Goal: Task Accomplishment & Management: Complete application form

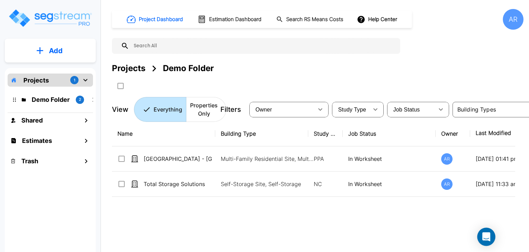
click at [410, 236] on icon "Open Intercom Messenger" at bounding box center [487, 236] width 8 height 9
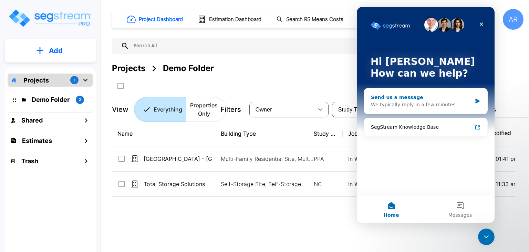
click at [410, 99] on div "Send us a message" at bounding box center [421, 97] width 101 height 7
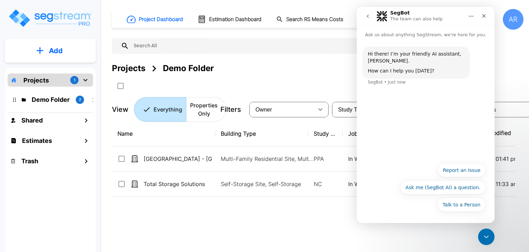
click at [410, 88] on div "Hi there! I’m your friendly AI assistant, SegBot. How can I help you today? Seg…" at bounding box center [426, 70] width 127 height 47
click at [410, 188] on button "Ask me (SegBot AI) a question." at bounding box center [443, 187] width 85 height 14
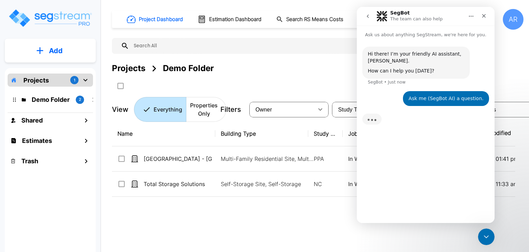
click at [410, 149] on div "Hi there! I’m your friendly AI assistant, SegBot. How can I help you today? Seg…" at bounding box center [426, 127] width 138 height 179
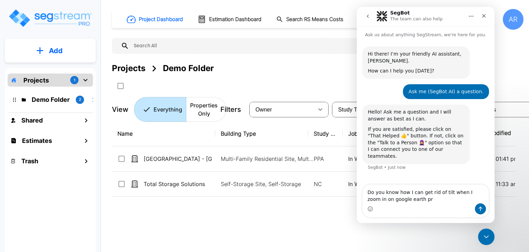
type textarea "Do you know how I can get rid of tilt when I zoom in on google earth pro"
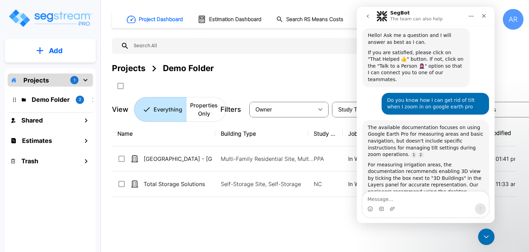
scroll to position [0, 0]
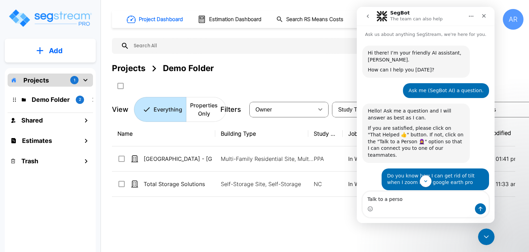
type textarea "Talk to a person"
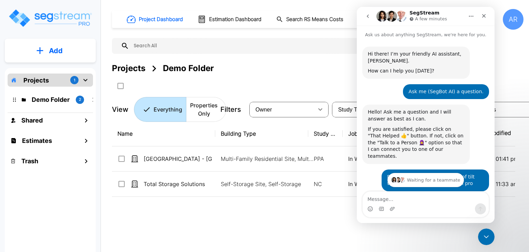
scroll to position [34, 0]
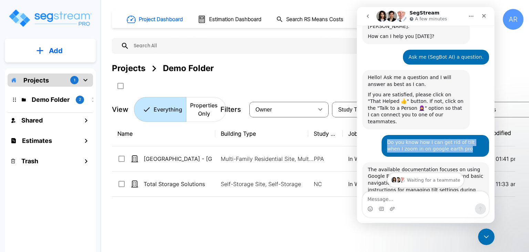
drag, startPoint x: 384, startPoint y: 132, endPoint x: 460, endPoint y: 143, distance: 77.6
click at [410, 143] on div "Do you know how I can get rid of tilt when I zoom in on google earth pro" at bounding box center [435, 145] width 97 height 13
copy div "Do you know how I can get rid of tilt when I zoom in on google earth pro"
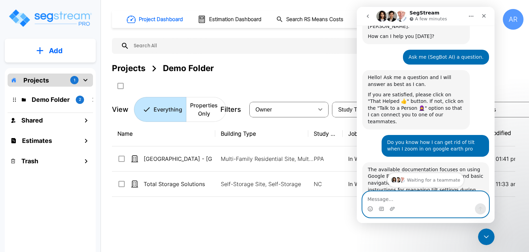
click at [410, 195] on textarea "Message…" at bounding box center [426, 197] width 126 height 12
paste textarea "Do you know how I can get rid of tilt when I zoom in on google earth pro"
type textarea "Do you know how I can get rid of tilt when I zoom in on google earth pro"
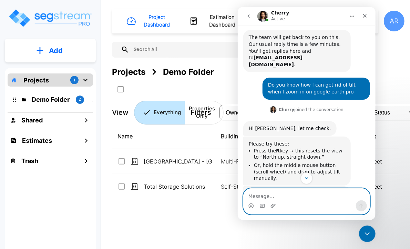
scroll to position [356, 0]
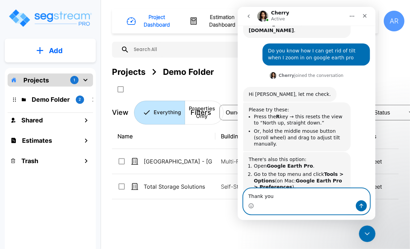
type textarea "Thank you!"
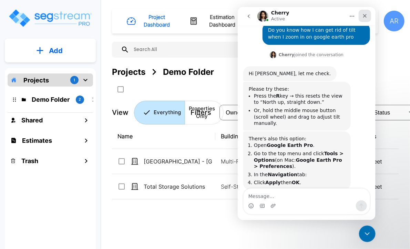
click at [363, 11] on div "Close" at bounding box center [364, 16] width 12 height 12
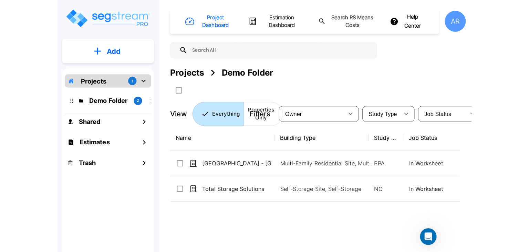
scroll to position [375, 0]
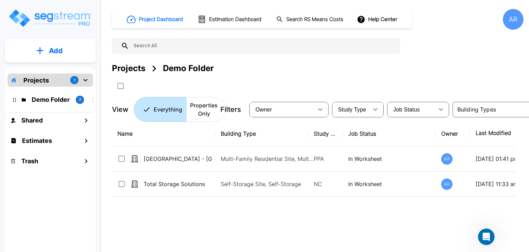
click at [39, 81] on p "Projects" at bounding box center [36, 79] width 26 height 9
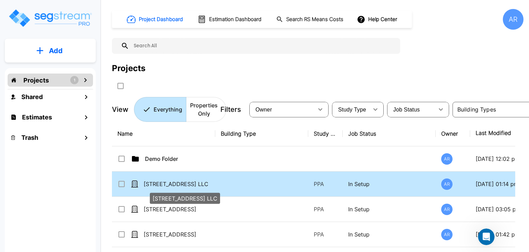
click at [172, 182] on p "[STREET_ADDRESS] LLC" at bounding box center [178, 184] width 69 height 8
checkbox input "true"
click at [172, 182] on p "[STREET_ADDRESS] LLC" at bounding box center [178, 184] width 69 height 8
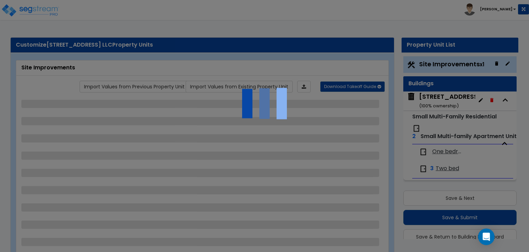
scroll to position [18, 0]
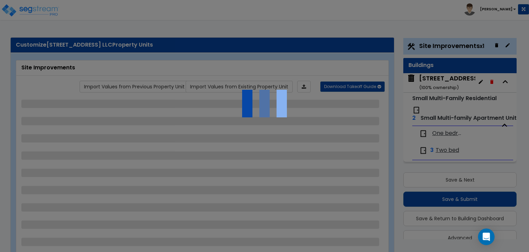
select select "2"
select select "1"
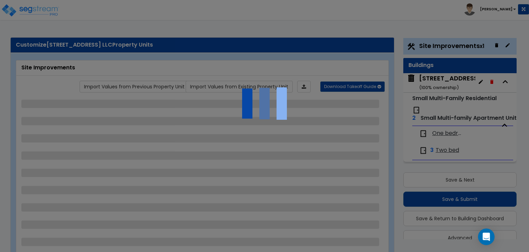
select select "1"
select select "6"
select select "2"
select select "1"
select select "7"
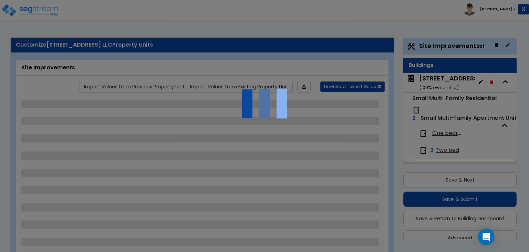
select select "2"
select select "1"
select select "2"
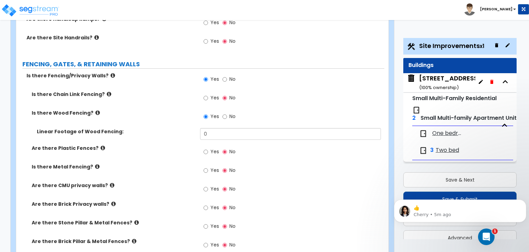
scroll to position [724, 0]
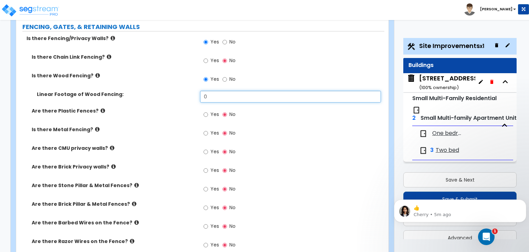
click at [225, 91] on input "0" at bounding box center [290, 97] width 181 height 12
type input "158"
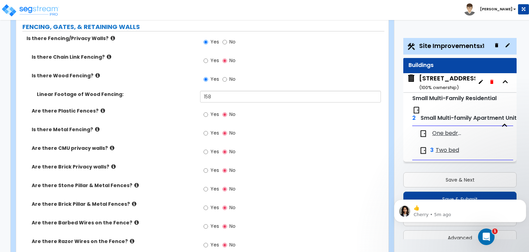
click at [330, 144] on div "Yes No" at bounding box center [292, 153] width 184 height 19
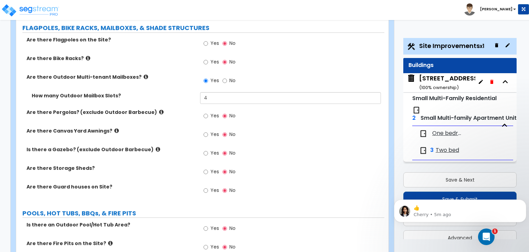
scroll to position [1344, 0]
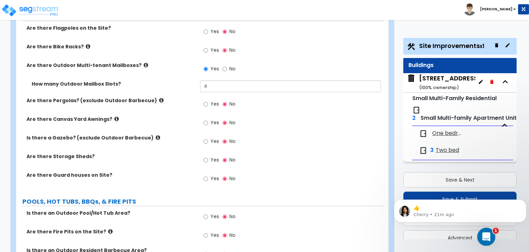
click at [482, 235] on icon "Open Intercom Messenger" at bounding box center [485, 235] width 11 height 11
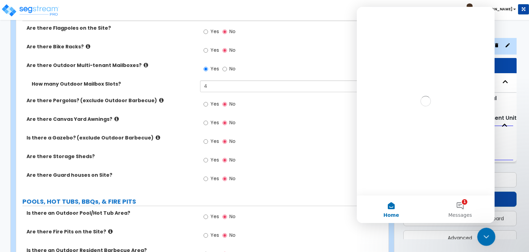
scroll to position [0, 0]
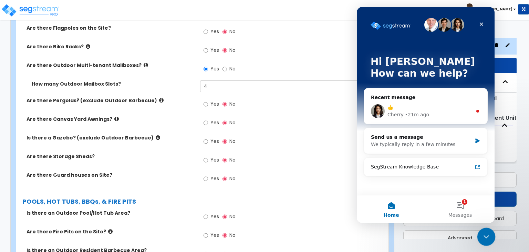
click at [491, 231] on div "Close Intercom Messenger" at bounding box center [485, 235] width 17 height 17
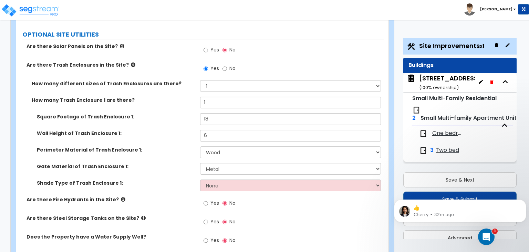
scroll to position [1653, 0]
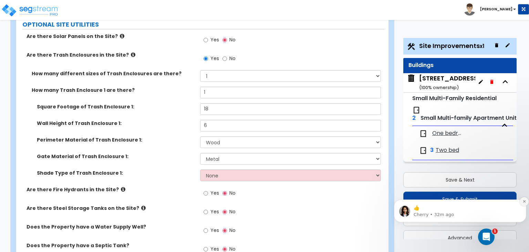
click at [523, 201] on icon "Dismiss notification" at bounding box center [525, 201] width 4 height 4
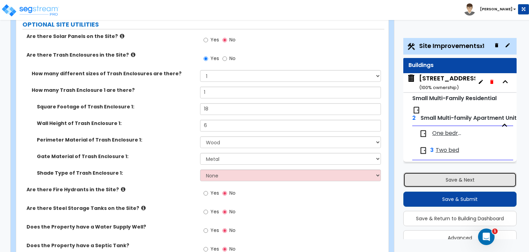
click at [471, 181] on button "Save & Next" at bounding box center [460, 179] width 113 height 15
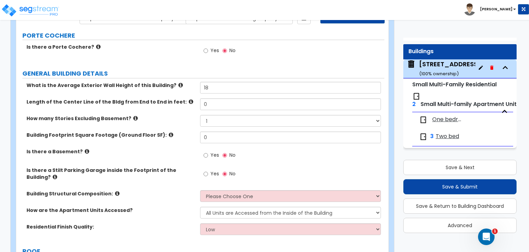
scroll to position [79, 0]
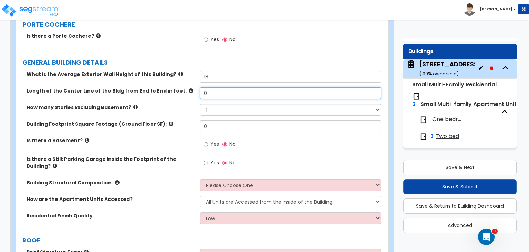
click at [223, 94] on input "0" at bounding box center [290, 93] width 181 height 12
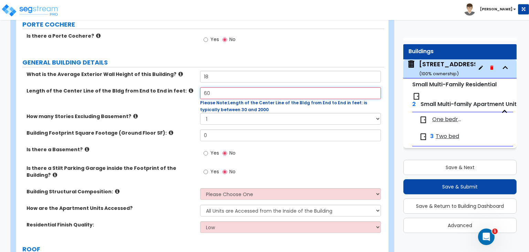
type input "60"
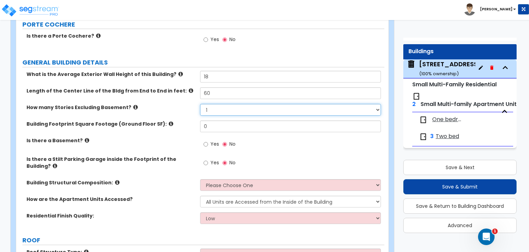
click at [251, 115] on div "How many Stories Excluding Basement? 1 2 3 4 5" at bounding box center [200, 112] width 368 height 17
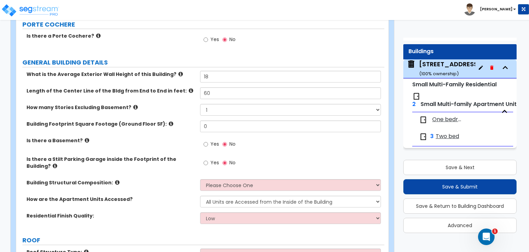
click at [161, 104] on label "How many Stories Excluding Basement?" at bounding box center [111, 107] width 169 height 7
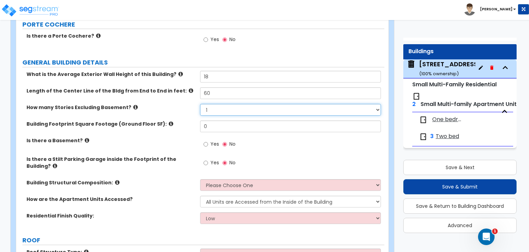
click at [239, 113] on select "1 2 3 4 5" at bounding box center [290, 110] width 181 height 12
select select "2"
click at [200, 104] on select "1 2 3 4 5" at bounding box center [290, 110] width 181 height 12
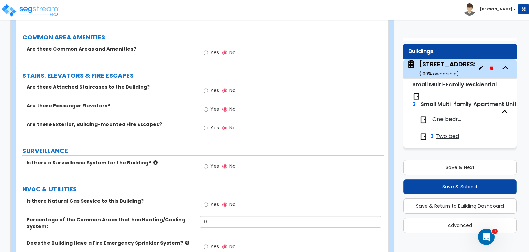
scroll to position [882, 0]
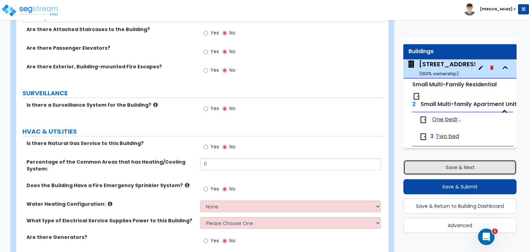
click at [455, 169] on button "Save & Next" at bounding box center [460, 167] width 113 height 15
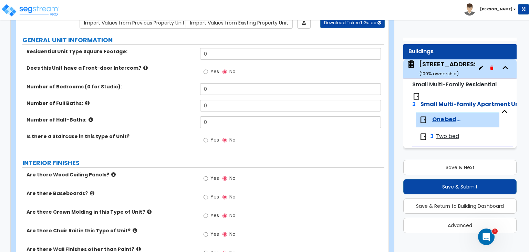
scroll to position [0, 0]
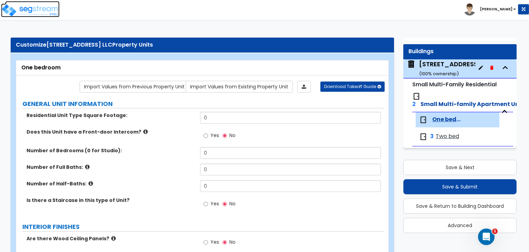
click at [42, 14] on img at bounding box center [30, 10] width 59 height 14
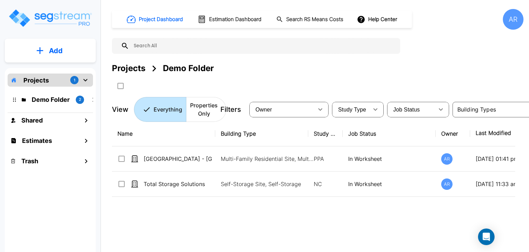
click at [55, 78] on div "Projects 1" at bounding box center [50, 79] width 85 height 13
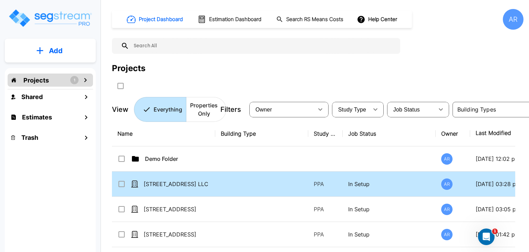
click at [163, 178] on td "[STREET_ADDRESS] LLC" at bounding box center [163, 183] width 103 height 25
checkbox input "true"
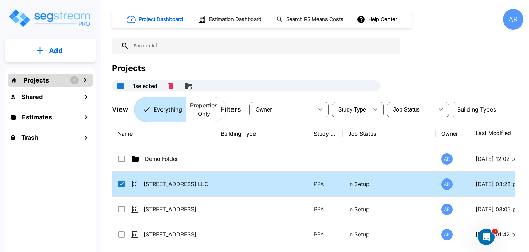
click at [163, 178] on td "[STREET_ADDRESS] LLC" at bounding box center [163, 183] width 103 height 25
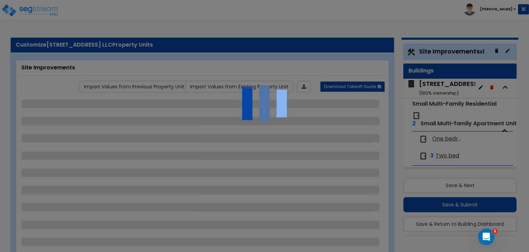
scroll to position [0, 0]
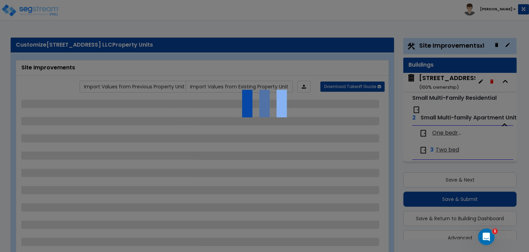
select select "2"
select select "1"
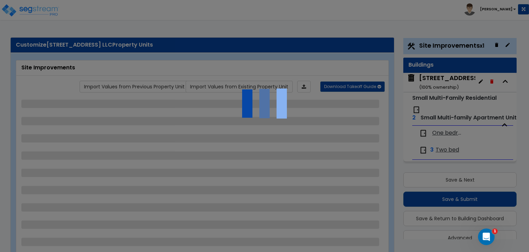
select select "1"
select select "6"
select select "2"
select select "1"
select select "7"
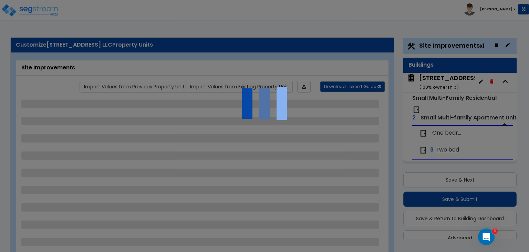
select select "2"
select select "1"
select select "2"
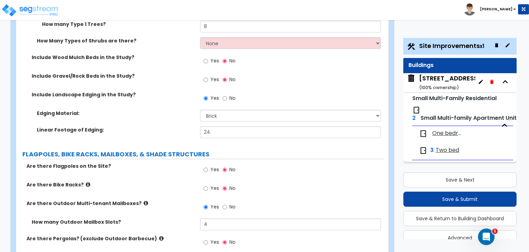
scroll to position [1448, 0]
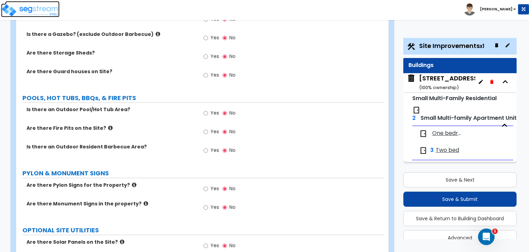
click at [39, 4] on img at bounding box center [30, 10] width 59 height 14
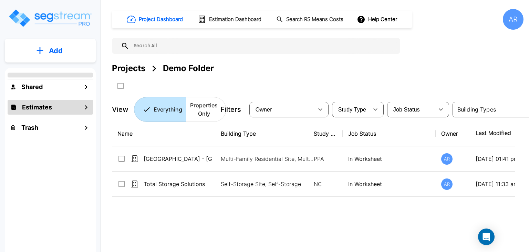
click at [39, 111] on h1 "Estimates" at bounding box center [37, 106] width 30 height 9
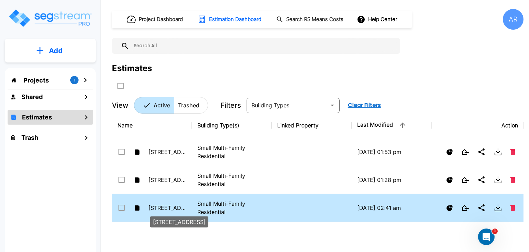
click at [168, 208] on p "[STREET_ADDRESS]" at bounding box center [168, 207] width 38 height 8
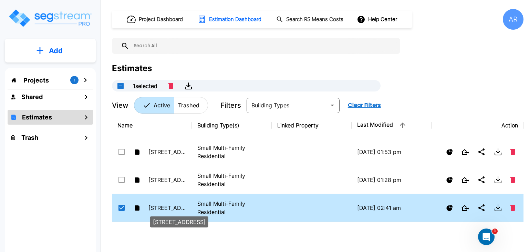
click at [168, 208] on p "[STREET_ADDRESS]" at bounding box center [168, 207] width 38 height 8
checkbox input "false"
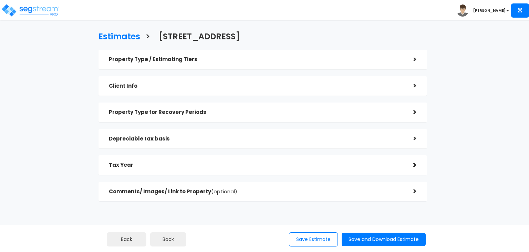
checkbox input "true"
select select "Residential"
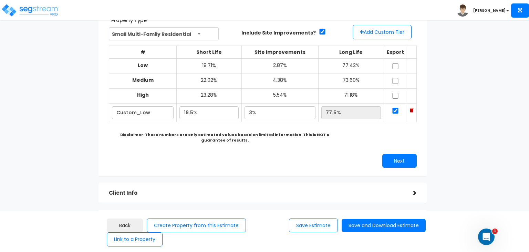
scroll to position [170, 0]
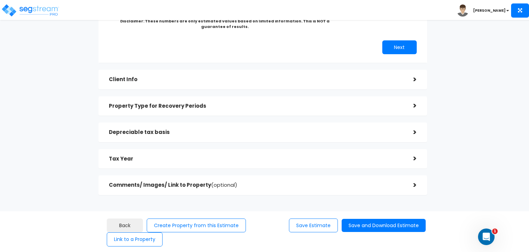
click at [182, 111] on div "Property Type for Recovery Periods" at bounding box center [256, 106] width 294 height 13
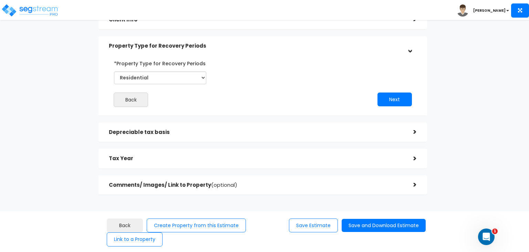
click at [202, 128] on div "Depreciable tax basis" at bounding box center [256, 132] width 294 height 13
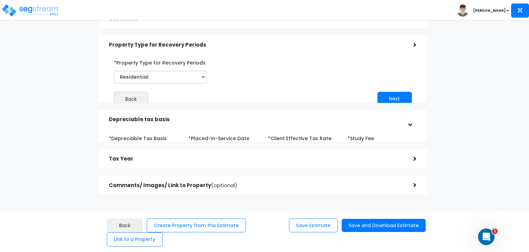
scroll to position [69, 0]
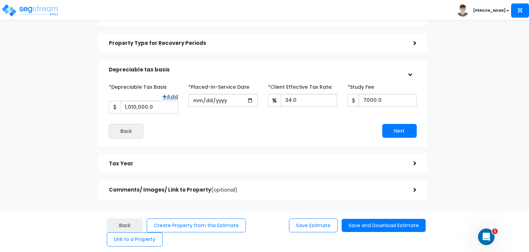
click at [196, 166] on h5 "Tax Year" at bounding box center [256, 164] width 294 height 6
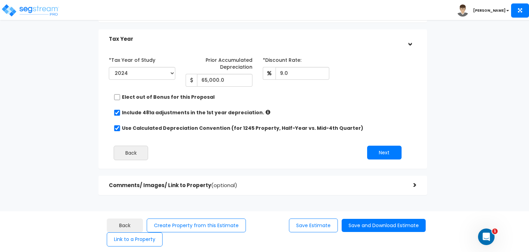
click at [217, 181] on span "(optional)" at bounding box center [224, 184] width 26 height 7
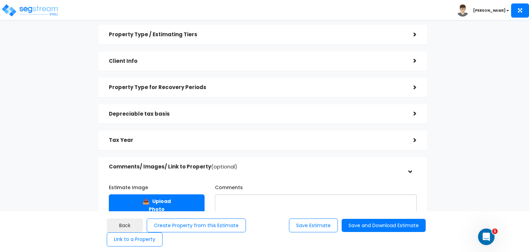
scroll to position [0, 0]
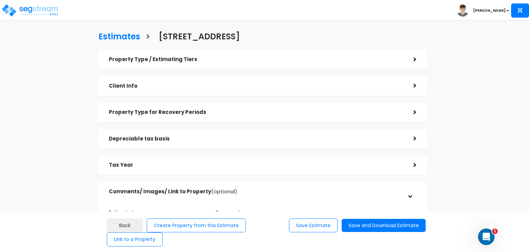
click at [185, 119] on div "Property Type for Recovery Periods >" at bounding box center [263, 112] width 329 height 20
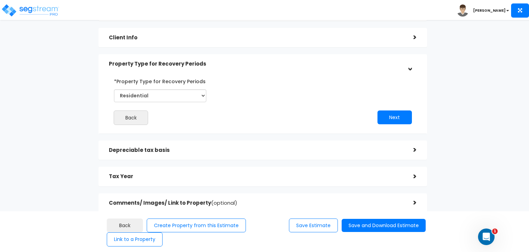
scroll to position [66, 0]
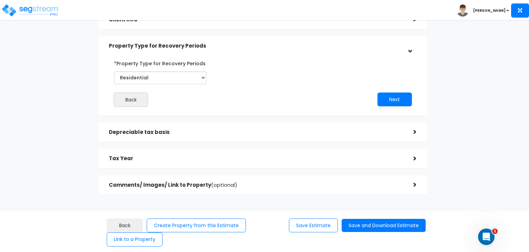
click at [179, 129] on h5 "Depreciable tax basis" at bounding box center [256, 132] width 294 height 6
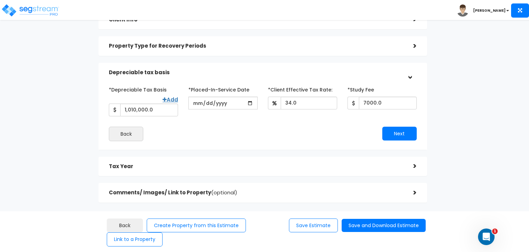
click at [184, 172] on div "Tax Year" at bounding box center [256, 166] width 294 height 13
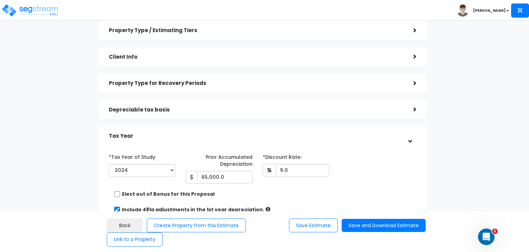
scroll to position [0, 0]
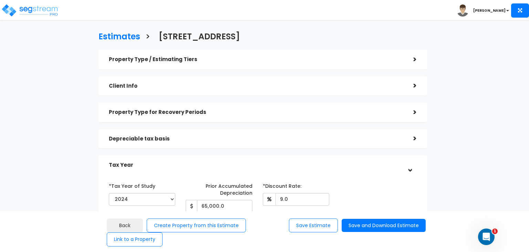
click at [175, 63] on div "Property Type / Estimating Tiers" at bounding box center [256, 59] width 294 height 13
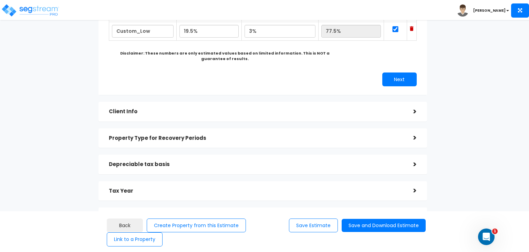
click at [167, 111] on h5 "Client Info" at bounding box center [256, 112] width 294 height 6
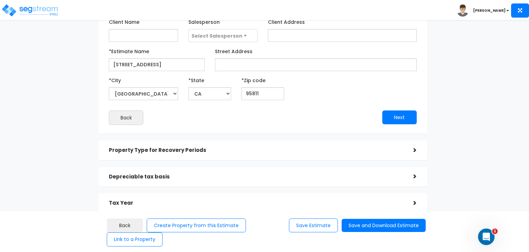
scroll to position [57, 0]
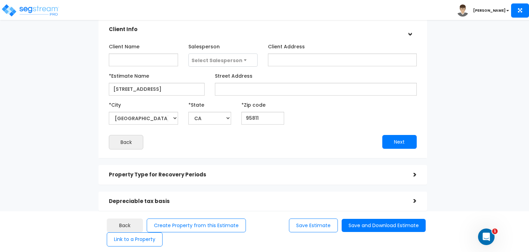
click at [205, 170] on div "Property Type for Recovery Periods" at bounding box center [256, 174] width 294 height 13
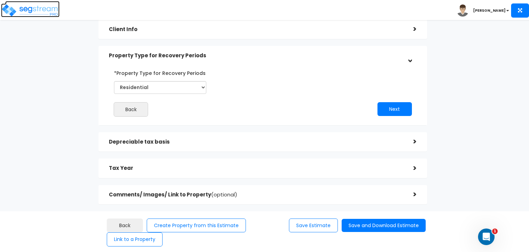
click at [46, 7] on img at bounding box center [30, 10] width 59 height 14
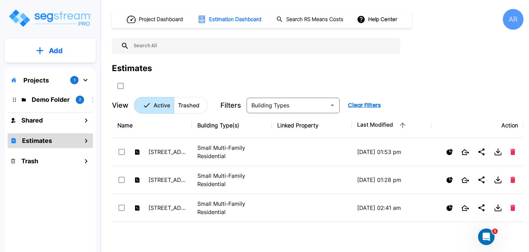
click at [52, 79] on div "Projects 1" at bounding box center [50, 79] width 85 height 13
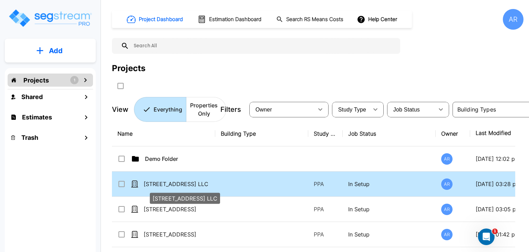
click at [164, 183] on p "[STREET_ADDRESS] LLC" at bounding box center [178, 184] width 69 height 8
checkbox input "true"
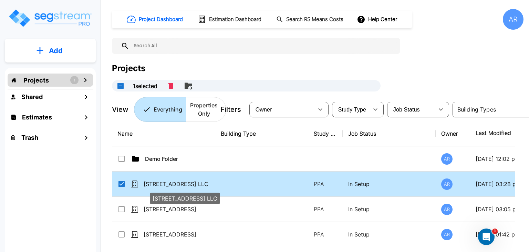
click at [164, 183] on p "[STREET_ADDRESS] LLC" at bounding box center [178, 184] width 69 height 8
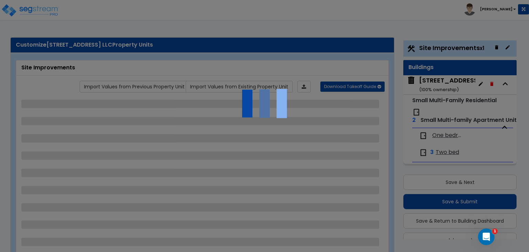
scroll to position [18, 0]
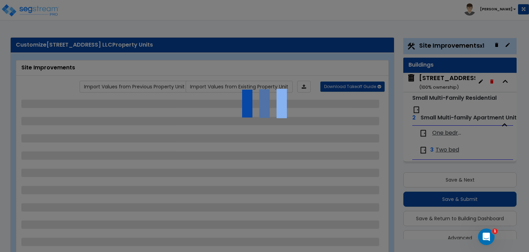
select select "2"
select select "1"
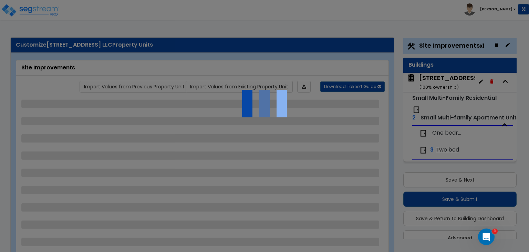
select select "1"
select select "6"
select select "2"
select select "1"
select select "7"
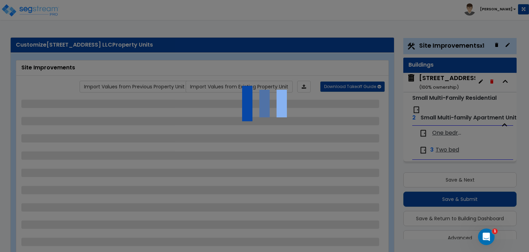
select select "2"
select select "1"
select select "2"
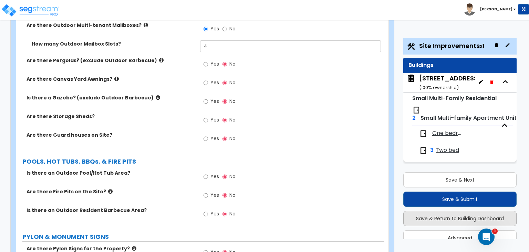
scroll to position [1343, 0]
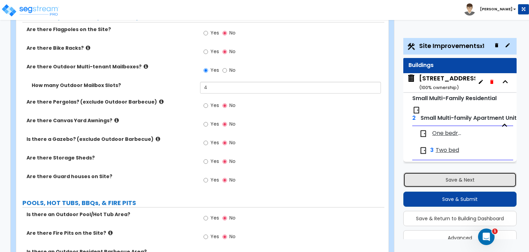
click at [455, 181] on button "Save & Next" at bounding box center [460, 179] width 113 height 15
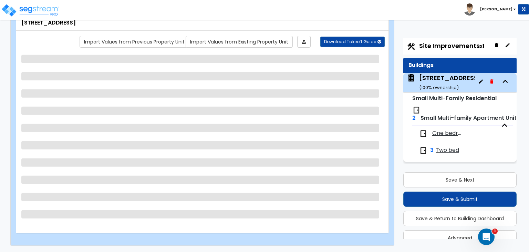
scroll to position [1, 0]
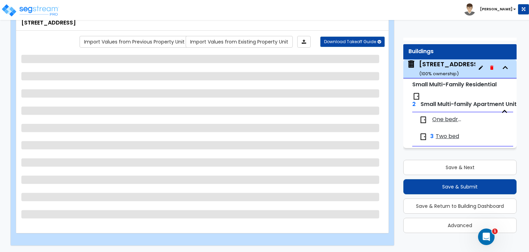
select select "2"
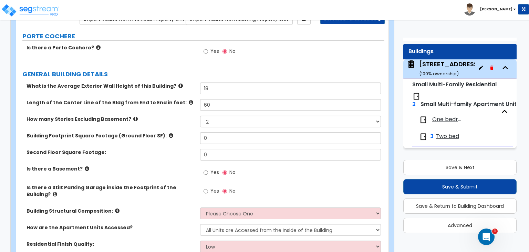
scroll to position [69, 0]
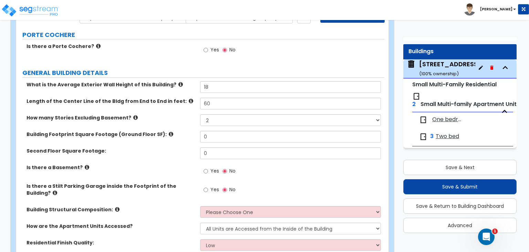
click at [196, 186] on div "Is there a Stilt Parking Garage inside the Footprint of the Building?" at bounding box center [108, 189] width 184 height 14
click at [57, 190] on icon at bounding box center [55, 192] width 4 height 5
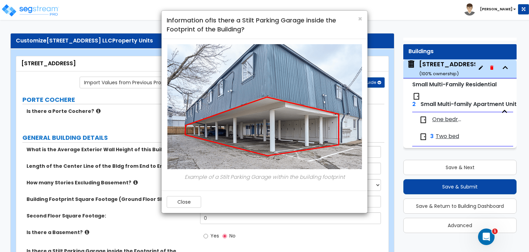
scroll to position [0, 0]
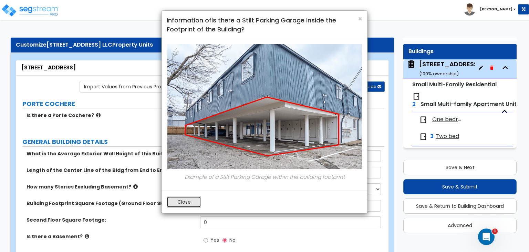
click at [196, 197] on button "Close" at bounding box center [184, 202] width 34 height 12
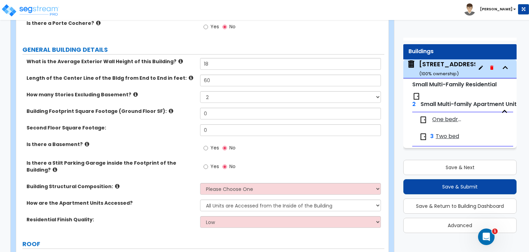
scroll to position [103, 0]
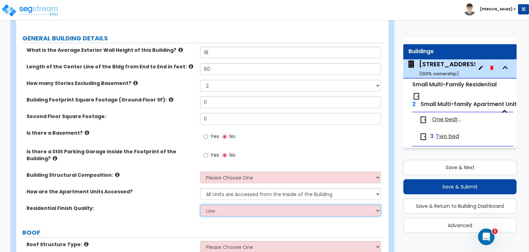
click at [200, 204] on select "Low Average High" at bounding box center [290, 210] width 181 height 12
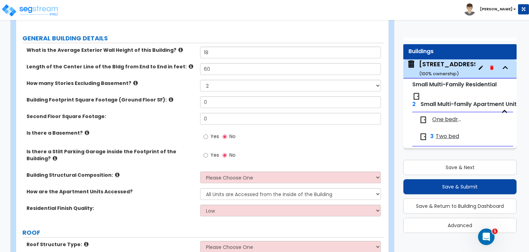
click at [183, 205] on label "Residential Finish Quality:" at bounding box center [111, 207] width 169 height 7
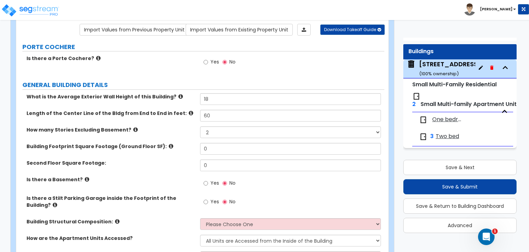
scroll to position [69, 0]
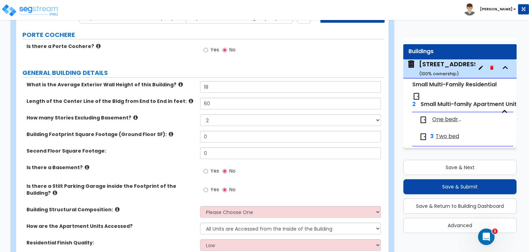
click at [158, 134] on label "Building Footprint Square Footage (Ground Floor SF):" at bounding box center [111, 134] width 169 height 7
click at [169, 131] on icon at bounding box center [171, 133] width 4 height 5
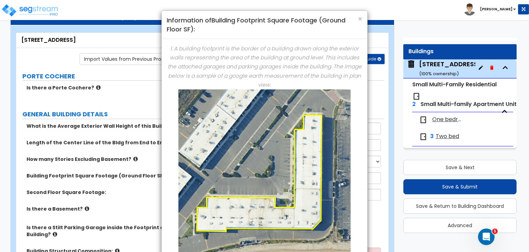
scroll to position [0, 0]
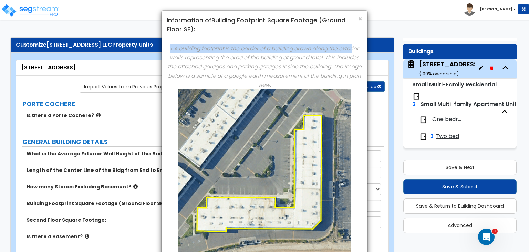
drag, startPoint x: 360, startPoint y: 33, endPoint x: 352, endPoint y: 46, distance: 14.5
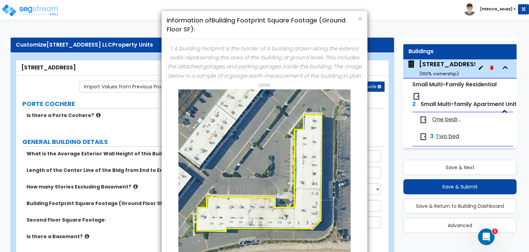
click at [131, 32] on div "× Information of Building Footprint Square Footage (Ground Floor SF): 1. A buil…" at bounding box center [264, 126] width 529 height 252
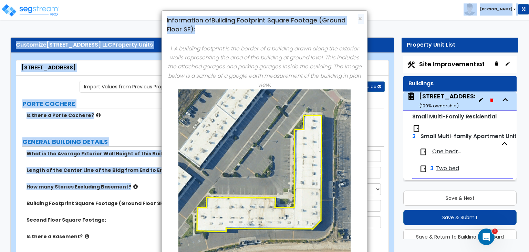
drag, startPoint x: 352, startPoint y: 20, endPoint x: 352, endPoint y: 31, distance: 11.0
click at [360, 21] on span "×" at bounding box center [360, 19] width 4 height 10
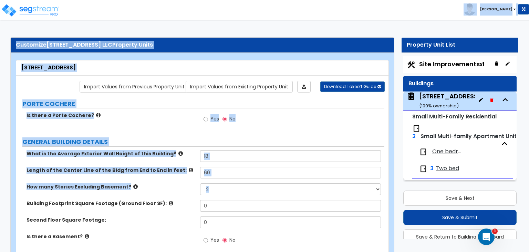
click at [239, 140] on label "GENERAL BUILDING DETAILS" at bounding box center [203, 141] width 362 height 9
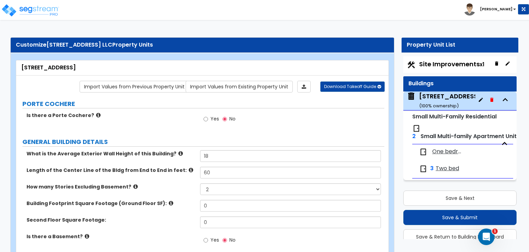
scroll to position [69, 0]
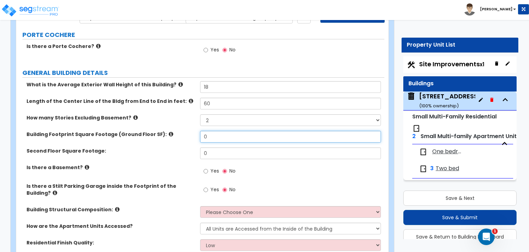
click at [241, 134] on input "0" at bounding box center [290, 137] width 181 height 12
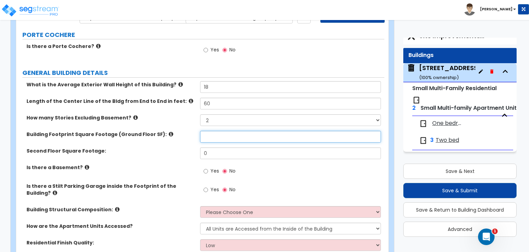
scroll to position [31, 0]
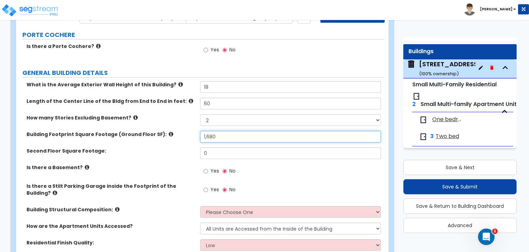
type input "1,680"
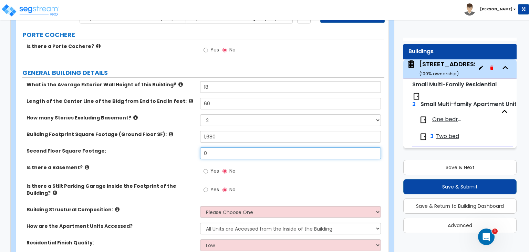
click at [243, 155] on input "0" at bounding box center [290, 153] width 181 height 12
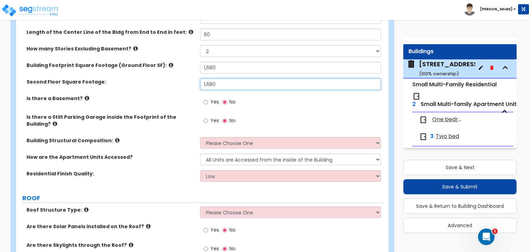
type input "1,680"
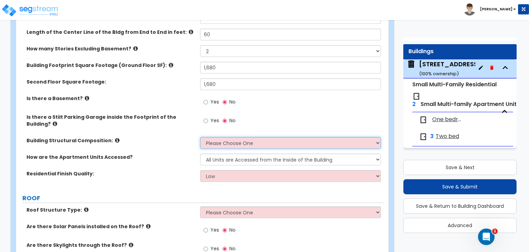
click at [267, 139] on select "Please Choose One Reinforced Concrete Structural Steel Brick Masonry CMU Masonr…" at bounding box center [290, 143] width 181 height 12
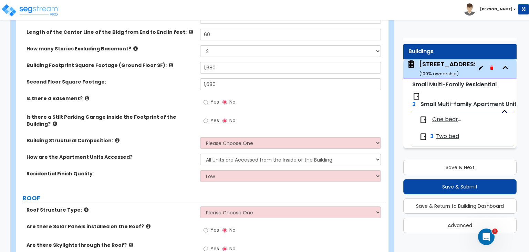
click at [187, 129] on div "Is there a Stilt Parking Garage inside the Footprint of the Building? Yes No" at bounding box center [200, 124] width 368 height 23
click at [115, 138] on icon at bounding box center [117, 140] width 4 height 5
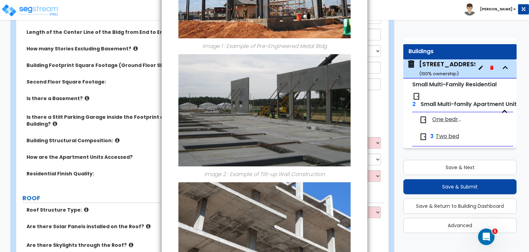
scroll to position [103, 0]
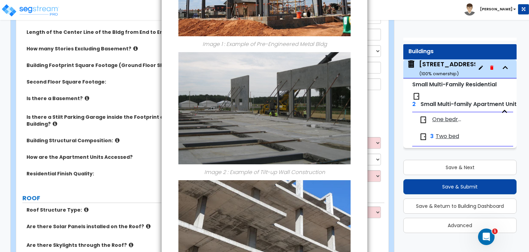
click at [139, 111] on div "× Information of Building Structural Composition: Image 1 : Example of Pre-Engi…" at bounding box center [264, 126] width 529 height 252
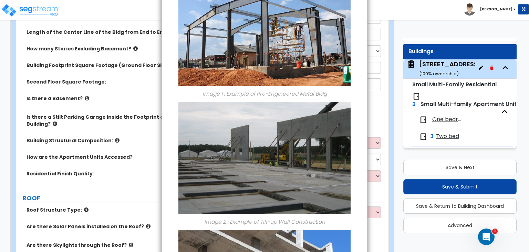
scroll to position [0, 0]
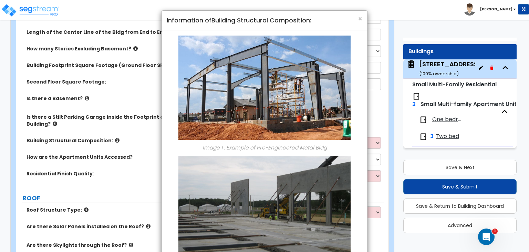
click at [374, 115] on div "× Information of Building Structural Composition: Image 1 : Example of Pre-Engi…" at bounding box center [264, 126] width 529 height 252
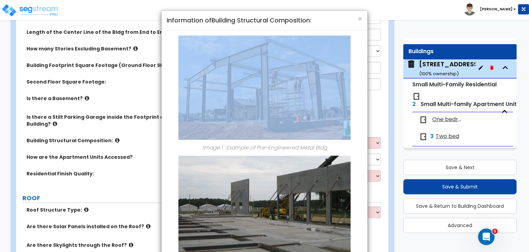
click at [374, 115] on div "× Information of Building Structural Composition: Image 1 : Example of Pre-Engi…" at bounding box center [264, 126] width 529 height 252
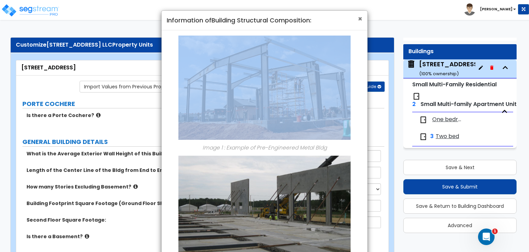
click at [358, 20] on span "×" at bounding box center [360, 19] width 4 height 10
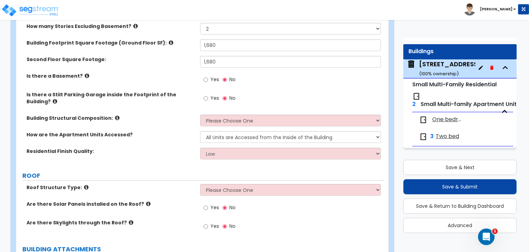
scroll to position [172, 0]
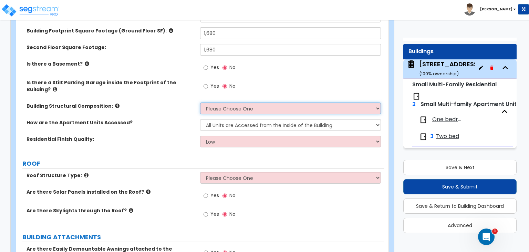
click at [278, 102] on select "Please Choose One Reinforced Concrete Structural Steel Brick Masonry CMU Masonr…" at bounding box center [290, 108] width 181 height 12
select select "7"
click at [200, 102] on select "Please Choose One Reinforced Concrete Structural Steel Brick Masonry CMU Masonr…" at bounding box center [290, 108] width 181 height 12
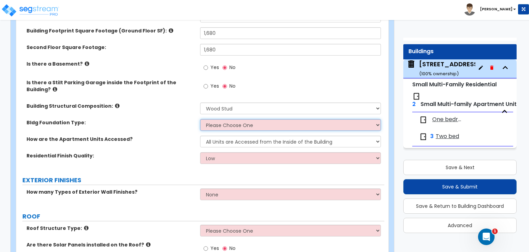
click at [223, 119] on select "Please Choose One Spread Ftg, Col, & Beam FDN Slab on Grade" at bounding box center [290, 125] width 181 height 12
select select "2"
click at [200, 119] on select "Please Choose One Spread Ftg, Col, & Beam FDN Slab on Grade" at bounding box center [290, 125] width 181 height 12
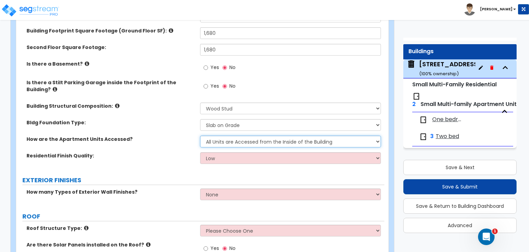
click at [266, 136] on select "All Units are Accessed from the Inside of the Building All Units are Accessed f…" at bounding box center [290, 141] width 181 height 12
select select "2"
click at [200, 135] on select "All Units are Accessed from the Inside of the Building All Units are Accessed f…" at bounding box center [290, 141] width 181 height 12
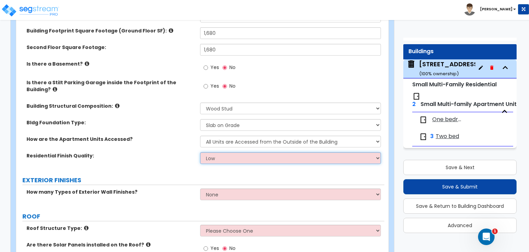
drag, startPoint x: 236, startPoint y: 155, endPoint x: 231, endPoint y: 153, distance: 4.7
click at [236, 155] on select "Low Average High" at bounding box center [290, 158] width 181 height 12
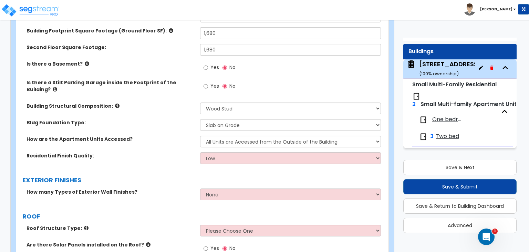
click at [170, 152] on label "Residential Finish Quality:" at bounding box center [111, 155] width 169 height 7
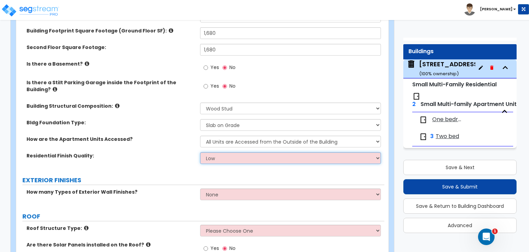
click at [221, 154] on select "Low Average High" at bounding box center [290, 158] width 181 height 12
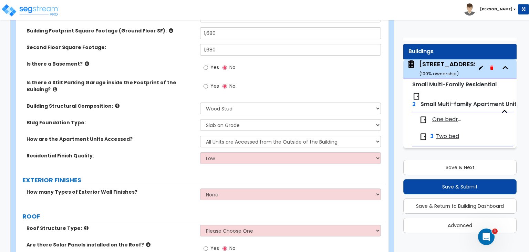
click at [153, 153] on label "Residential Finish Quality:" at bounding box center [111, 155] width 169 height 7
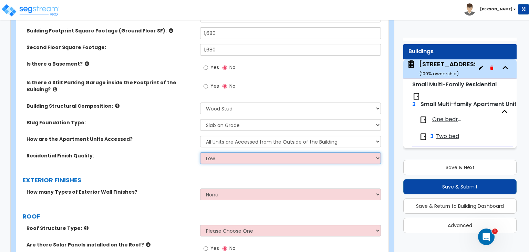
click at [255, 155] on select "Low Average High" at bounding box center [290, 158] width 181 height 12
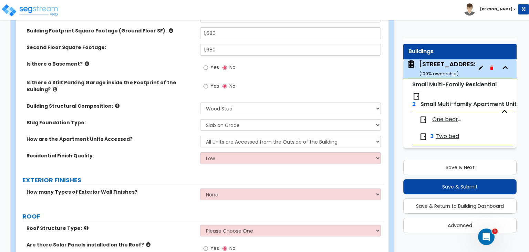
click at [157, 152] on label "Residential Finish Quality:" at bounding box center [111, 155] width 169 height 7
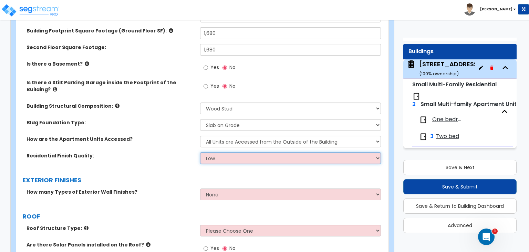
click at [247, 156] on select "Low Average High" at bounding box center [290, 158] width 181 height 12
select select "1"
click at [200, 152] on select "Low Average High" at bounding box center [290, 158] width 181 height 12
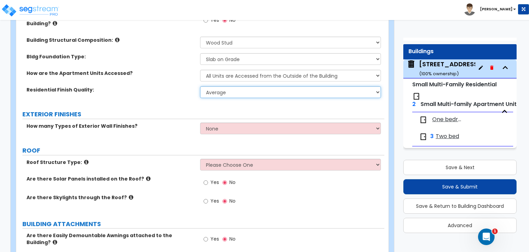
scroll to position [241, 0]
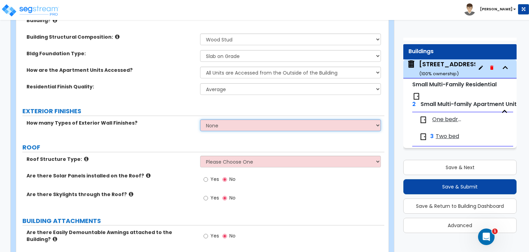
click at [256, 120] on select "None 1 2 3" at bounding box center [290, 125] width 181 height 12
select select "1"
click at [200, 119] on select "None 1 2 3" at bounding box center [290, 125] width 181 height 12
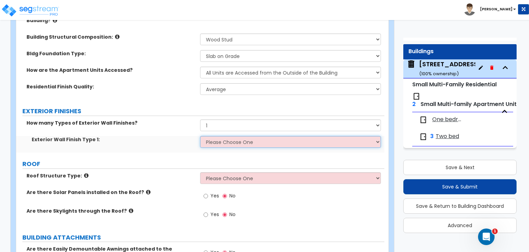
click at [233, 139] on select "Please Choose One No Finish/Shared Wall No Wall Brick Veneer Stone Veneer Wood …" at bounding box center [290, 142] width 181 height 12
select select "4"
click at [200, 136] on select "Please Choose One No Finish/Shared Wall No Wall Brick Veneer Stone Veneer Wood …" at bounding box center [290, 142] width 181 height 12
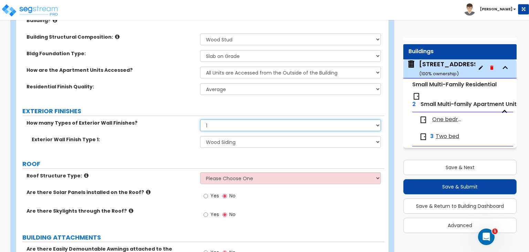
click at [238, 120] on select "None 1 2 3" at bounding box center [290, 125] width 181 height 12
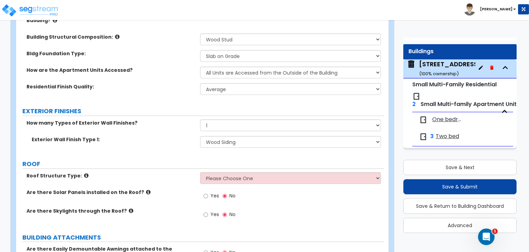
click at [169, 119] on label "How many Types of Exterior Wall Finishes?" at bounding box center [111, 122] width 169 height 7
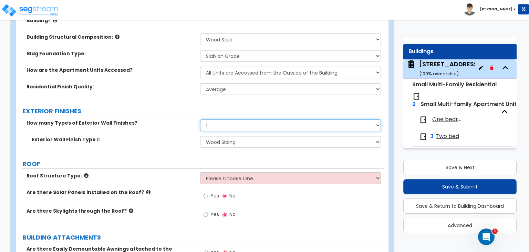
click at [236, 119] on select "None 1 2 3" at bounding box center [290, 125] width 181 height 12
select select "2"
click at [200, 119] on select "None 1 2 3" at bounding box center [290, 125] width 181 height 12
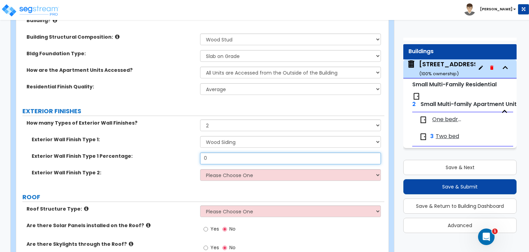
click at [235, 152] on input "0" at bounding box center [290, 158] width 181 height 12
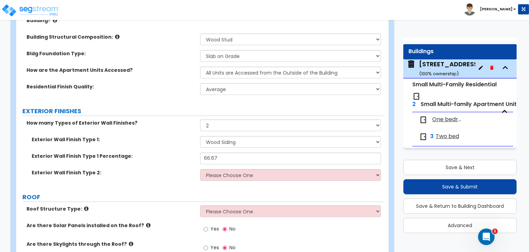
click at [269, 177] on div "Exterior Wall Finish Type 2: Please Choose One No Finish/Shared Wall No Wall Br…" at bounding box center [200, 177] width 368 height 17
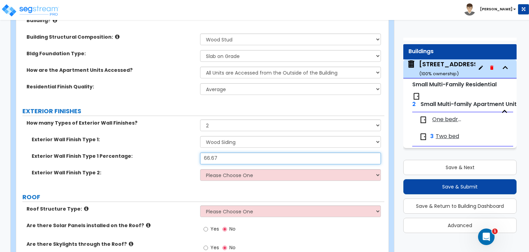
click at [238, 154] on input "66.67" at bounding box center [290, 158] width 181 height 12
type input "66"
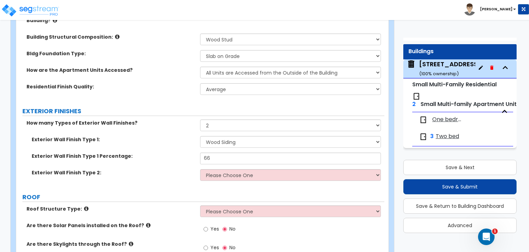
click at [254, 178] on div "Exterior Wall Finish Type 2: Please Choose One No Finish/Shared Wall No Wall Br…" at bounding box center [200, 177] width 368 height 17
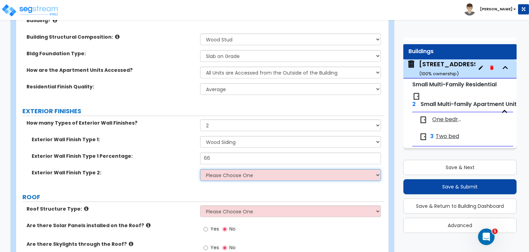
click at [254, 174] on select "Please Choose One No Finish/Shared Wall No Wall Brick Veneer Stone Veneer Wood …" at bounding box center [290, 175] width 181 height 12
select select "7"
click at [200, 169] on select "Please Choose One No Finish/Shared Wall No Wall Brick Veneer Stone Veneer Wood …" at bounding box center [290, 175] width 181 height 12
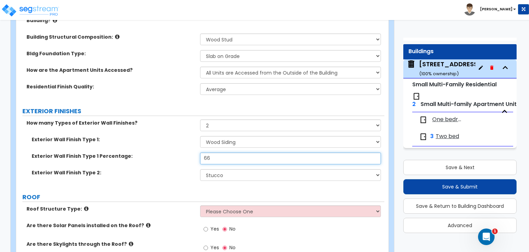
click at [211, 152] on input "66" at bounding box center [290, 158] width 181 height 12
type input "33"
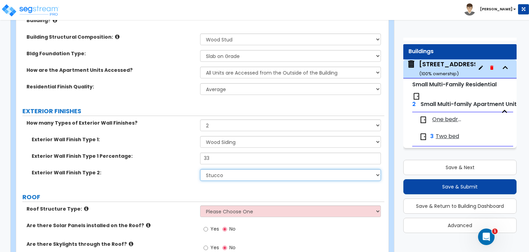
click at [251, 169] on select "Please Choose One No Finish/Shared Wall No Wall Brick Veneer Stone Veneer Wood …" at bounding box center [290, 175] width 181 height 12
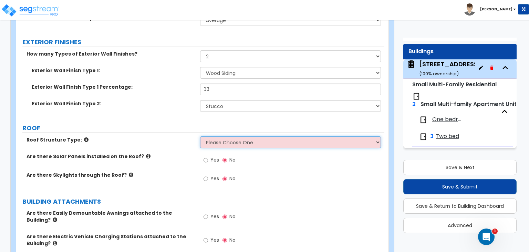
click at [246, 141] on select "Please Choose One Gabled Roof Flat Roof Hybrid Gable & Flat Roof" at bounding box center [290, 142] width 181 height 12
select select "2"
click at [200, 136] on select "Please Choose One Gabled Roof Flat Roof Hybrid Gable & Flat Roof" at bounding box center [290, 142] width 181 height 12
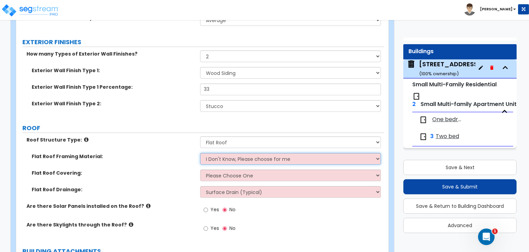
click at [230, 153] on select "I Don't Know, Please choose for me Metal Wood" at bounding box center [290, 159] width 181 height 12
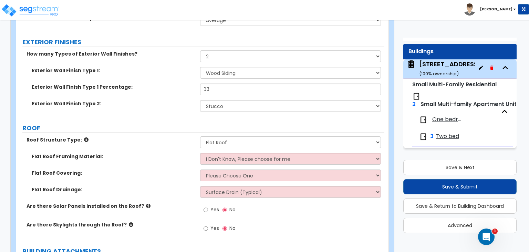
click at [165, 144] on div "Roof Structure Type: Please Choose One Gabled Roof Flat Roof Hybrid Gable & Fla…" at bounding box center [200, 144] width 368 height 17
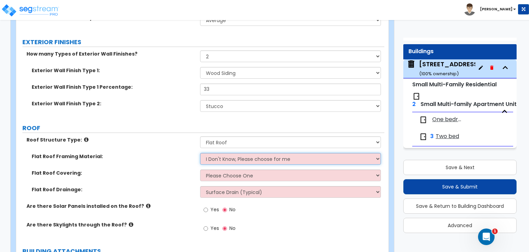
click at [217, 153] on select "I Don't Know, Please choose for me Metal Wood" at bounding box center [290, 159] width 181 height 12
select select "2"
click at [200, 153] on select "I Don't Know, Please choose for me Metal Wood" at bounding box center [290, 159] width 181 height 12
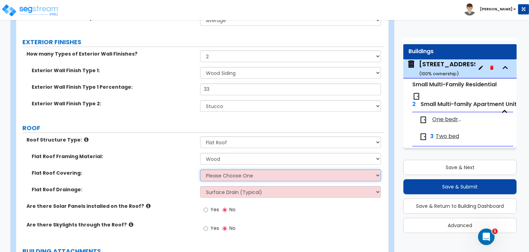
click at [225, 170] on select "Please Choose One Rolled Asphalt PVC Membrane Plastic (EPDM) Membrane Asphalt F…" at bounding box center [290, 175] width 181 height 12
click at [239, 175] on select "Please Choose One Rolled Asphalt PVC Membrane Plastic (EPDM) Membrane Asphalt F…" at bounding box center [290, 175] width 181 height 12
select select "3"
click at [200, 169] on select "Please Choose One Rolled Asphalt PVC Membrane Plastic (EPDM) Membrane Asphalt F…" at bounding box center [290, 175] width 181 height 12
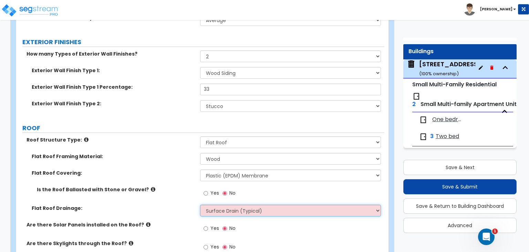
click at [212, 204] on select "Surface Drain (Typical) Gutters Downspout Only" at bounding box center [290, 210] width 181 height 12
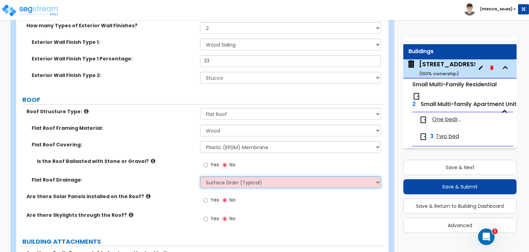
scroll to position [379, 0]
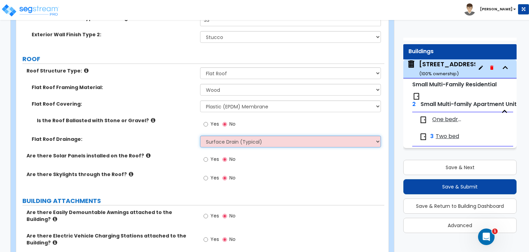
click at [250, 135] on select "Surface Drain (Typical) Gutters Downspout Only" at bounding box center [290, 141] width 181 height 12
click at [200, 135] on select "Surface Drain (Typical) Gutters Downspout Only" at bounding box center [290, 141] width 181 height 12
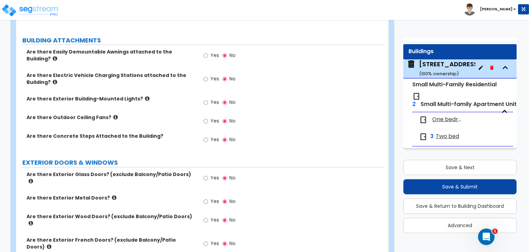
scroll to position [551, 0]
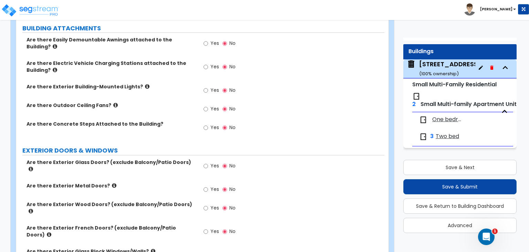
click at [145, 84] on icon at bounding box center [147, 86] width 4 height 5
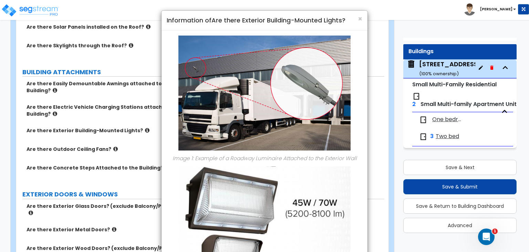
scroll to position [483, 0]
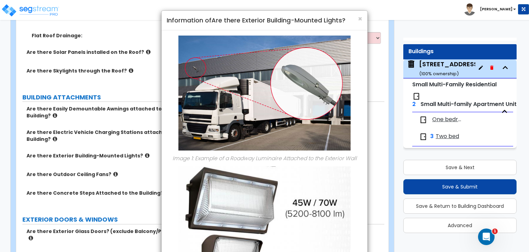
click at [360, 19] on div "Toggle navigation Albert" at bounding box center [264, 10] width 529 height 20
click at [360, 22] on span "×" at bounding box center [360, 19] width 4 height 10
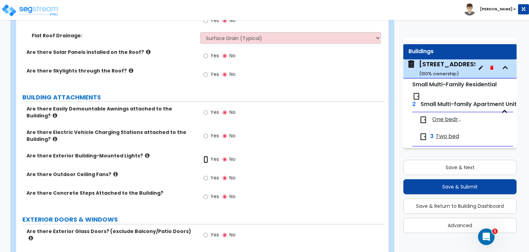
click at [205, 155] on input "Yes" at bounding box center [206, 159] width 4 height 8
radio input "true"
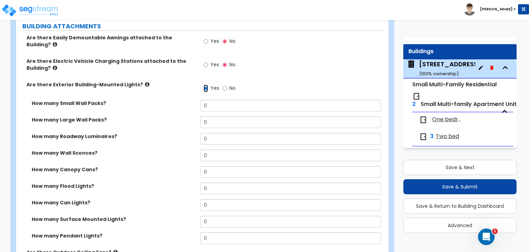
scroll to position [551, 0]
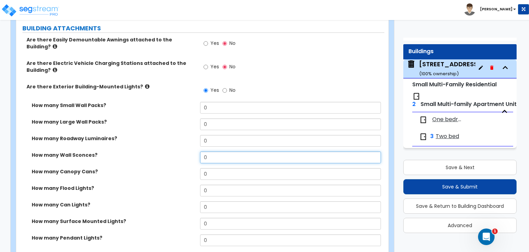
click at [211, 151] on input "0" at bounding box center [290, 157] width 181 height 12
type input "2"
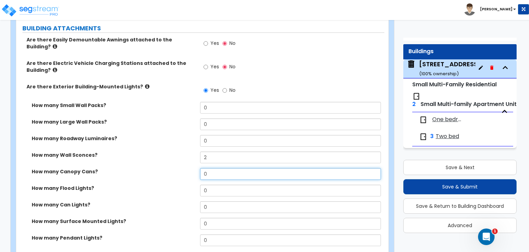
click at [218, 168] on input "0" at bounding box center [290, 174] width 181 height 12
click at [236, 184] on input "0" at bounding box center [290, 190] width 181 height 12
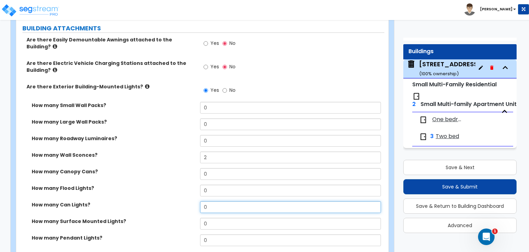
click at [235, 201] on input "0" at bounding box center [290, 207] width 181 height 12
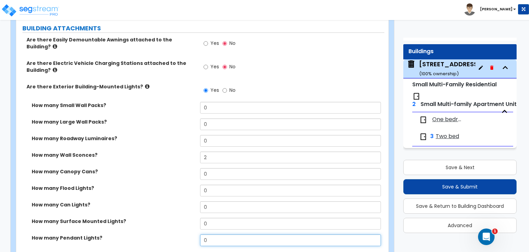
click at [229, 234] on input "0" at bounding box center [290, 240] width 181 height 12
type input "1"
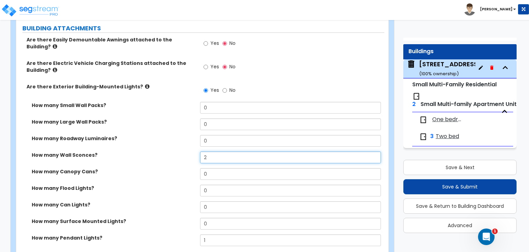
click at [231, 151] on input "2" at bounding box center [290, 157] width 181 height 12
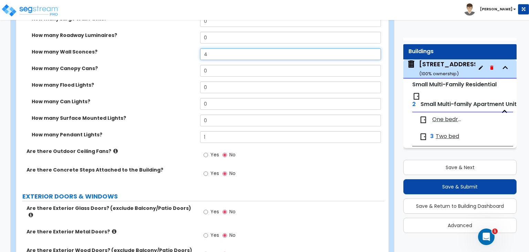
scroll to position [655, 0]
type input "4"
click at [204, 169] on input "Yes" at bounding box center [206, 173] width 4 height 8
radio input "true"
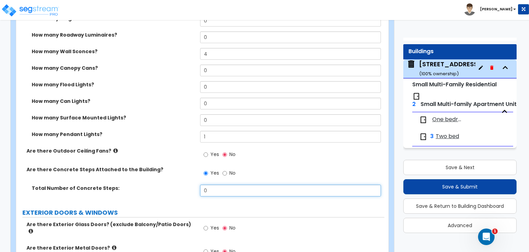
click at [229, 184] on input "0" at bounding box center [290, 190] width 181 height 12
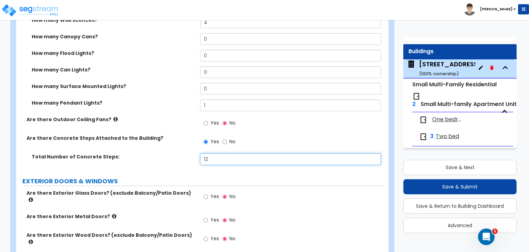
scroll to position [724, 0]
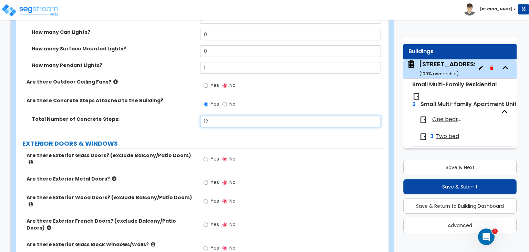
type input "12"
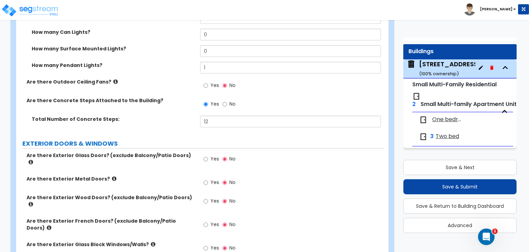
click at [33, 159] on icon at bounding box center [31, 161] width 4 height 5
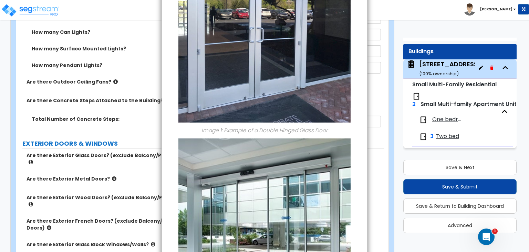
scroll to position [0, 0]
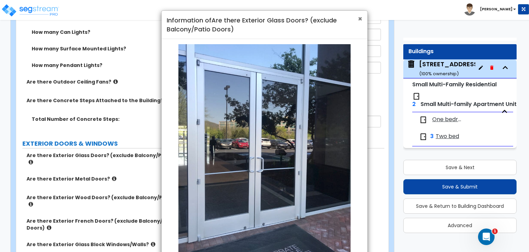
click at [359, 22] on span "×" at bounding box center [360, 19] width 4 height 10
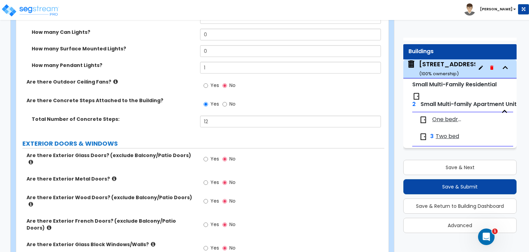
click at [112, 176] on icon at bounding box center [114, 178] width 4 height 5
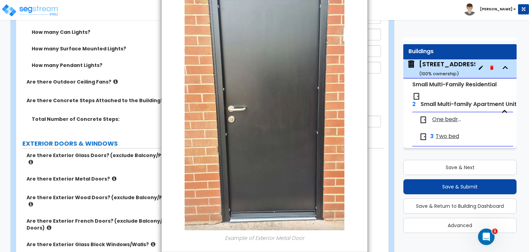
scroll to position [92, 0]
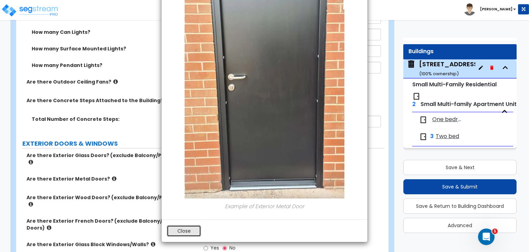
click at [179, 228] on button "Close" at bounding box center [184, 231] width 34 height 12
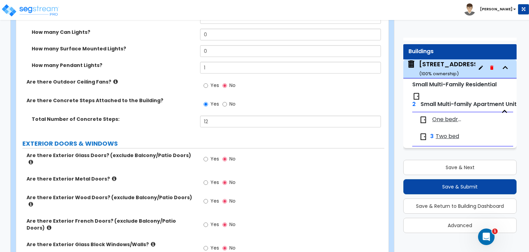
click at [181, 194] on label "Are there Exterior Wood Doors? (exclude Balcony/Patio Doors)" at bounding box center [111, 201] width 169 height 14
click at [33, 201] on icon at bounding box center [31, 203] width 4 height 5
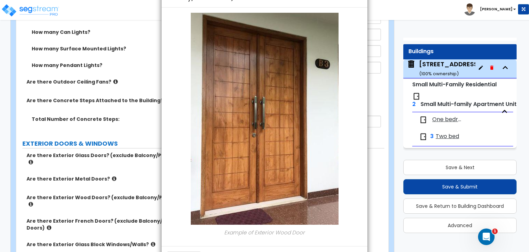
scroll to position [58, 0]
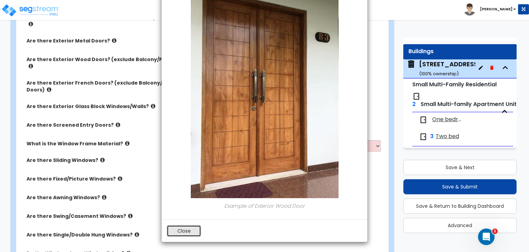
click at [188, 231] on button "Close" at bounding box center [184, 231] width 34 height 12
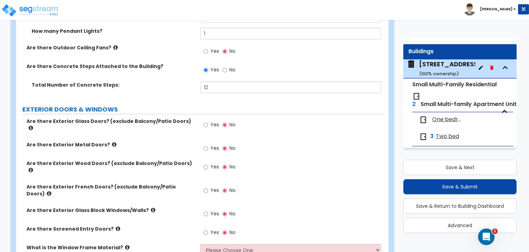
scroll to position [758, 0]
click at [205, 163] on input "Yes" at bounding box center [206, 167] width 4 height 8
radio input "true"
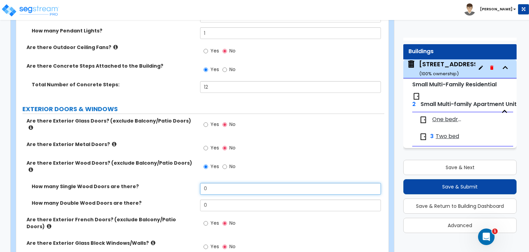
click at [217, 183] on input "0" at bounding box center [290, 189] width 181 height 12
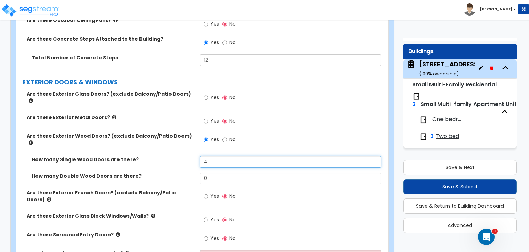
scroll to position [793, 0]
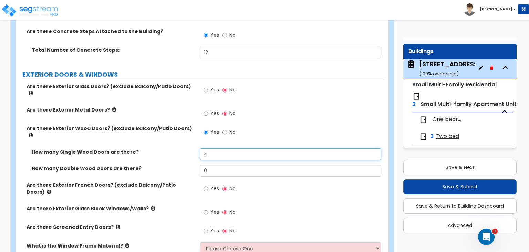
type input "4"
click at [51, 189] on icon at bounding box center [49, 191] width 4 height 5
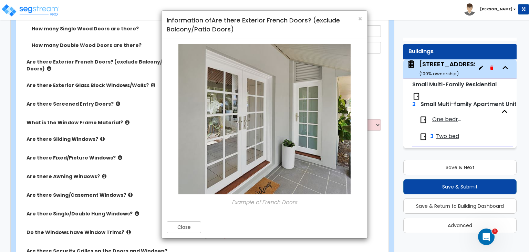
scroll to position [931, 0]
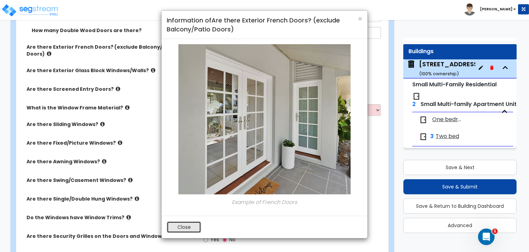
click at [196, 222] on button "Close" at bounding box center [184, 227] width 34 height 12
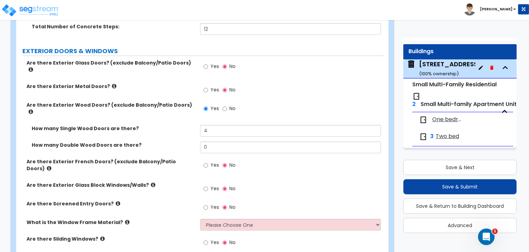
scroll to position [827, 0]
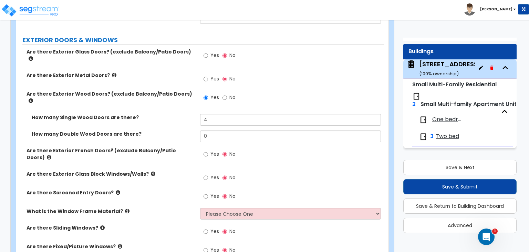
click at [151, 171] on icon at bounding box center [153, 173] width 4 height 5
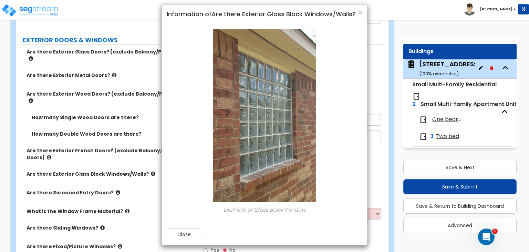
scroll to position [10, 0]
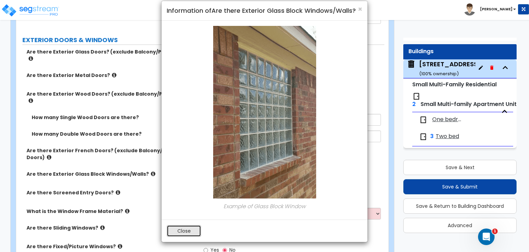
click at [183, 227] on button "Close" at bounding box center [184, 231] width 34 height 12
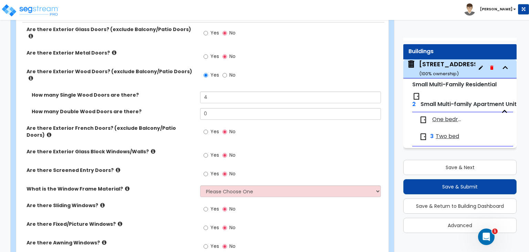
scroll to position [862, 0]
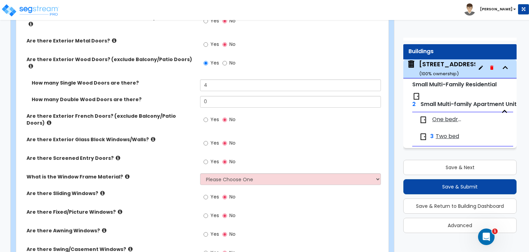
click at [116, 155] on icon at bounding box center [118, 157] width 4 height 5
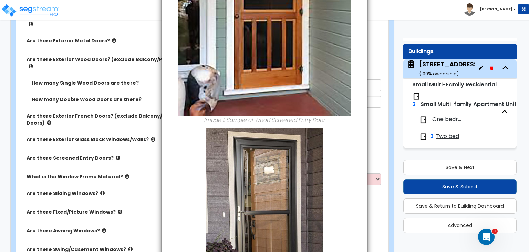
scroll to position [226, 0]
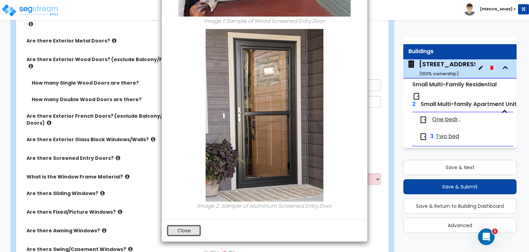
click at [178, 232] on button "Close" at bounding box center [184, 230] width 34 height 12
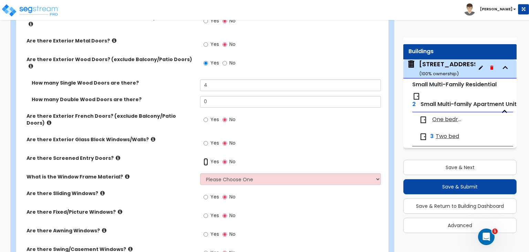
click at [207, 158] on input "Yes" at bounding box center [206, 162] width 4 height 8
radio input "true"
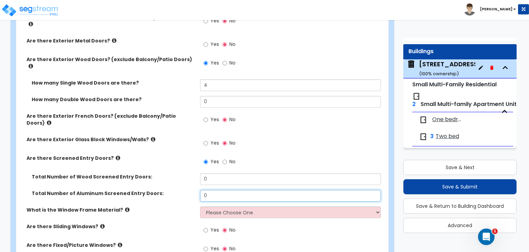
click at [210, 190] on input "0" at bounding box center [290, 196] width 181 height 12
type input "4"
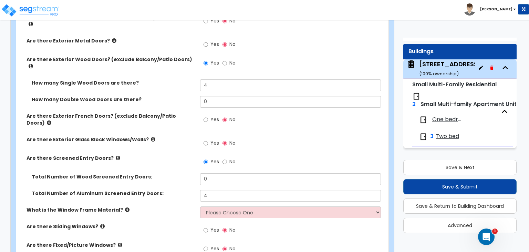
click at [125, 207] on icon at bounding box center [127, 209] width 4 height 5
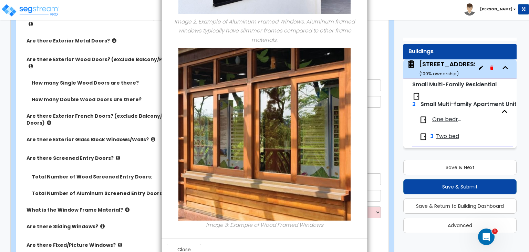
scroll to position [326, 0]
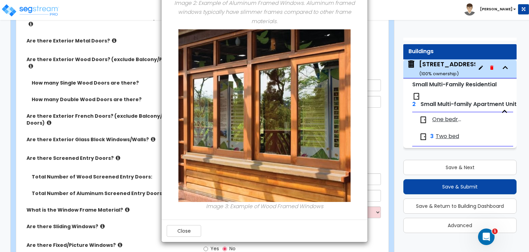
click at [186, 236] on div "Close" at bounding box center [265, 230] width 206 height 22
click at [191, 227] on button "Close" at bounding box center [184, 231] width 34 height 12
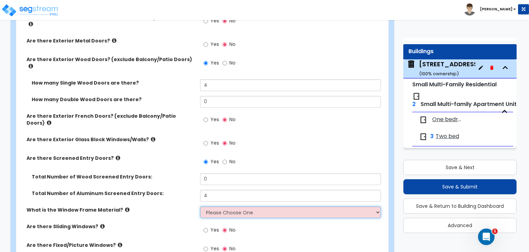
click at [234, 206] on select "Please Choose One Vinyl Aluminum Wood" at bounding box center [290, 212] width 181 height 12
select select "2"
click at [200, 206] on select "Please Choose One Vinyl Aluminum Wood" at bounding box center [290, 212] width 181 height 12
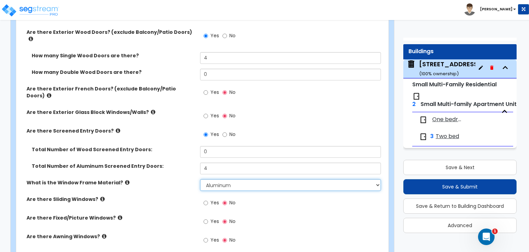
scroll to position [896, 0]
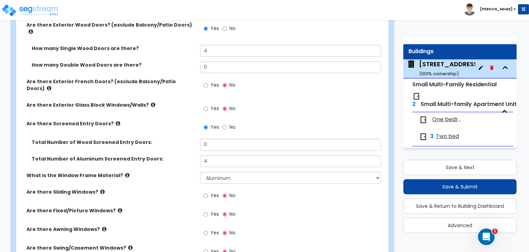
click at [100, 189] on icon at bounding box center [102, 191] width 4 height 5
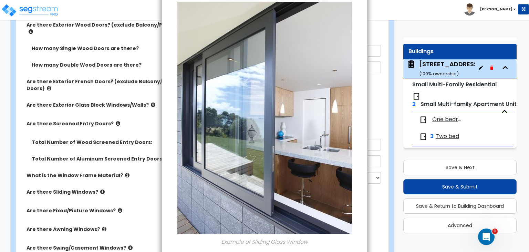
scroll to position [70, 0]
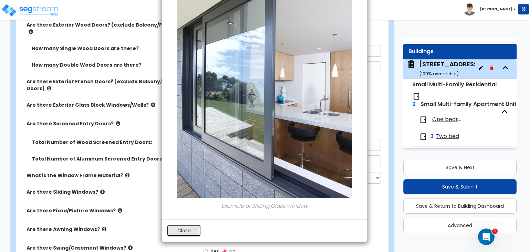
click at [180, 232] on button "Close" at bounding box center [184, 230] width 34 height 12
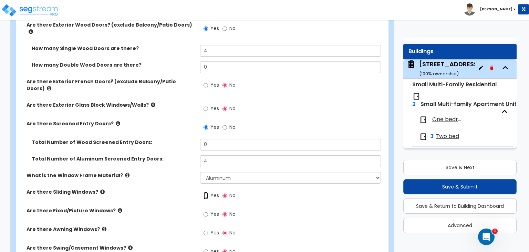
click at [206, 192] on input "Yes" at bounding box center [206, 196] width 4 height 8
radio input "true"
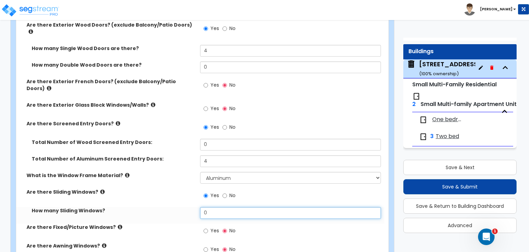
click at [210, 207] on input "0" at bounding box center [290, 213] width 181 height 12
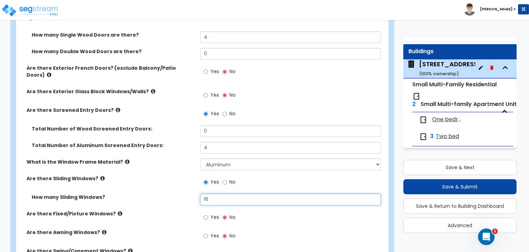
scroll to position [931, 0]
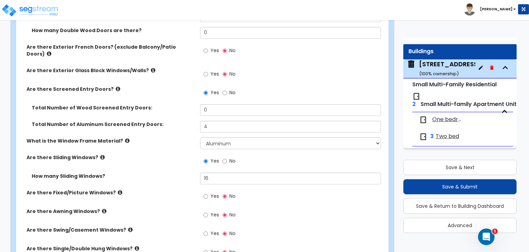
click at [102, 208] on icon at bounding box center [104, 210] width 4 height 5
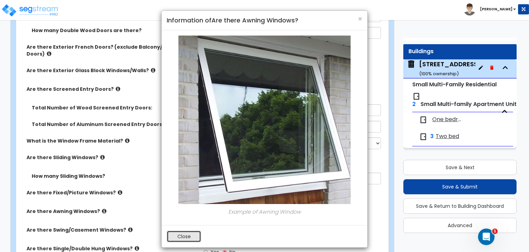
click at [175, 235] on button "Close" at bounding box center [184, 236] width 34 height 12
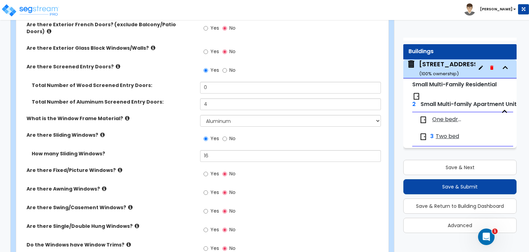
scroll to position [965, 0]
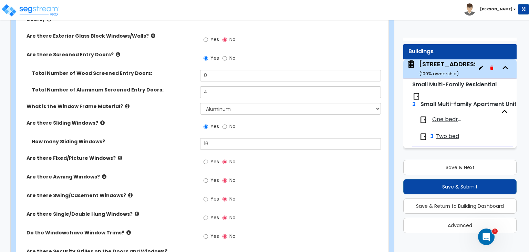
click at [128, 192] on icon at bounding box center [130, 194] width 4 height 5
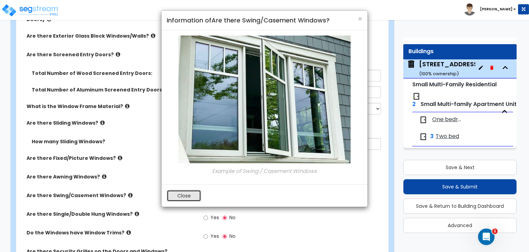
click at [190, 191] on button "Close" at bounding box center [184, 196] width 34 height 12
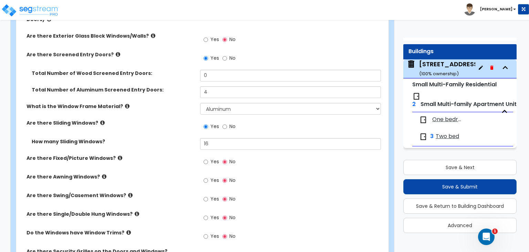
click at [135, 211] on icon at bounding box center [137, 213] width 4 height 5
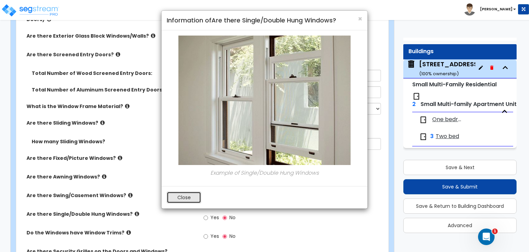
click at [187, 199] on button "Close" at bounding box center [184, 197] width 34 height 12
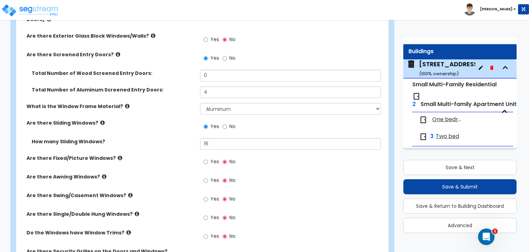
click at [126, 230] on icon at bounding box center [128, 232] width 4 height 5
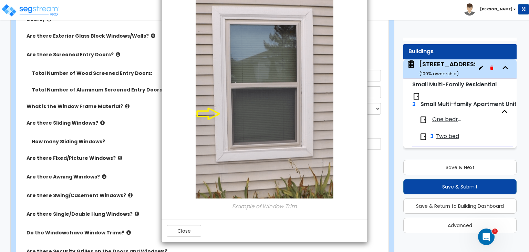
scroll to position [40, 0]
click at [178, 228] on button "Close" at bounding box center [184, 230] width 34 height 12
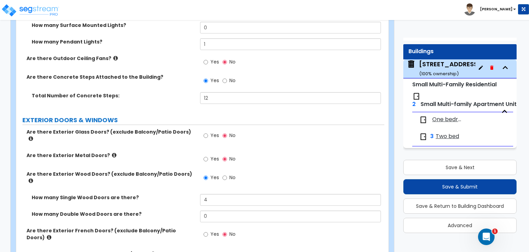
scroll to position [758, 0]
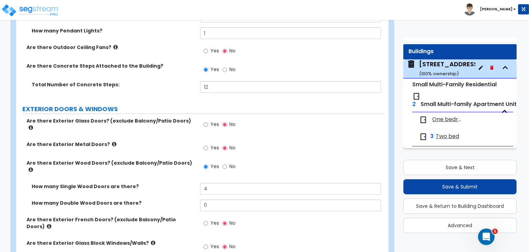
drag, startPoint x: 187, startPoint y: 108, endPoint x: 183, endPoint y: 110, distance: 4.2
click at [186, 117] on label "Are there Exterior Glass Doors? (exclude Balcony/Patio Doors)" at bounding box center [111, 124] width 169 height 14
click at [33, 125] on icon at bounding box center [31, 127] width 4 height 5
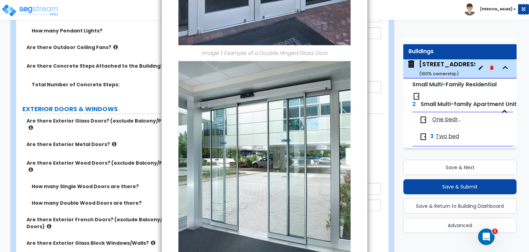
scroll to position [266, 0]
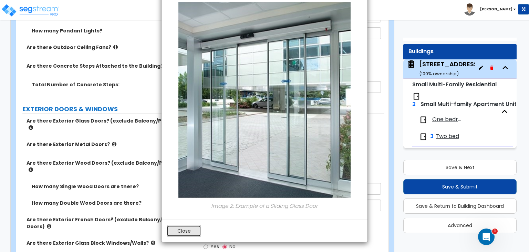
click at [195, 228] on button "Close" at bounding box center [184, 231] width 34 height 12
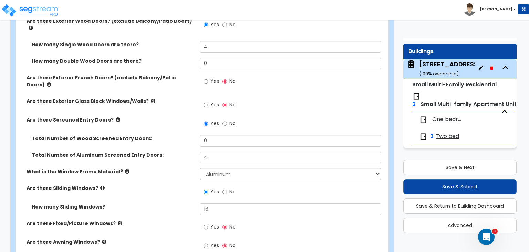
scroll to position [896, 0]
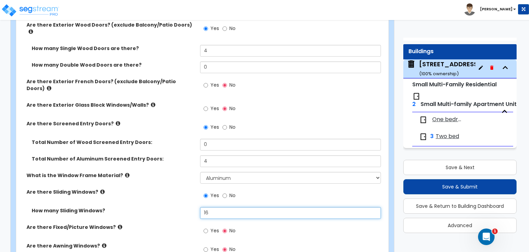
click at [223, 207] on input "16" at bounding box center [290, 213] width 181 height 12
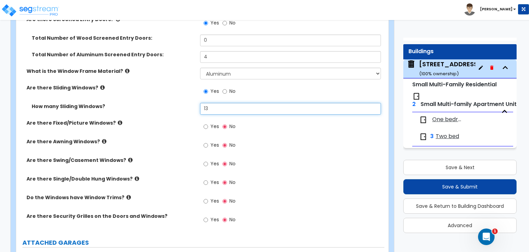
scroll to position [1034, 0]
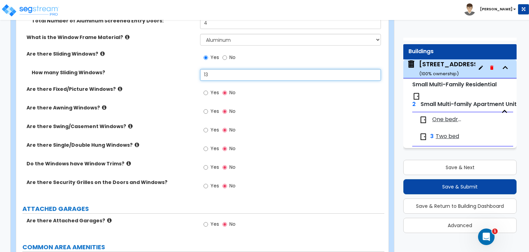
type input "13"
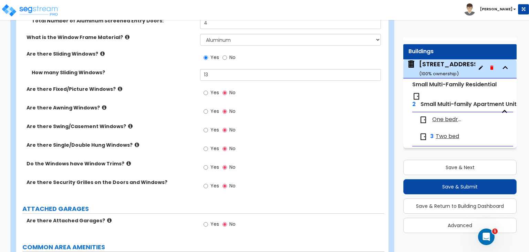
click at [126, 161] on icon at bounding box center [128, 163] width 4 height 5
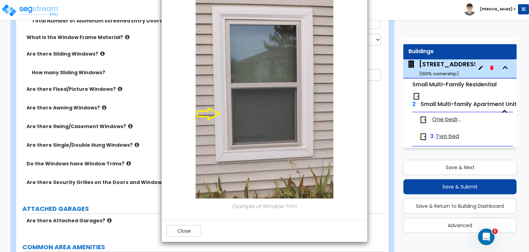
scroll to position [40, 0]
click at [187, 231] on button "Close" at bounding box center [184, 230] width 34 height 12
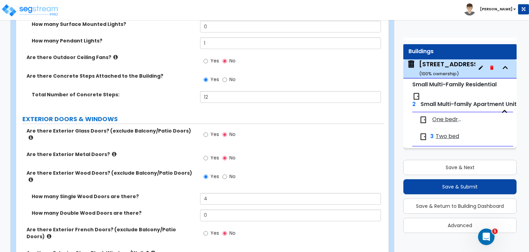
scroll to position [793, 0]
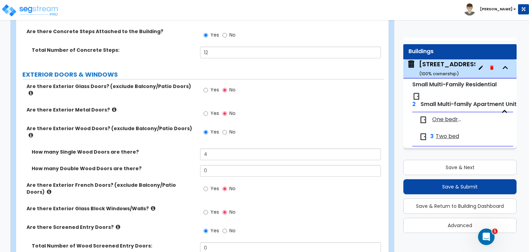
click at [51, 189] on icon at bounding box center [49, 191] width 4 height 5
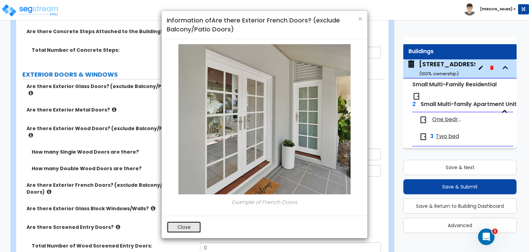
click at [188, 227] on button "Close" at bounding box center [184, 227] width 34 height 12
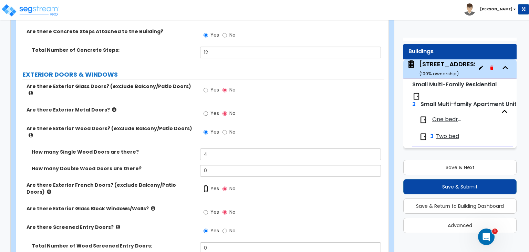
click at [204, 185] on input "Yes" at bounding box center [206, 189] width 4 height 8
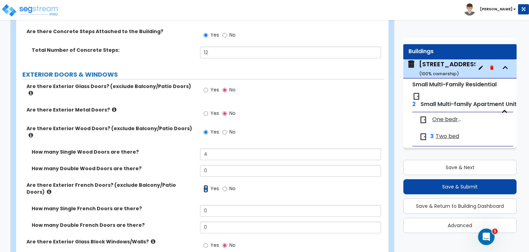
scroll to position [862, 0]
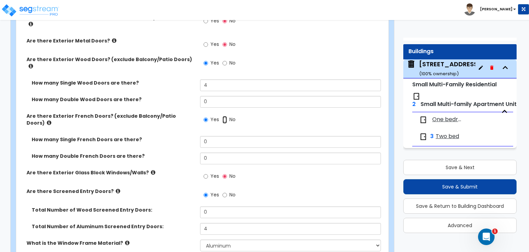
click at [224, 116] on input "No" at bounding box center [225, 120] width 4 height 8
radio input "false"
radio input "true"
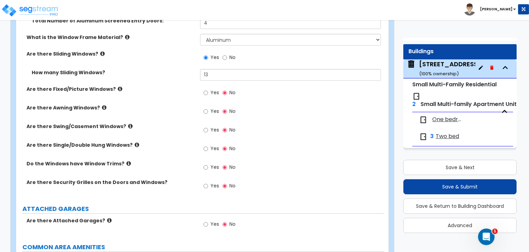
scroll to position [1069, 0]
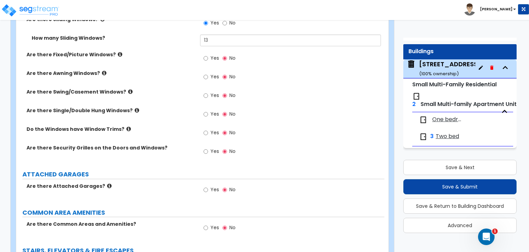
click at [126, 126] on icon at bounding box center [128, 128] width 4 height 5
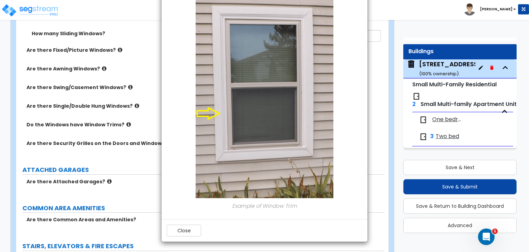
scroll to position [1103, 0]
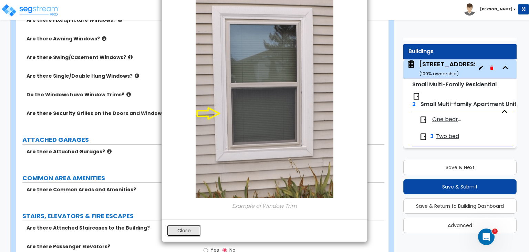
drag, startPoint x: 183, startPoint y: 231, endPoint x: 191, endPoint y: 199, distance: 32.5
click at [183, 231] on button "Close" at bounding box center [184, 230] width 34 height 12
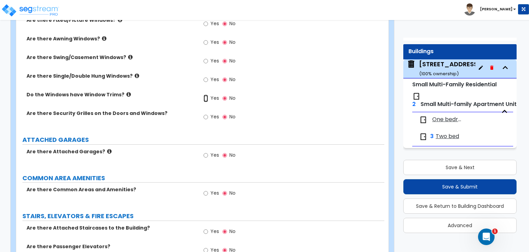
click at [208, 94] on input "Yes" at bounding box center [206, 98] width 4 height 8
radio input "true"
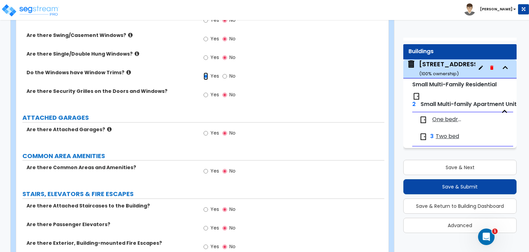
scroll to position [1137, 0]
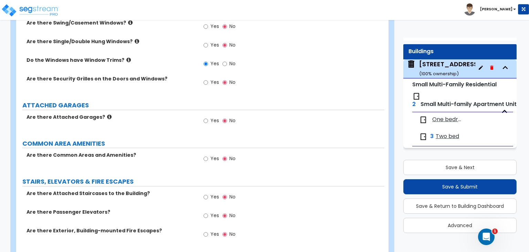
click at [107, 114] on icon at bounding box center [109, 116] width 4 height 5
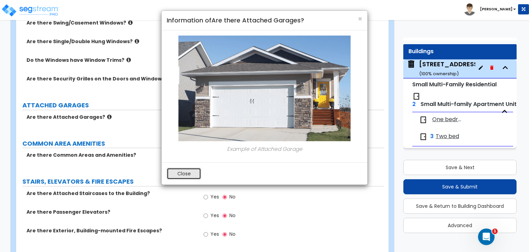
click at [179, 169] on button "Close" at bounding box center [184, 174] width 34 height 12
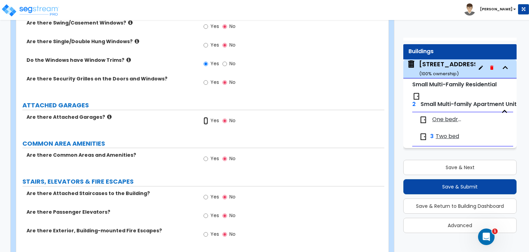
click at [208, 117] on input "Yes" at bounding box center [206, 121] width 4 height 8
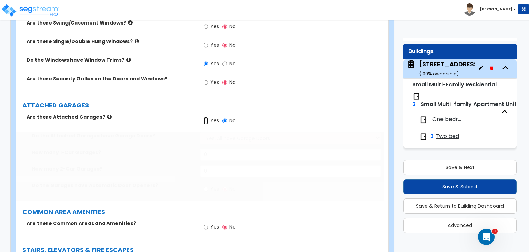
radio input "true"
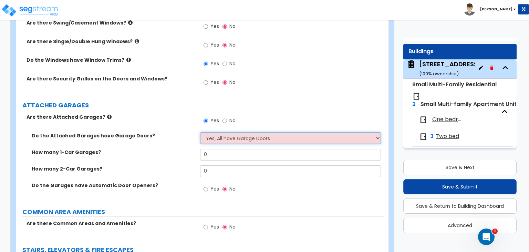
click at [244, 132] on select "Yes, All have Garage Doors No, they don't have Garage Doors I want to Enter the…" at bounding box center [290, 138] width 181 height 12
click at [200, 132] on select "Yes, All have Garage Doors No, they don't have Garage Doors I want to Enter the…" at bounding box center [290, 138] width 181 height 12
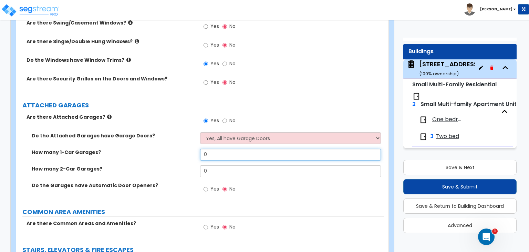
click at [230, 149] on input "0" at bounding box center [290, 155] width 181 height 12
type input "1"
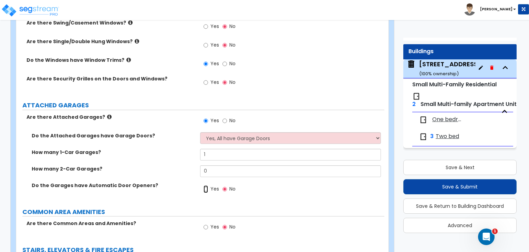
click at [207, 185] on input "Yes" at bounding box center [206, 189] width 4 height 8
radio input "true"
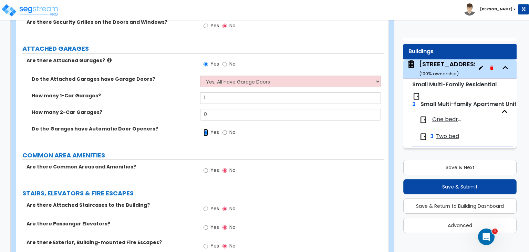
scroll to position [1206, 0]
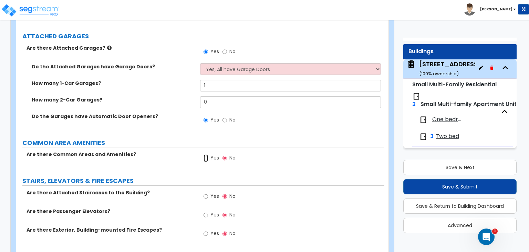
click at [205, 154] on input "Yes" at bounding box center [206, 158] width 4 height 8
radio input "true"
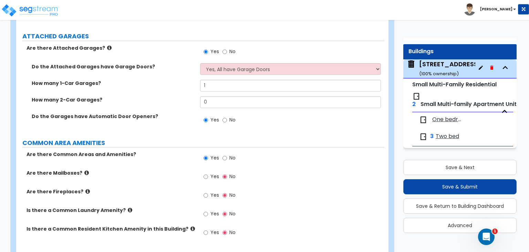
click at [84, 170] on icon at bounding box center [86, 172] width 4 height 5
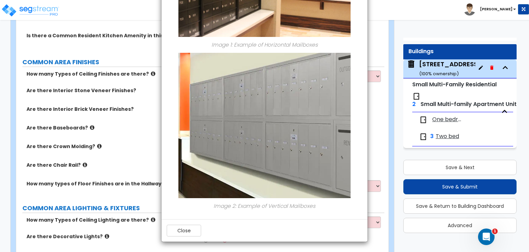
scroll to position [1413, 0]
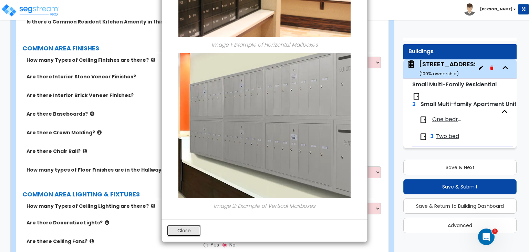
click at [191, 229] on button "Close" at bounding box center [184, 230] width 34 height 12
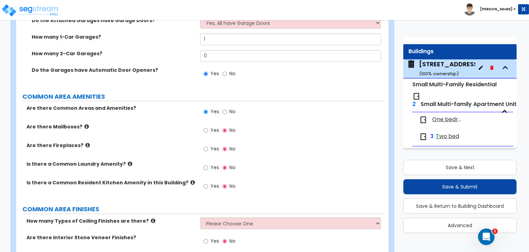
scroll to position [1241, 0]
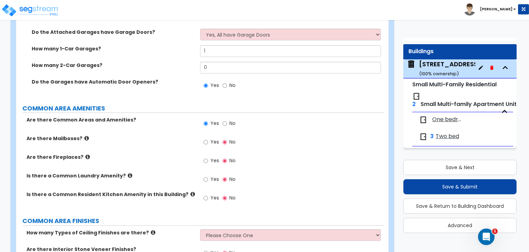
click at [128, 173] on icon at bounding box center [130, 175] width 4 height 5
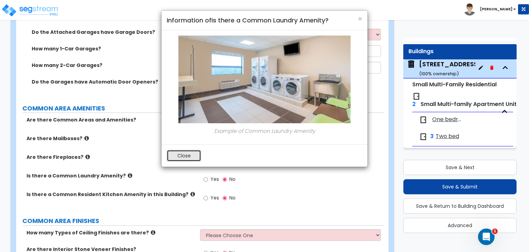
click at [181, 155] on button "Close" at bounding box center [184, 156] width 34 height 12
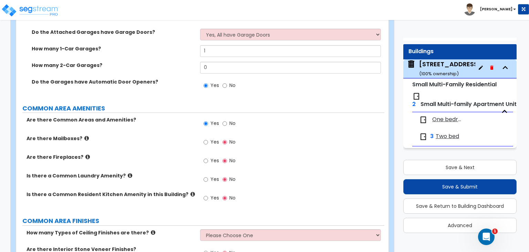
click at [209, 155] on label "Yes" at bounding box center [212, 161] width 16 height 12
click at [208, 157] on input "Yes" at bounding box center [206, 161] width 4 height 8
radio input "true"
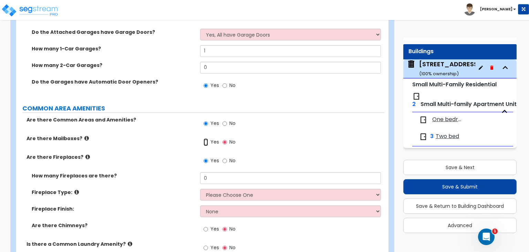
drag, startPoint x: 204, startPoint y: 113, endPoint x: 205, endPoint y: 117, distance: 3.9
click at [204, 138] on input "Yes" at bounding box center [206, 142] width 4 height 8
radio input "true"
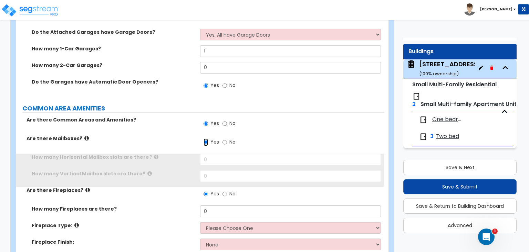
click at [206, 138] on input "Yes" at bounding box center [206, 142] width 4 height 8
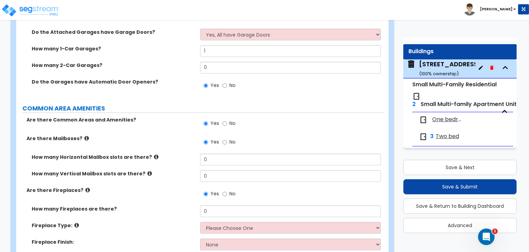
click at [154, 154] on icon at bounding box center [156, 156] width 4 height 5
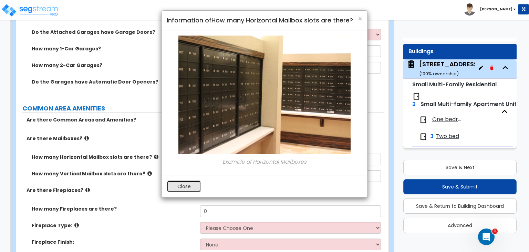
click at [182, 185] on button "Close" at bounding box center [184, 186] width 34 height 12
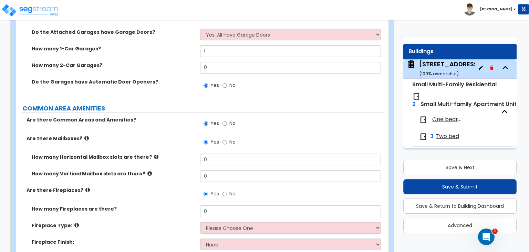
click at [148, 171] on icon at bounding box center [150, 173] width 4 height 5
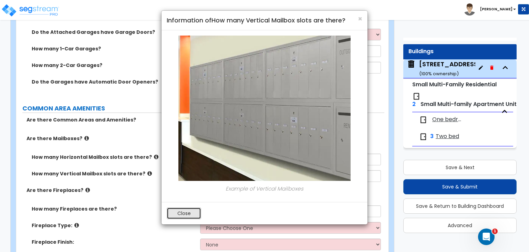
click at [174, 212] on button "Close" at bounding box center [184, 213] width 34 height 12
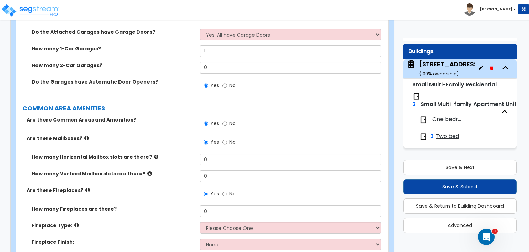
click at [148, 171] on icon at bounding box center [150, 173] width 4 height 5
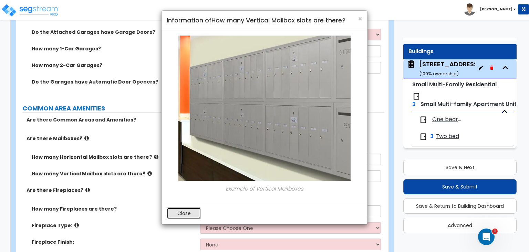
click at [179, 209] on button "Close" at bounding box center [184, 213] width 34 height 12
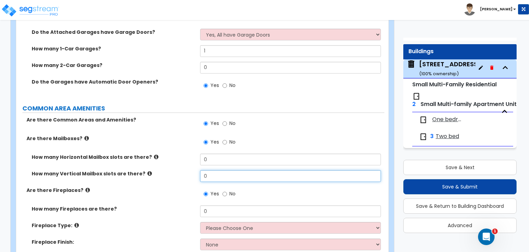
click at [227, 170] on input "0" at bounding box center [290, 176] width 181 height 12
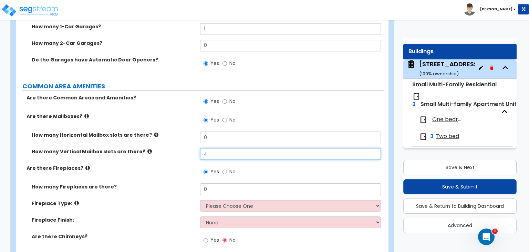
scroll to position [1275, 0]
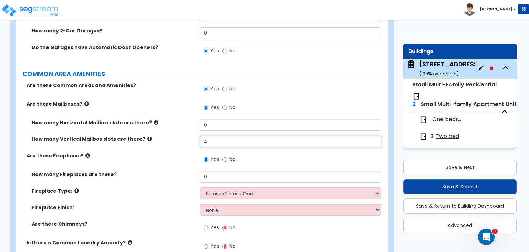
type input "4"
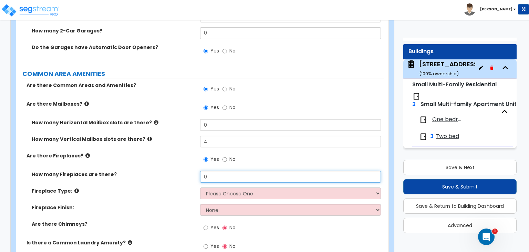
click at [224, 171] on input "0" at bounding box center [290, 177] width 181 height 12
type input "4"
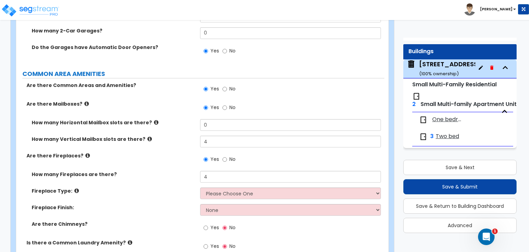
click at [74, 188] on icon at bounding box center [76, 190] width 4 height 5
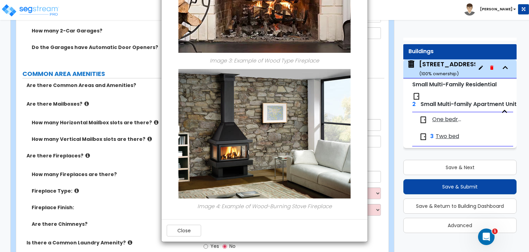
scroll to position [1310, 0]
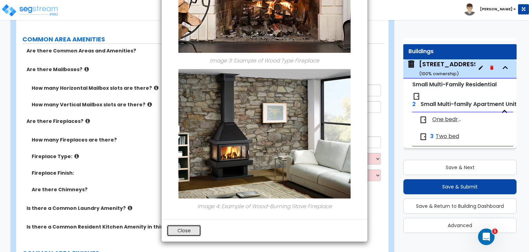
click at [185, 232] on button "Close" at bounding box center [184, 230] width 34 height 12
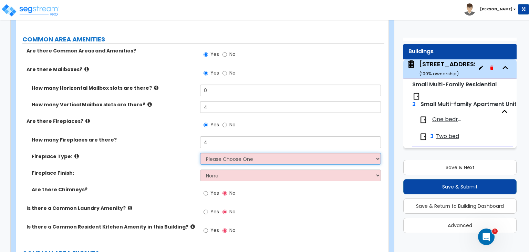
click at [227, 153] on select "Please Choose One Built-in Electric Fireplace Built-in Gas Fireplace Built-in W…" at bounding box center [290, 159] width 181 height 12
select select "3"
click at [200, 153] on select "Please Choose One Built-in Electric Fireplace Built-in Gas Fireplace Built-in W…" at bounding box center [290, 159] width 181 height 12
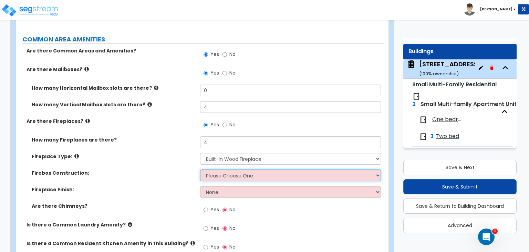
click at [216, 169] on select "Please Choose One Brick Stone I Don't Know, Please Choose for me" at bounding box center [290, 175] width 181 height 12
select select "1"
click at [200, 169] on select "Please Choose One Brick Stone I Don't Know, Please Choose for me" at bounding box center [290, 175] width 181 height 12
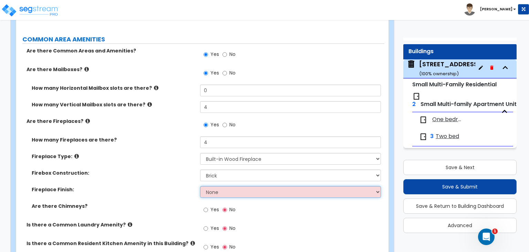
click at [211, 186] on select "None Brick Stone Tile Painted Molding" at bounding box center [290, 192] width 181 height 12
select select "1"
click at [200, 186] on select "None Brick Stone Tile Painted Molding" at bounding box center [290, 192] width 181 height 12
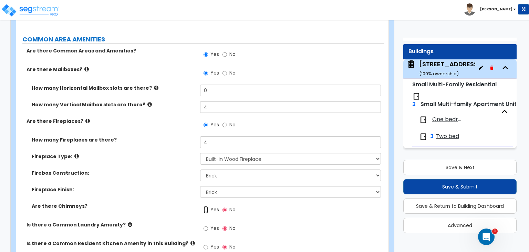
click at [207, 206] on input "Yes" at bounding box center [206, 210] width 4 height 8
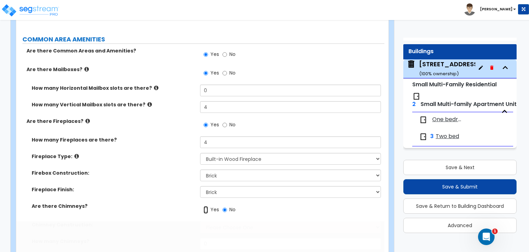
radio input "true"
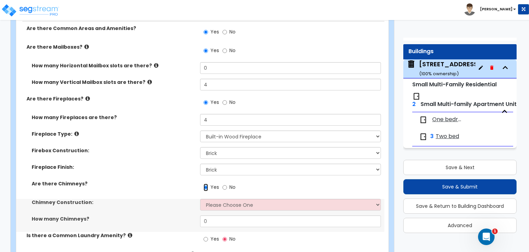
scroll to position [1344, 0]
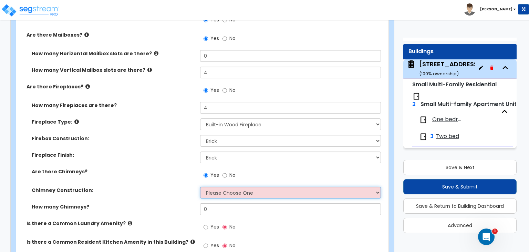
click at [252, 186] on select "Please Choose One Brick Construction Cinder Block Construction Stone Constructi…" at bounding box center [290, 192] width 181 height 12
select select "1"
click at [200, 186] on select "Please Choose One Brick Construction Cinder Block Construction Stone Constructi…" at bounding box center [290, 192] width 181 height 12
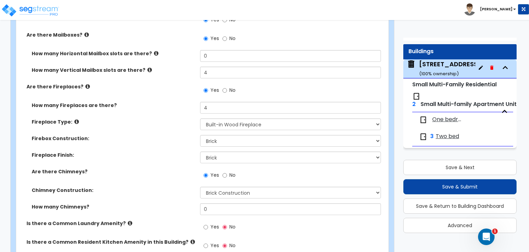
click at [259, 203] on div "How many Chimneys? 0" at bounding box center [200, 211] width 368 height 17
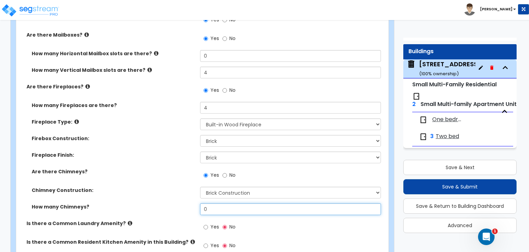
click at [259, 203] on input "0" at bounding box center [290, 209] width 181 height 12
type input "2"
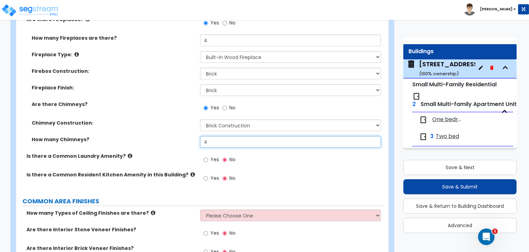
scroll to position [1413, 0]
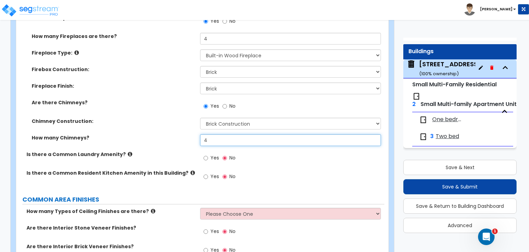
type input "4"
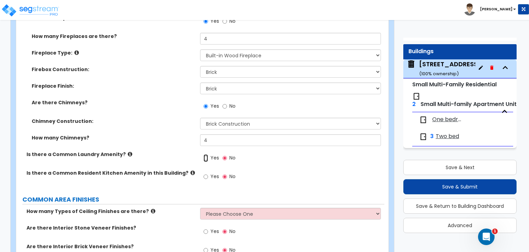
click at [207, 154] on input "Yes" at bounding box center [206, 158] width 4 height 8
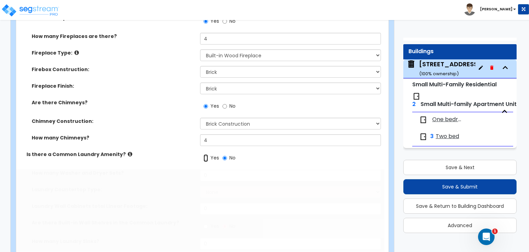
radio input "true"
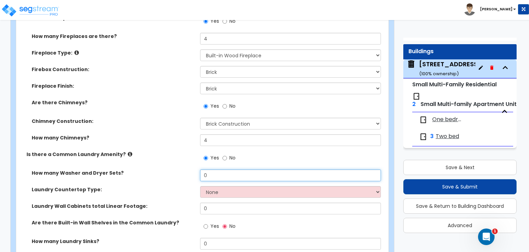
click at [232, 169] on input "0" at bounding box center [290, 175] width 181 height 12
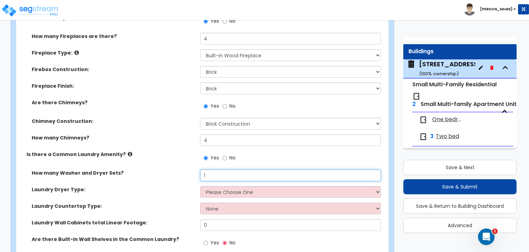
type input "1"
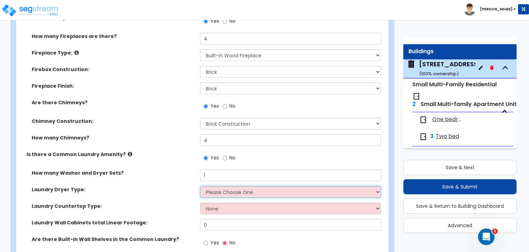
click at [239, 186] on select "Please Choose One Gas Electric" at bounding box center [290, 192] width 181 height 12
select select "2"
click at [200, 186] on select "Please Choose One Gas Electric" at bounding box center [290, 192] width 181 height 12
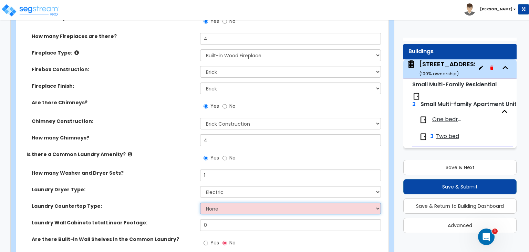
click at [215, 202] on select "None Plastic Laminate Solid Surface Stone Quartz Marble Tile Wood Stainless Ste…" at bounding box center [290, 208] width 181 height 12
click at [200, 202] on select "None Plastic Laminate Solid Surface Stone Quartz Marble Tile Wood Stainless Ste…" at bounding box center [290, 208] width 181 height 12
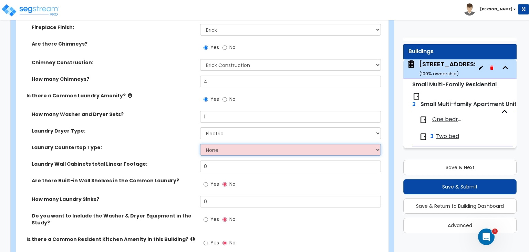
scroll to position [1482, 0]
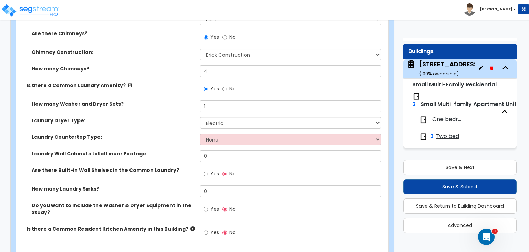
click at [208, 204] on label "Yes" at bounding box center [212, 210] width 16 height 12
click at [208, 205] on input "Yes" at bounding box center [206, 209] width 4 height 8
radio input "true"
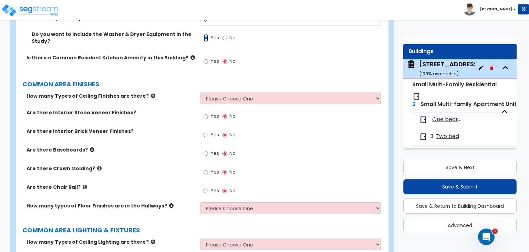
scroll to position [1654, 0]
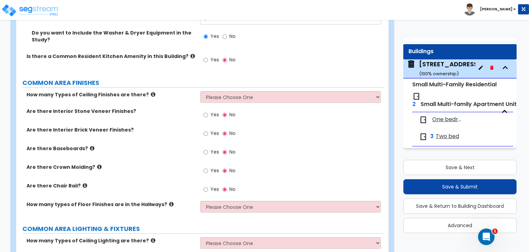
click at [239, 91] on div "How many Types of Ceiling Finishes are there? Please Choose One 1 2 3" at bounding box center [200, 99] width 368 height 17
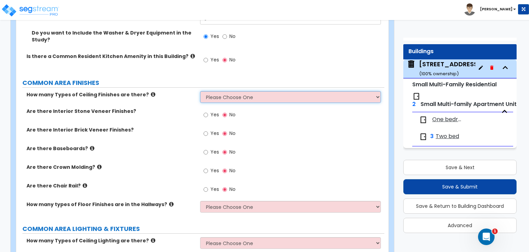
click at [240, 91] on select "Please Choose One 1 2 3" at bounding box center [290, 97] width 181 height 12
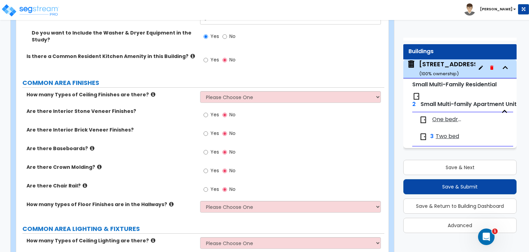
click at [164, 91] on div "How many Types of Ceiling Finishes are there? Please Choose One 1 2 3" at bounding box center [200, 99] width 368 height 17
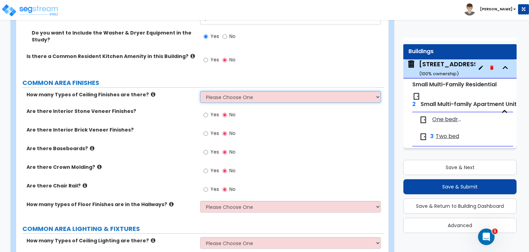
click at [211, 91] on select "Please Choose One 1 2 3" at bounding box center [290, 97] width 181 height 12
select select "1"
click at [200, 91] on select "Please Choose One 1 2 3" at bounding box center [290, 97] width 181 height 12
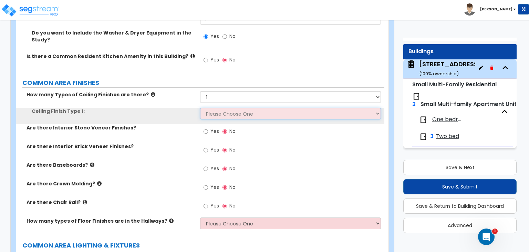
click at [215, 108] on select "Please Choose One Drywall Ceiling Open Ceiling Drop Ceiling" at bounding box center [290, 114] width 181 height 12
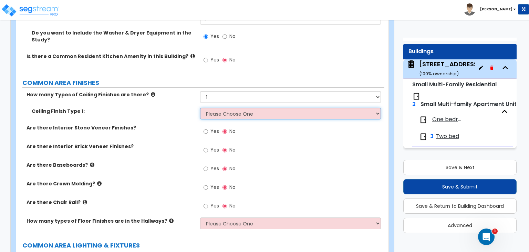
select select "1"
click at [200, 108] on select "Please Choose One Drywall Ceiling Open Ceiling Drop Ceiling" at bounding box center [290, 114] width 181 height 12
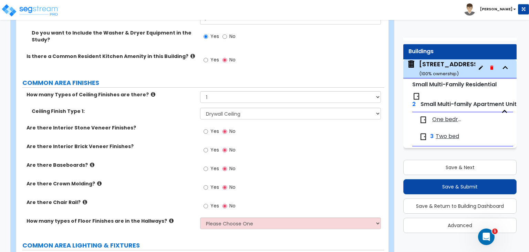
click at [90, 162] on icon at bounding box center [92, 164] width 4 height 5
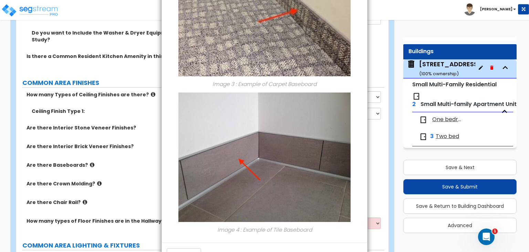
scroll to position [498, 0]
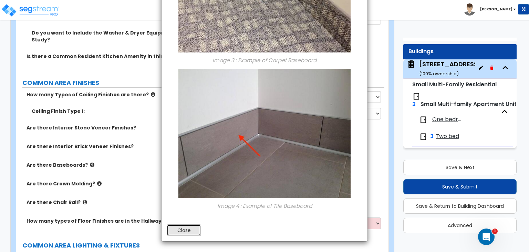
click at [184, 227] on button "Close" at bounding box center [184, 230] width 34 height 12
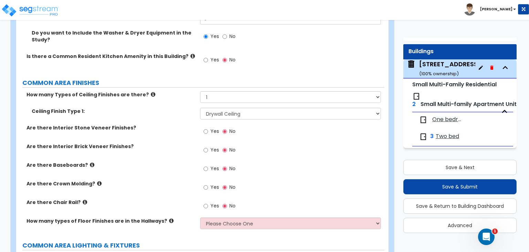
click at [97, 181] on icon at bounding box center [99, 183] width 4 height 5
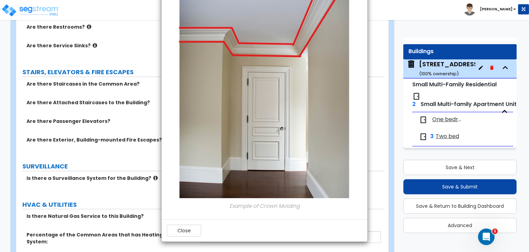
scroll to position [1999, 0]
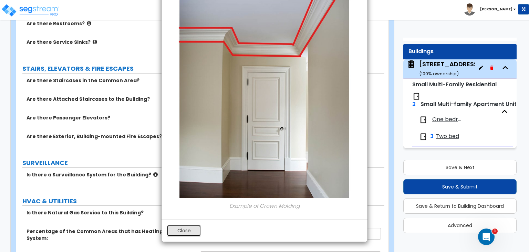
click at [185, 229] on button "Close" at bounding box center [184, 230] width 34 height 12
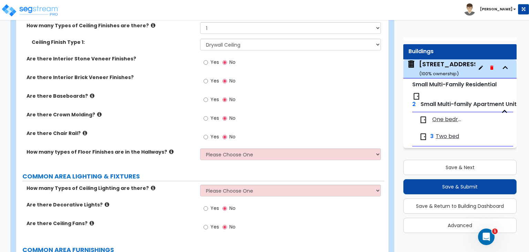
scroll to position [1723, 0]
click at [83, 130] on icon at bounding box center [85, 132] width 4 height 5
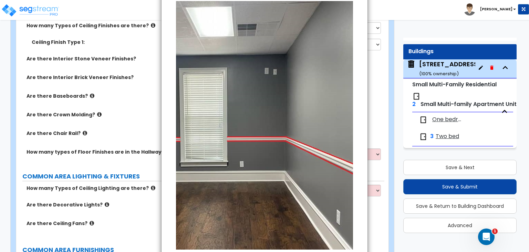
scroll to position [85, 0]
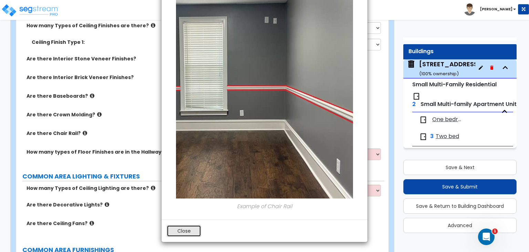
click at [191, 227] on button "Close" at bounding box center [184, 231] width 34 height 12
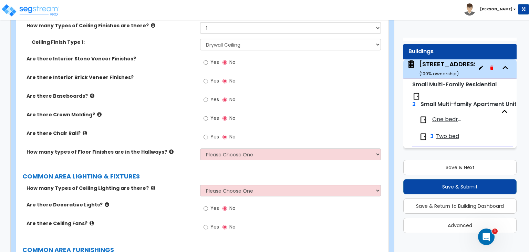
click at [169, 149] on icon at bounding box center [171, 151] width 4 height 5
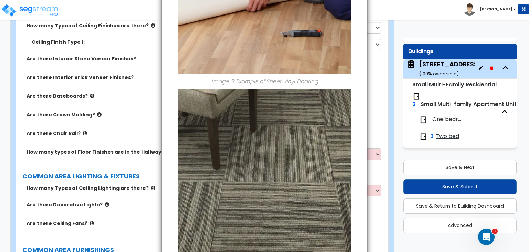
scroll to position [913, 0]
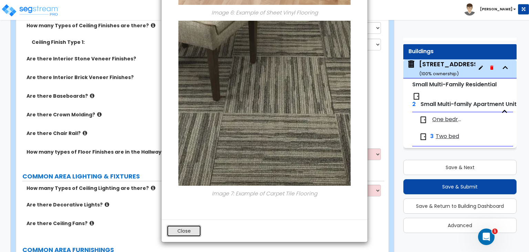
click at [186, 225] on button "Close" at bounding box center [184, 231] width 34 height 12
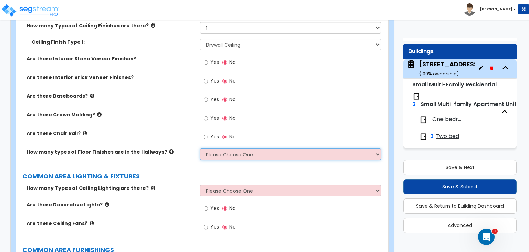
click at [227, 148] on select "Please Choose One 1 2 3 4" at bounding box center [290, 154] width 181 height 12
select select "1"
click at [200, 148] on select "Please Choose One 1 2 3 4" at bounding box center [290, 154] width 181 height 12
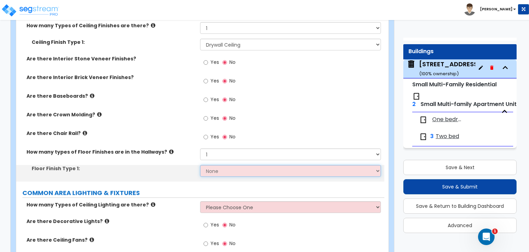
click at [221, 165] on select "None Tile Flooring Hardwood Flooring Resilient Laminate Flooring VCT Flooring S…" at bounding box center [290, 171] width 181 height 12
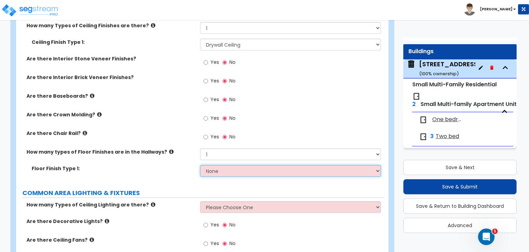
select select "3"
click at [200, 165] on select "None Tile Flooring Hardwood Flooring Resilient Laminate Flooring VCT Flooring S…" at bounding box center [290, 171] width 181 height 12
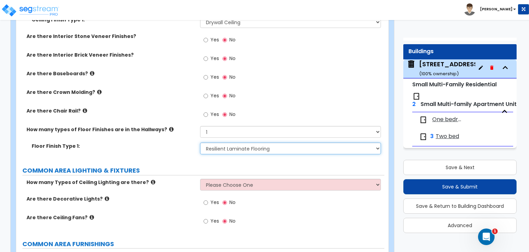
scroll to position [1758, 0]
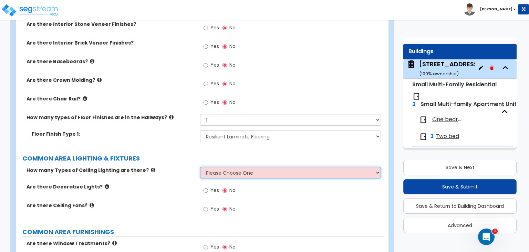
click at [215, 166] on select "Please Choose One 1 2 3" at bounding box center [290, 172] width 181 height 12
select select "1"
click at [200, 166] on select "Please Choose One 1 2 3" at bounding box center [290, 172] width 181 height 12
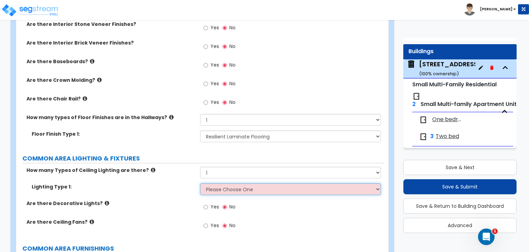
click at [215, 183] on select "Please Choose One LED Surface-Mounted LED Recessed Fluorescent Surface-Mounted …" at bounding box center [290, 189] width 181 height 12
click at [200, 183] on select "Please Choose One LED Surface-Mounted LED Recessed Fluorescent Surface-Mounted …" at bounding box center [290, 189] width 181 height 12
click at [227, 183] on select "Please Choose One LED Surface-Mounted LED Recessed Fluorescent Surface-Mounted …" at bounding box center [290, 189] width 181 height 12
select select "1"
click at [200, 183] on select "Please Choose One LED Surface-Mounted LED Recessed Fluorescent Surface-Mounted …" at bounding box center [290, 189] width 181 height 12
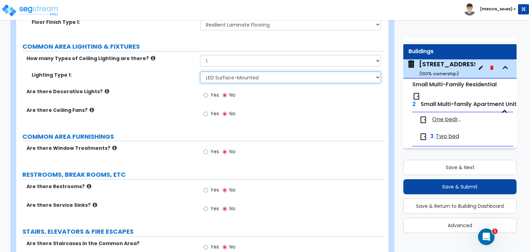
scroll to position [1861, 0]
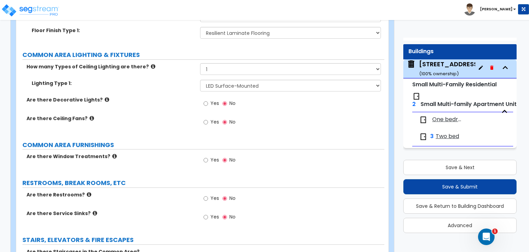
click at [112, 153] on icon at bounding box center [114, 155] width 4 height 5
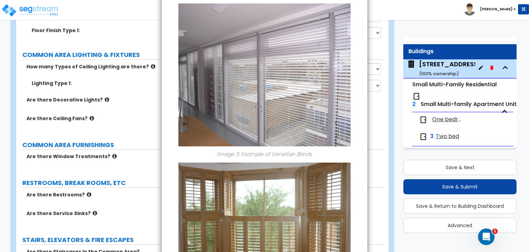
scroll to position [563, 0]
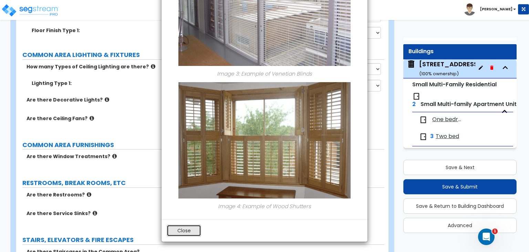
click at [190, 233] on button "Close" at bounding box center [184, 230] width 34 height 12
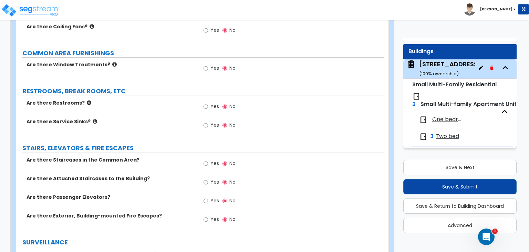
scroll to position [1965, 0]
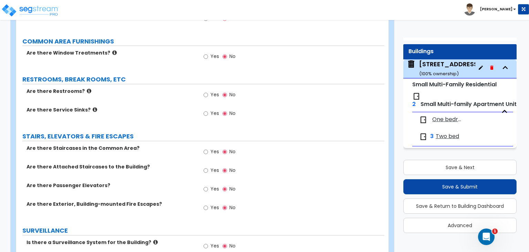
click at [211, 166] on span "Yes" at bounding box center [215, 169] width 9 height 7
click at [208, 166] on input "Yes" at bounding box center [206, 170] width 4 height 8
radio input "true"
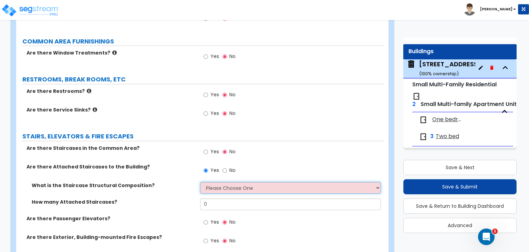
click at [217, 182] on select "Please Choose One Reinforced Concrete Structural Steel Wood" at bounding box center [290, 188] width 181 height 12
select select "4"
click at [200, 182] on select "Please Choose One Reinforced Concrete Structural Steel Wood" at bounding box center [290, 188] width 181 height 12
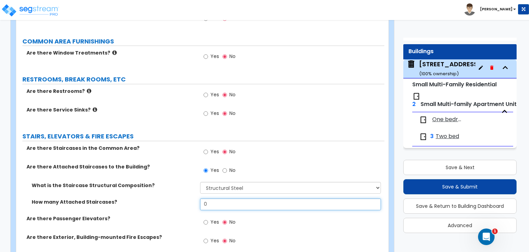
click at [233, 198] on input "0" at bounding box center [290, 204] width 181 height 12
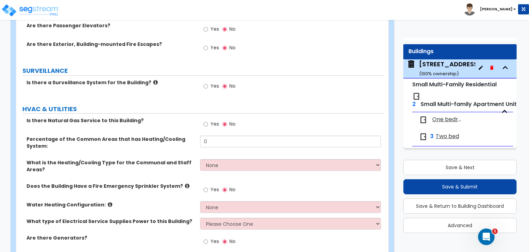
scroll to position [2158, 0]
type input "1"
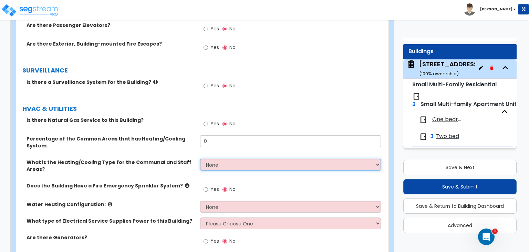
click at [216, 159] on select "None Heat Only Centralized Heating & Cooling Thru Wall Air Conditioners Mini Sp…" at bounding box center [290, 165] width 181 height 12
click at [200, 159] on select "None Heat Only Centralized Heating & Cooling Thru Wall Air Conditioners Mini Sp…" at bounding box center [290, 165] width 181 height 12
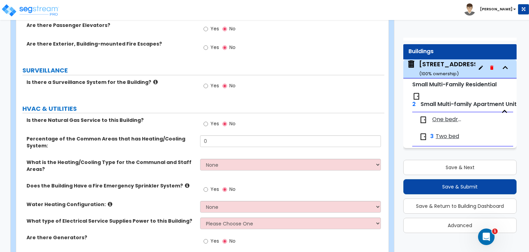
click at [101, 201] on label "Water Heating Configuration:" at bounding box center [111, 204] width 169 height 7
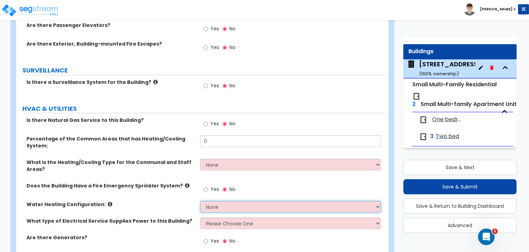
click at [210, 201] on select "None Water Heater for Multiple Units Water Heater for Individual Units" at bounding box center [290, 207] width 181 height 12
select select "2"
click at [200, 201] on select "None Water Heater for Multiple Units Water Heater for Individual Units" at bounding box center [290, 207] width 181 height 12
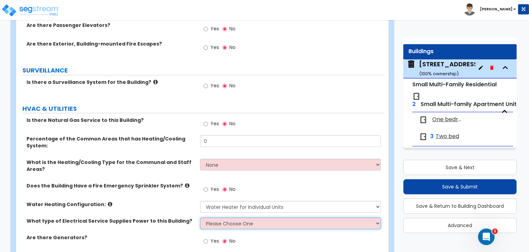
click at [226, 217] on select "Please Choose One Overhead Underground" at bounding box center [290, 223] width 181 height 12
select select "1"
click at [200, 217] on select "Please Choose One Overhead Underground" at bounding box center [290, 223] width 181 height 12
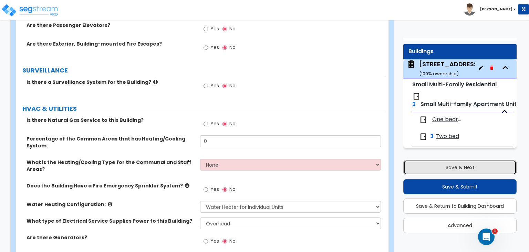
click at [455, 169] on button "Save & Next" at bounding box center [460, 167] width 113 height 15
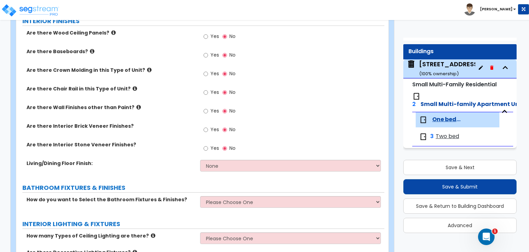
scroll to position [0, 0]
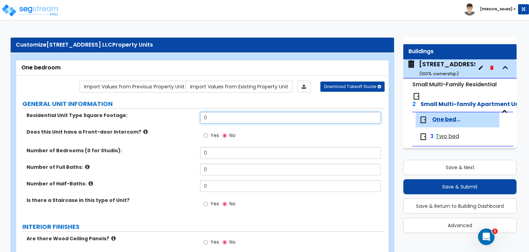
click at [213, 115] on input "0" at bounding box center [290, 118] width 181 height 12
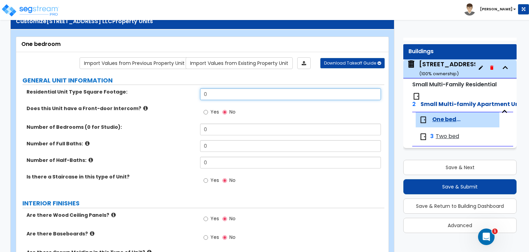
scroll to position [34, 0]
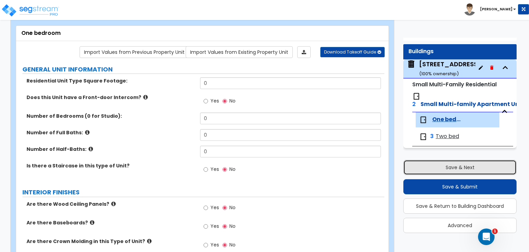
click at [440, 165] on button "Save & Next" at bounding box center [460, 167] width 113 height 15
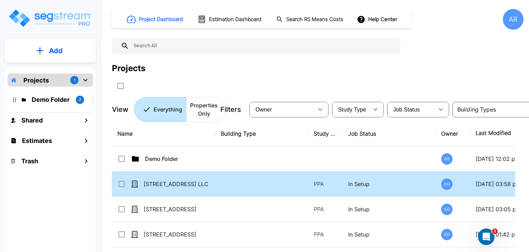
click at [164, 190] on td "[STREET_ADDRESS] LLC" at bounding box center [163, 183] width 103 height 25
checkbox input "true"
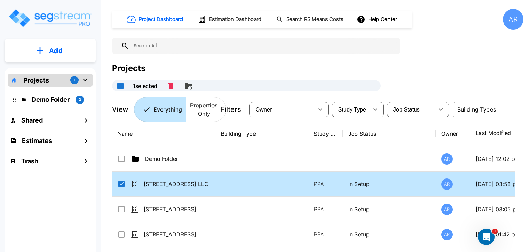
click at [164, 190] on td "[STREET_ADDRESS] LLC" at bounding box center [163, 183] width 103 height 25
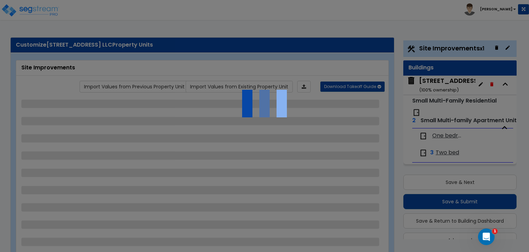
scroll to position [18, 0]
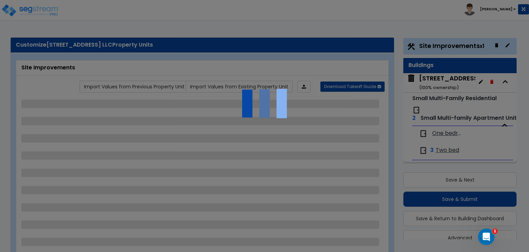
select select "2"
select select "1"
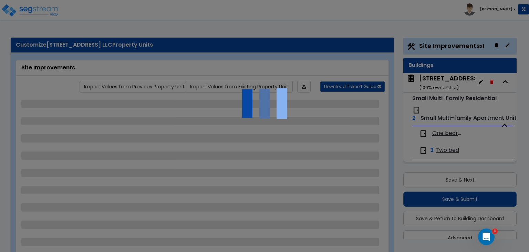
select select "1"
select select "6"
select select "2"
select select "1"
select select "7"
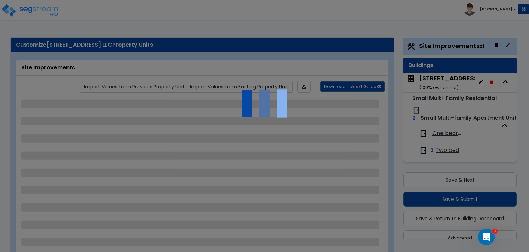
select select "2"
select select "1"
select select "2"
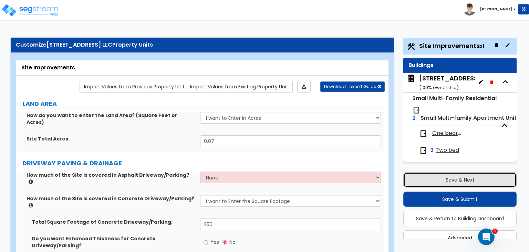
click at [435, 180] on button "Save & Next" at bounding box center [460, 179] width 113 height 15
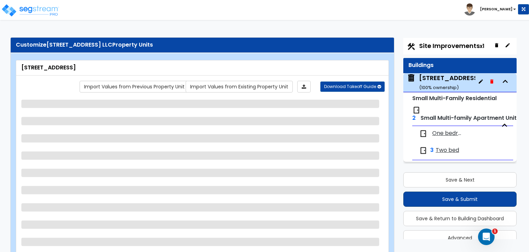
scroll to position [1, 0]
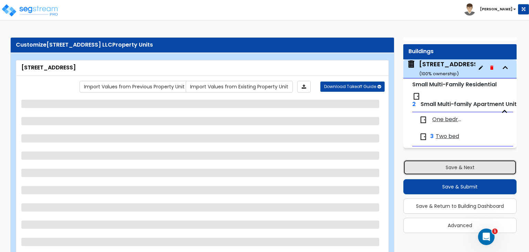
click at [432, 166] on button "Save & Next" at bounding box center [460, 167] width 113 height 15
select select "2"
select select "7"
select select "2"
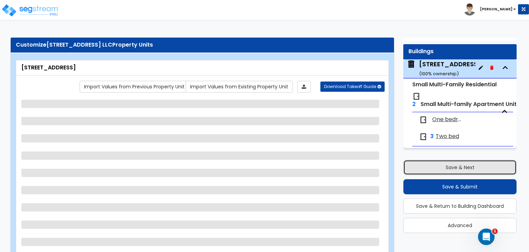
select select "1"
select select "2"
select select "4"
select select "7"
select select "2"
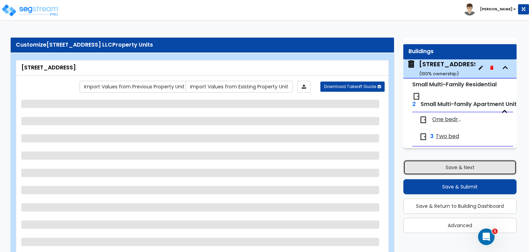
select select "2"
select select "3"
select select "2"
select select "3"
select select "1"
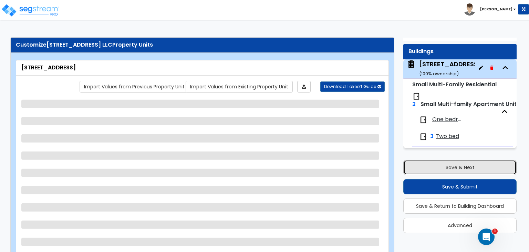
select select "1"
select select "2"
select select "1"
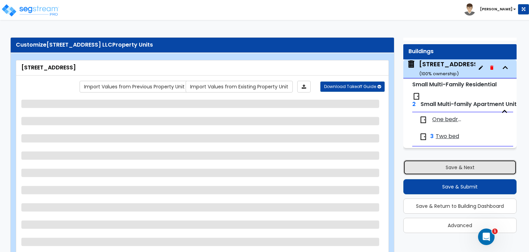
select select "1"
select select "3"
select select "1"
select select "4"
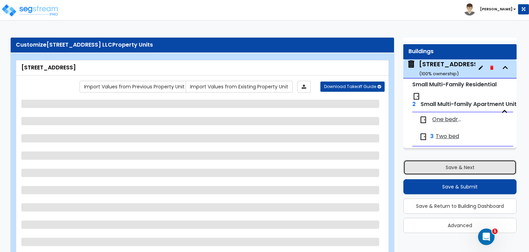
select select "2"
select select "1"
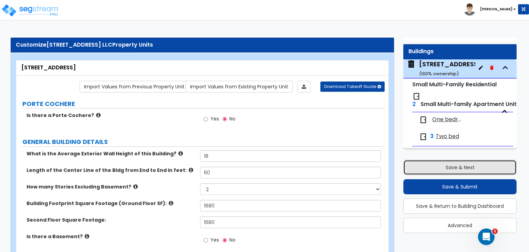
click at [432, 166] on button "Save & Next" at bounding box center [460, 167] width 113 height 15
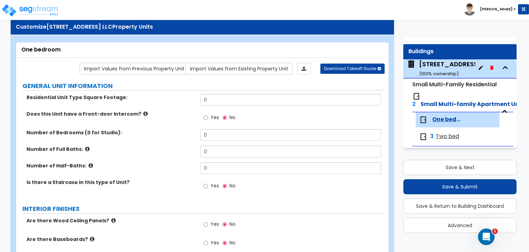
scroll to position [0, 0]
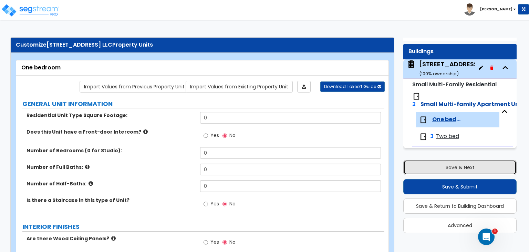
click at [473, 171] on button "Save & Next" at bounding box center [460, 167] width 113 height 15
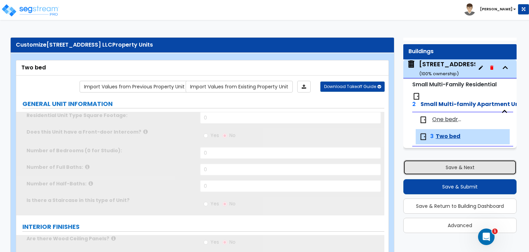
click at [473, 171] on button "Save & Next" at bounding box center [460, 167] width 113 height 15
select select "2"
select select "1"
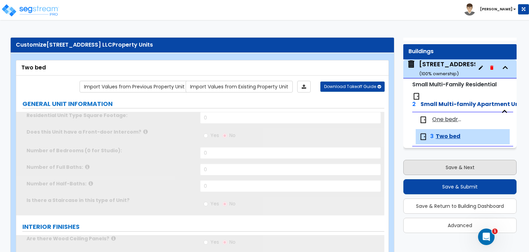
select select "1"
select select "6"
select select "2"
select select "1"
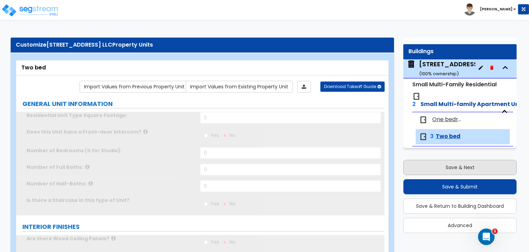
select select "7"
select select "2"
select select "1"
select select "2"
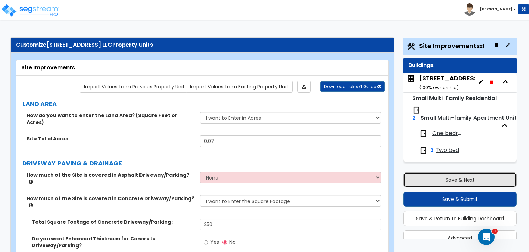
click at [448, 180] on button "Save & Next" at bounding box center [460, 179] width 113 height 15
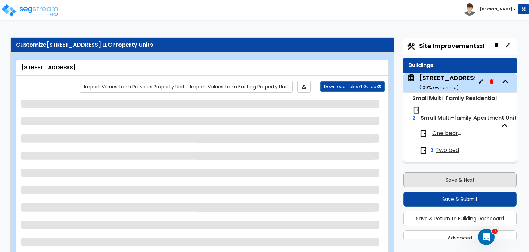
scroll to position [1, 0]
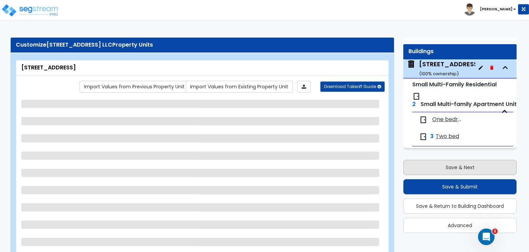
select select "2"
select select "7"
select select "2"
select select "1"
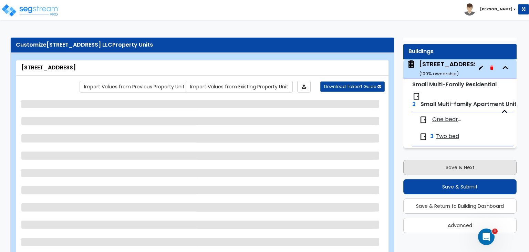
select select "2"
select select "4"
select select "7"
select select "2"
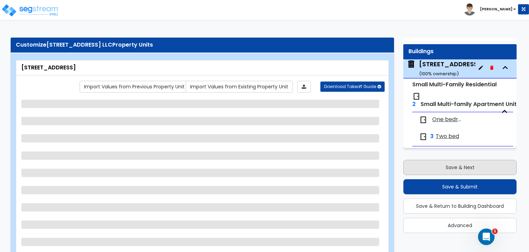
select select "3"
select select "2"
select select "3"
select select "1"
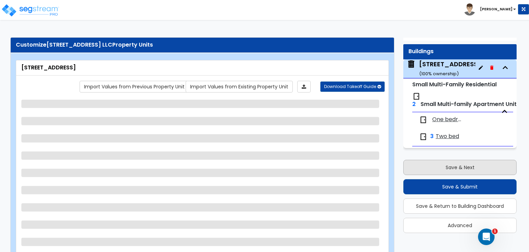
select select "1"
select select "2"
select select "1"
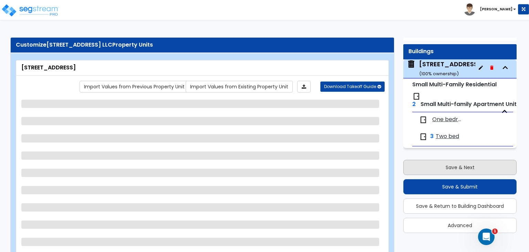
select select "3"
select select "1"
select select "4"
select select "2"
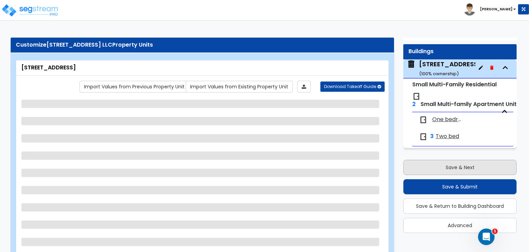
select select "1"
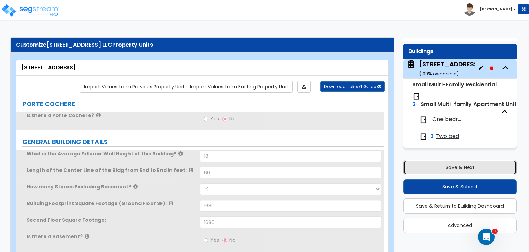
click at [440, 163] on button "Save & Next" at bounding box center [460, 167] width 113 height 15
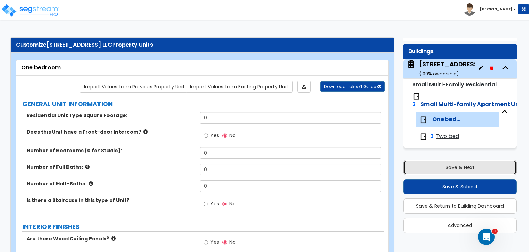
click at [440, 163] on button "Save & Next" at bounding box center [460, 167] width 113 height 15
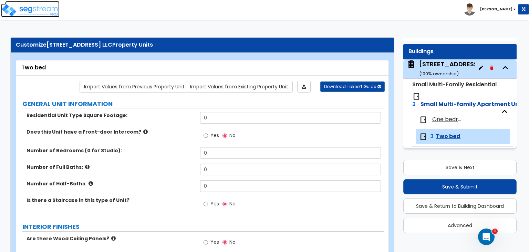
click at [23, 9] on img at bounding box center [30, 10] width 59 height 14
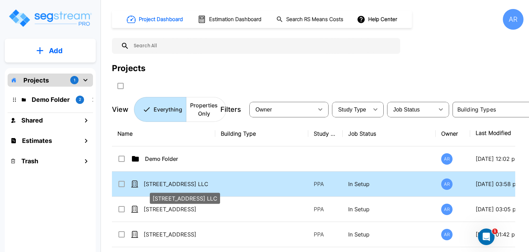
click at [189, 183] on p "[STREET_ADDRESS] LLC" at bounding box center [178, 184] width 69 height 8
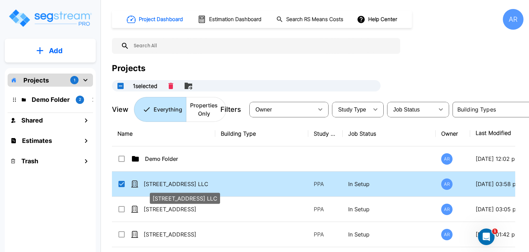
click at [189, 183] on p "[STREET_ADDRESS] LLC" at bounding box center [178, 184] width 69 height 8
checkbox input "false"
click at [189, 183] on p "[STREET_ADDRESS] LLC" at bounding box center [178, 184] width 69 height 8
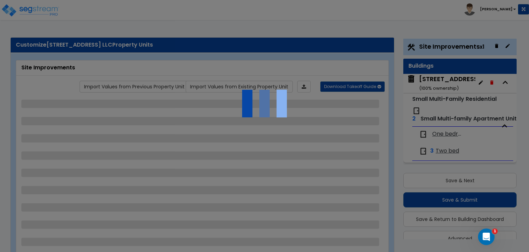
scroll to position [18, 0]
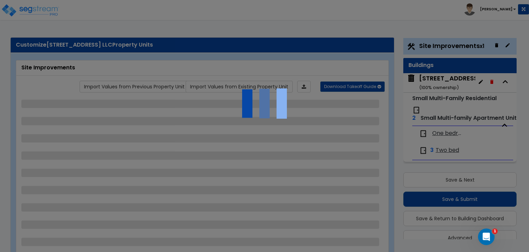
select select "2"
select select "1"
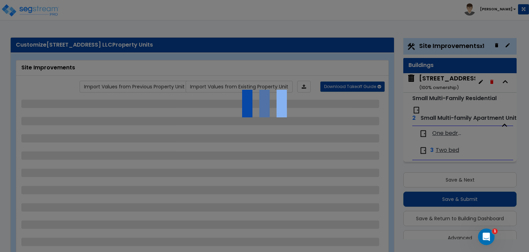
select select "1"
select select "6"
select select "2"
select select "1"
select select "7"
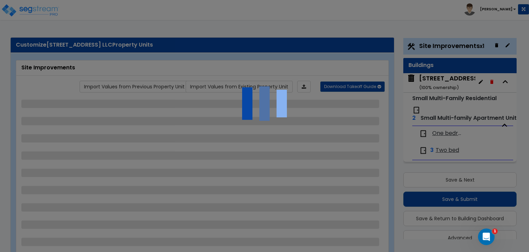
select select "2"
select select "1"
select select "2"
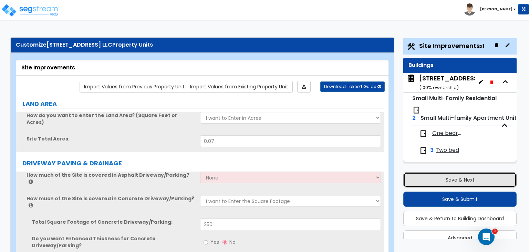
click at [448, 176] on button "Save & Next" at bounding box center [460, 179] width 113 height 15
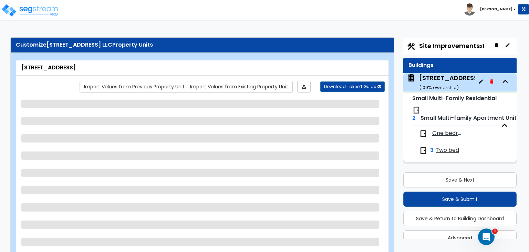
scroll to position [1, 0]
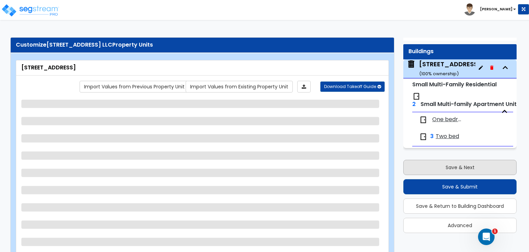
select select "2"
select select "7"
select select "2"
select select "1"
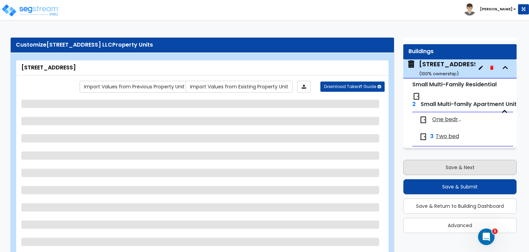
select select "2"
select select "4"
select select "7"
select select "2"
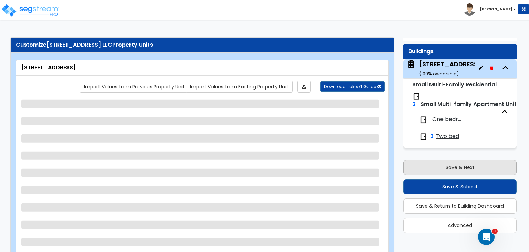
select select "3"
select select "2"
select select "3"
select select "1"
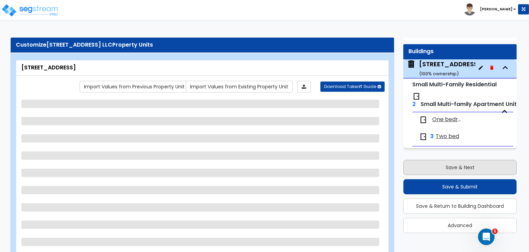
select select "1"
select select "2"
select select "1"
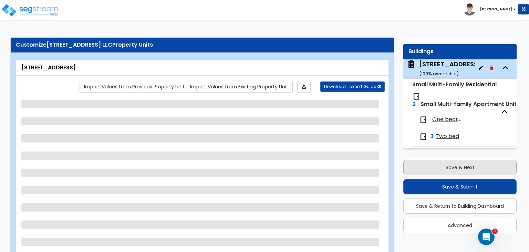
select select "3"
select select "1"
select select "4"
select select "2"
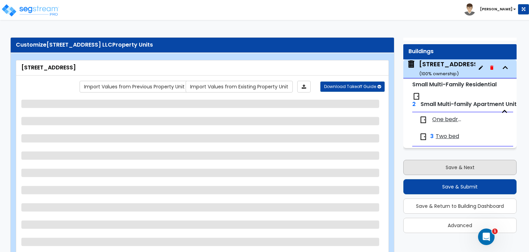
select select "1"
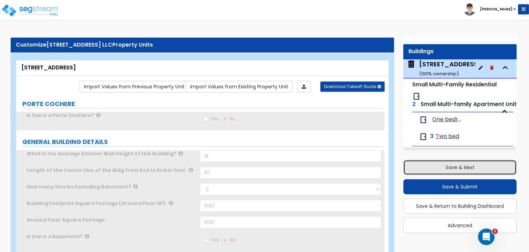
click at [442, 167] on button "Save & Next" at bounding box center [460, 167] width 113 height 15
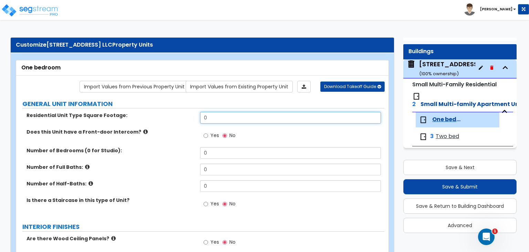
click at [213, 116] on input "0" at bounding box center [290, 118] width 181 height 12
type input "606"
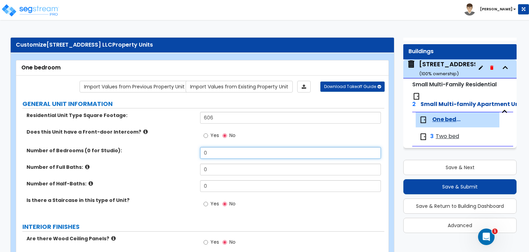
click at [226, 153] on input "0" at bounding box center [290, 153] width 181 height 12
type input "1"
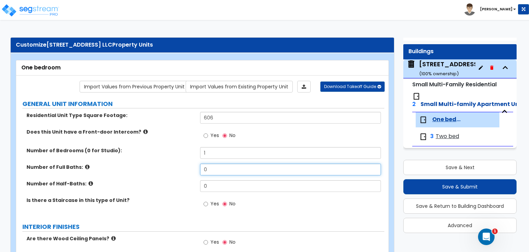
click at [224, 165] on input "0" at bounding box center [290, 169] width 181 height 12
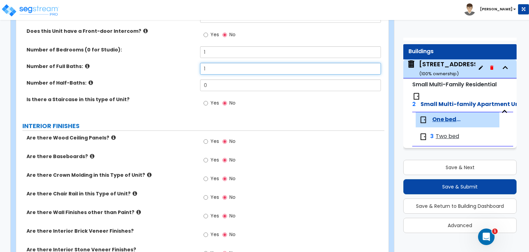
scroll to position [138, 0]
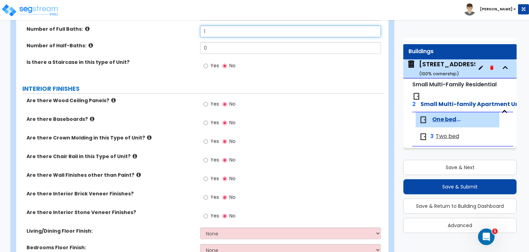
type input "1"
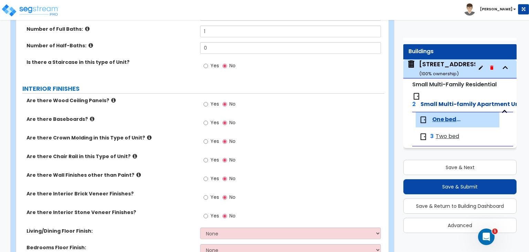
click at [111, 98] on icon at bounding box center [113, 100] width 4 height 5
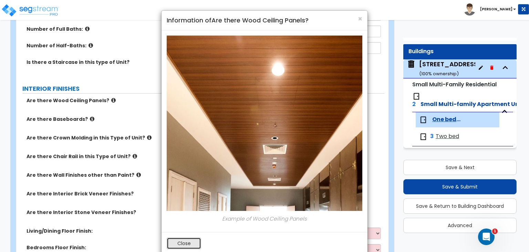
click at [181, 243] on button "Close" at bounding box center [184, 243] width 34 height 12
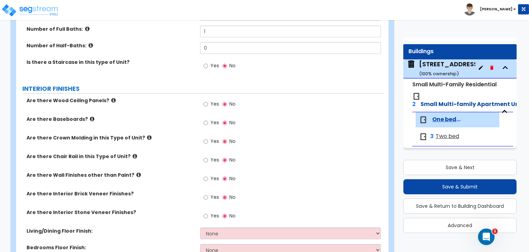
click at [84, 115] on label "Are there Baseboards?" at bounding box center [111, 118] width 169 height 7
click at [90, 117] on icon at bounding box center [92, 118] width 4 height 5
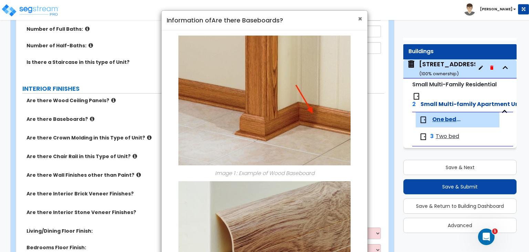
click at [360, 19] on span "×" at bounding box center [360, 19] width 4 height 10
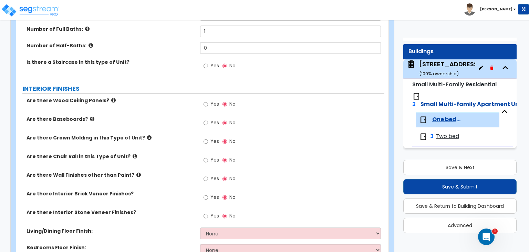
click at [214, 124] on span "Yes" at bounding box center [215, 122] width 9 height 7
click at [208, 124] on input "Yes" at bounding box center [206, 123] width 4 height 8
radio input "true"
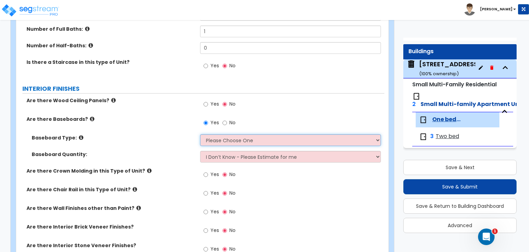
click at [226, 137] on select "Please Choose One Wood Vinyl Carpet Tile" at bounding box center [290, 140] width 181 height 12
select select "1"
click at [200, 134] on select "Please Choose One Wood Vinyl Carpet Tile" at bounding box center [290, 140] width 181 height 12
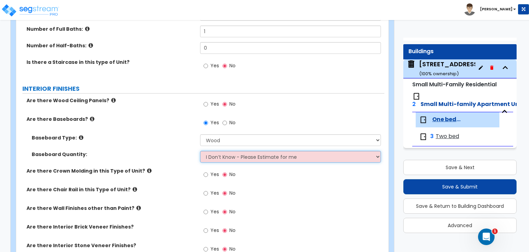
click at [230, 158] on select "I Don’t Know - Please Estimate for me I want to Enter the Linear Footage" at bounding box center [290, 157] width 181 height 12
click at [200, 151] on select "I Don’t Know - Please Estimate for me I want to Enter the Linear Footage" at bounding box center [290, 157] width 181 height 12
click at [231, 155] on select "I Don’t Know - Please Estimate for me I want to Enter the Linear Footage" at bounding box center [290, 157] width 181 height 12
select select "1"
click at [200, 151] on select "I Don’t Know - Please Estimate for me I want to Enter the Linear Footage" at bounding box center [290, 157] width 181 height 12
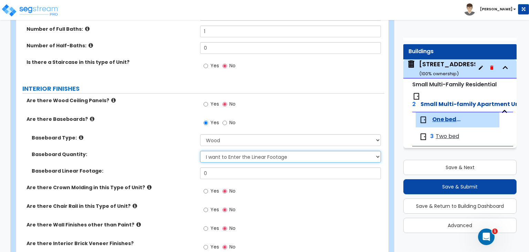
click at [234, 158] on select "I Don’t Know - Please Estimate for me I want to Enter the Linear Footage" at bounding box center [290, 157] width 181 height 12
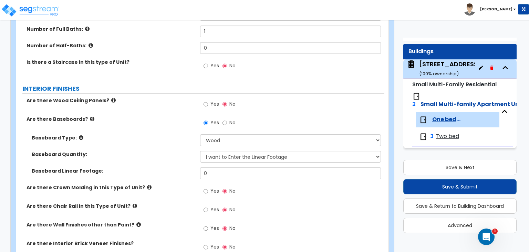
click at [177, 144] on div "Baseboard Type: Please Choose One Wood Vinyl Carpet Tile" at bounding box center [200, 142] width 368 height 17
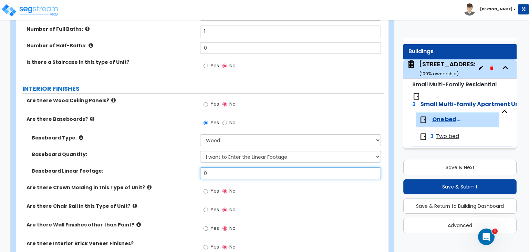
click at [209, 171] on input "0" at bounding box center [290, 173] width 181 height 12
type input "110"
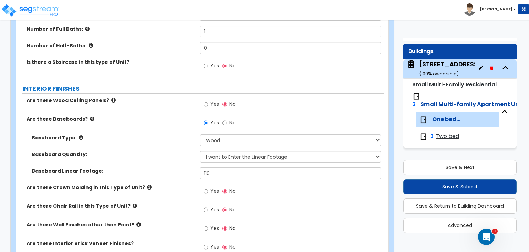
click at [147, 188] on icon at bounding box center [149, 186] width 4 height 5
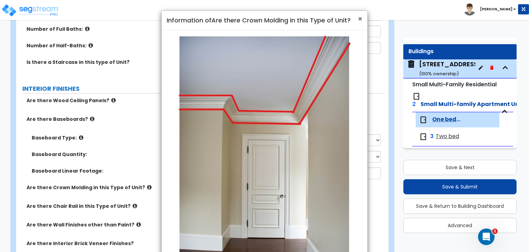
click at [360, 20] on span "×" at bounding box center [360, 19] width 4 height 10
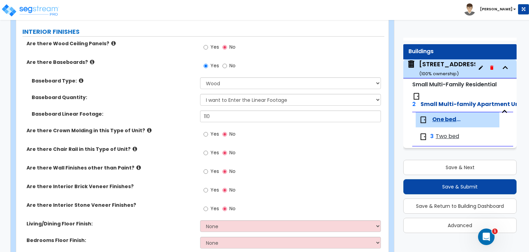
scroll to position [207, 0]
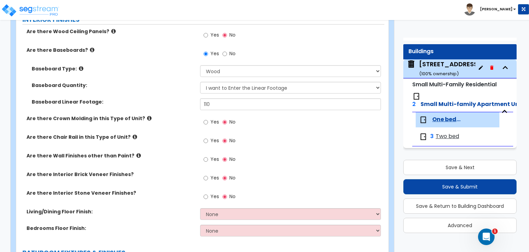
click at [136, 154] on icon at bounding box center [138, 155] width 4 height 5
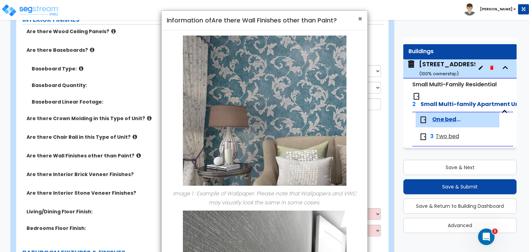
click at [361, 21] on span "×" at bounding box center [360, 19] width 4 height 10
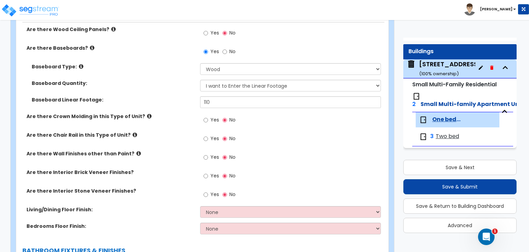
scroll to position [241, 0]
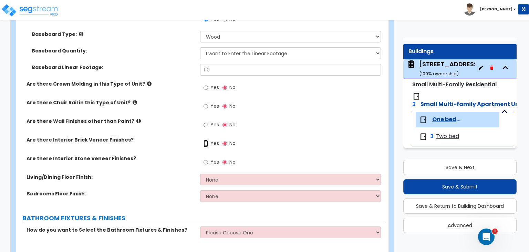
click at [208, 142] on input "Yes" at bounding box center [206, 144] width 4 height 8
radio input "true"
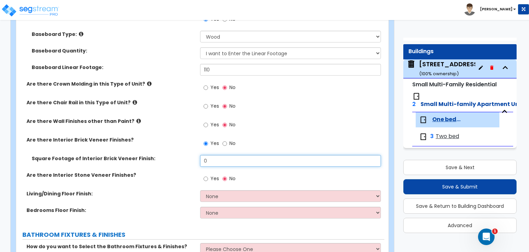
click at [209, 161] on input "0" at bounding box center [290, 161] width 181 height 12
type input "100"
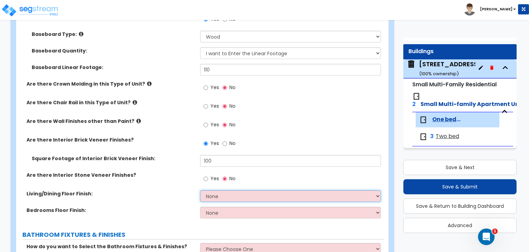
click at [228, 195] on select "None Tile Flooring Hardwood Flooring Resilient Laminate Flooring VCT Flooring S…" at bounding box center [290, 196] width 181 height 12
select select "1"
click at [200, 190] on select "None Tile Flooring Hardwood Flooring Resilient Laminate Flooring VCT Flooring S…" at bounding box center [290, 196] width 181 height 12
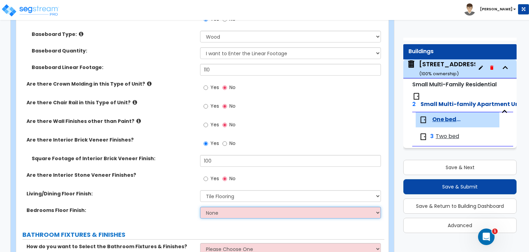
click at [222, 214] on select "None Tile Flooring Hardwood Flooring Resilient Laminate Flooring VCT Flooring S…" at bounding box center [290, 212] width 181 height 12
select select "5"
click at [200, 206] on select "None Tile Flooring Hardwood Flooring Resilient Laminate Flooring VCT Flooring S…" at bounding box center [290, 212] width 181 height 12
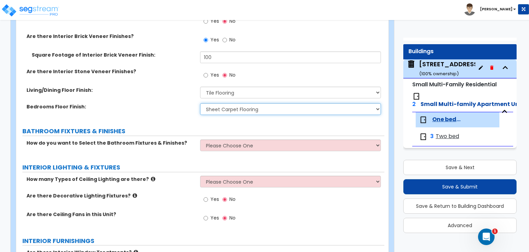
scroll to position [379, 0]
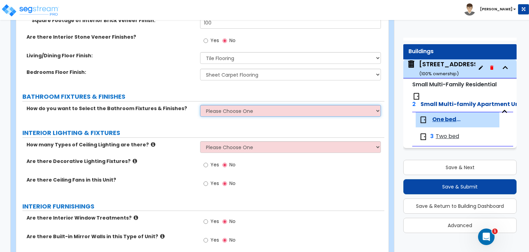
click at [244, 109] on select "Please Choose One Select the type of Fixtures and Finishes only for one Bath an…" at bounding box center [290, 111] width 181 height 12
select select "1"
click at [200, 105] on select "Please Choose One Select the type of Fixtures and Finishes only for one Bath an…" at bounding box center [290, 111] width 181 height 12
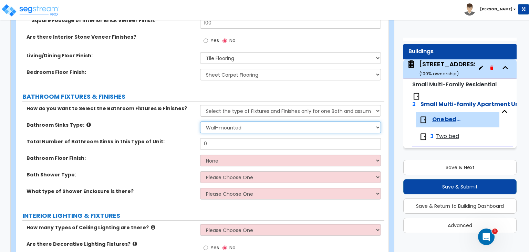
click at [229, 124] on select "Please Choose One Wall-mounted Pedestal-mounted Vanity-mounted" at bounding box center [290, 127] width 181 height 12
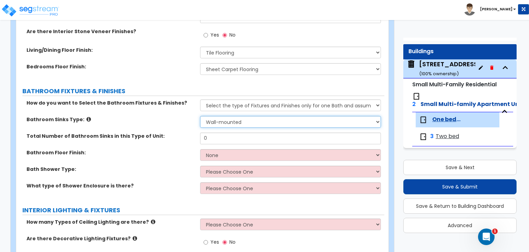
scroll to position [373, 0]
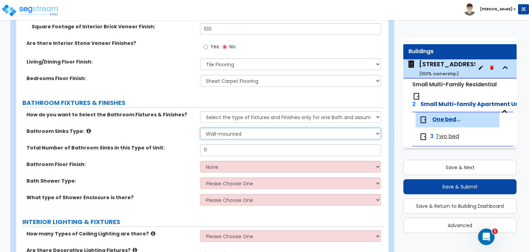
click at [221, 133] on select "Please Choose One Wall-mounted Pedestal-mounted Vanity-mounted" at bounding box center [290, 134] width 181 height 12
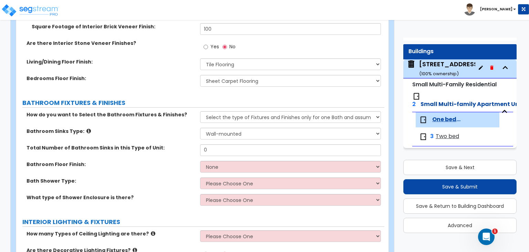
click at [81, 129] on label "Bathroom Sinks Type:" at bounding box center [111, 131] width 169 height 7
click at [87, 130] on icon at bounding box center [89, 130] width 4 height 5
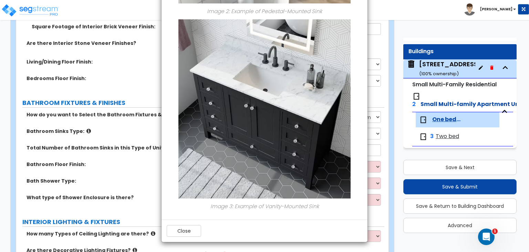
scroll to position [414, 0]
click at [189, 228] on button "Close" at bounding box center [184, 230] width 34 height 12
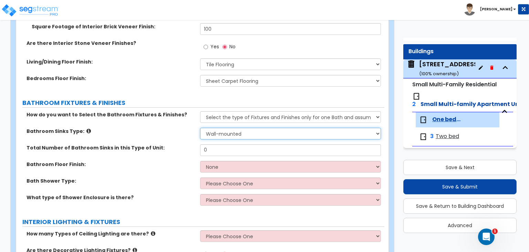
click at [237, 134] on select "Please Choose One Wall-mounted Pedestal-mounted Vanity-mounted" at bounding box center [290, 134] width 181 height 12
select select "3"
click at [200, 128] on select "Please Choose One Wall-mounted Pedestal-mounted Vanity-mounted" at bounding box center [290, 134] width 181 height 12
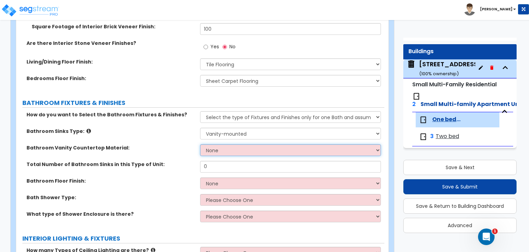
click at [221, 152] on select "None Plastic Laminate Solid Surface Stone Quartz Marble Tile Wood" at bounding box center [290, 150] width 181 height 12
select select "3"
click at [200, 144] on select "None Plastic Laminate Solid Surface Stone Quartz Marble Tile Wood" at bounding box center [290, 150] width 181 height 12
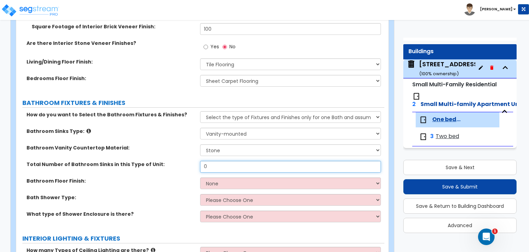
click at [221, 164] on input "0" at bounding box center [290, 167] width 181 height 12
type input "1"
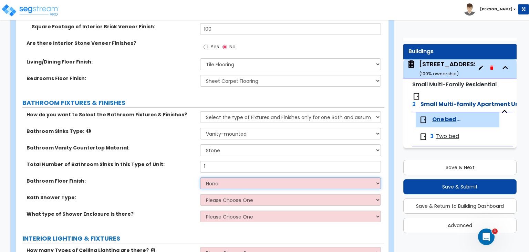
click at [239, 185] on select "None Tile Flooring Hardwood Flooring Resilient Laminate Flooring VCT Flooring S…" at bounding box center [290, 183] width 181 height 12
select select "1"
click at [200, 177] on select "None Tile Flooring Hardwood Flooring Resilient Laminate Flooring VCT Flooring S…" at bounding box center [290, 183] width 181 height 12
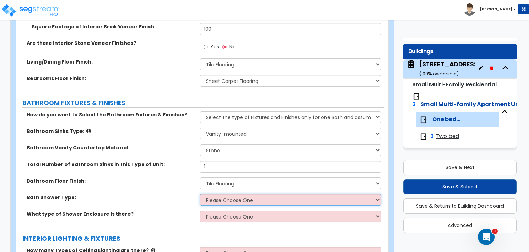
click at [222, 202] on select "Please Choose One Standalone Shower Bathtub - Shower Combination" at bounding box center [290, 200] width 181 height 12
select select "2"
click at [200, 194] on select "Please Choose One Standalone Shower Bathtub - Shower Combination" at bounding box center [290, 200] width 181 height 12
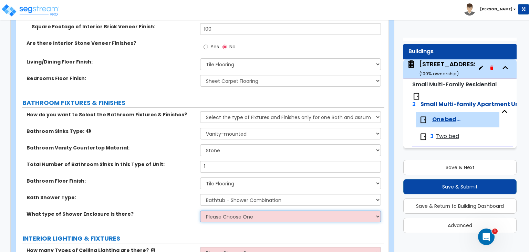
click at [229, 214] on select "Please Choose One Curtain & Rod Glass Sliding Doors Glass Hinged Doors" at bounding box center [290, 216] width 181 height 12
select select "1"
click at [200, 210] on select "Please Choose One Curtain & Rod Glass Sliding Doors Glass Hinged Doors" at bounding box center [290, 216] width 181 height 12
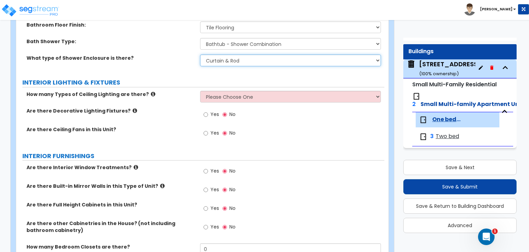
scroll to position [545, 0]
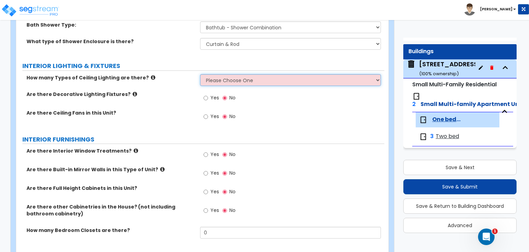
click at [214, 78] on select "Please Choose One 1 2 3" at bounding box center [290, 80] width 181 height 12
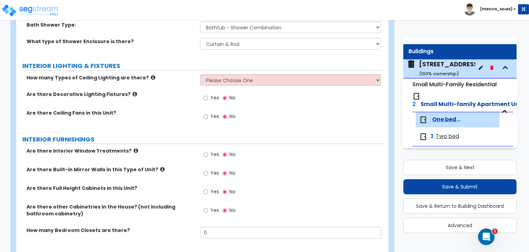
click at [234, 72] on div "GENERAL UNIT INFORMATION Residential Unit Type Square Footage: 606 Does this Un…" at bounding box center [200, 68] width 358 height 1029
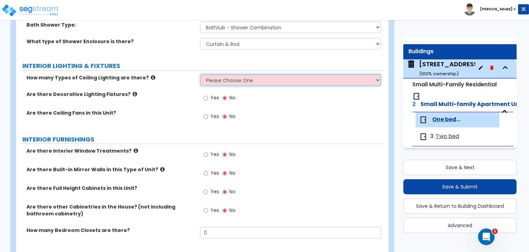
click at [231, 81] on select "Please Choose One 1 2 3" at bounding box center [290, 80] width 181 height 12
click at [200, 74] on select "Please Choose One 1 2 3" at bounding box center [290, 80] width 181 height 12
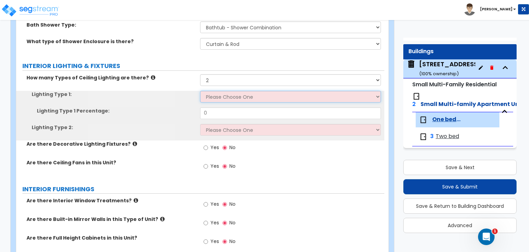
click at [226, 96] on select "Please Choose One LED Surface-Mounted LED Recessed Fluorescent Surface-Mounted …" at bounding box center [290, 97] width 181 height 12
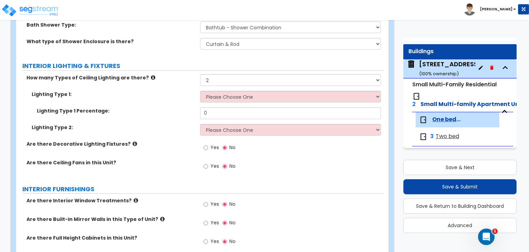
click at [186, 91] on label "Lighting Type 1:" at bounding box center [113, 94] width 163 height 7
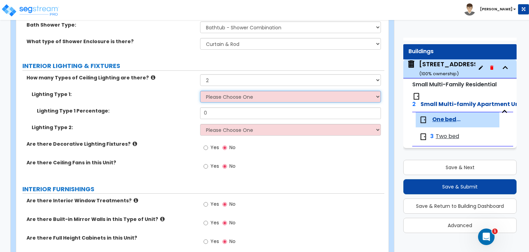
click at [215, 94] on select "Please Choose One LED Surface-Mounted LED Recessed Fluorescent Surface-Mounted …" at bounding box center [290, 97] width 181 height 12
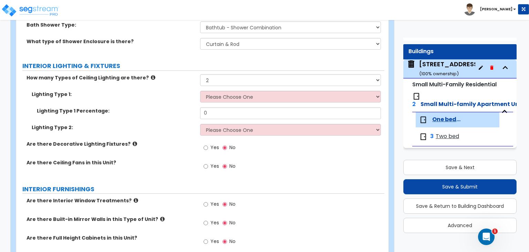
click at [191, 94] on label "Lighting Type 1:" at bounding box center [113, 94] width 163 height 7
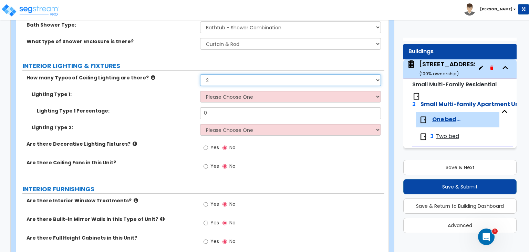
click at [225, 80] on select "Please Choose One 1 2 3" at bounding box center [290, 80] width 181 height 12
select select "1"
click at [200, 74] on select "Please Choose One 1 2 3" at bounding box center [290, 80] width 181 height 12
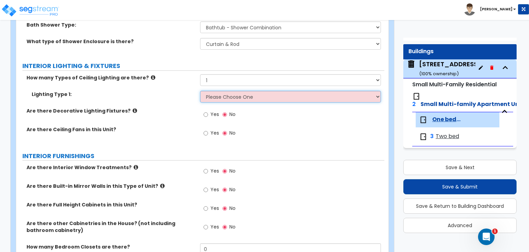
click at [222, 96] on select "Please Choose One LED Surface-Mounted LED Recessed Fluorescent Surface-Mounted …" at bounding box center [290, 97] width 181 height 12
select select "1"
click at [200, 91] on select "Please Choose One LED Surface-Mounted LED Recessed Fluorescent Surface-Mounted …" at bounding box center [290, 97] width 181 height 12
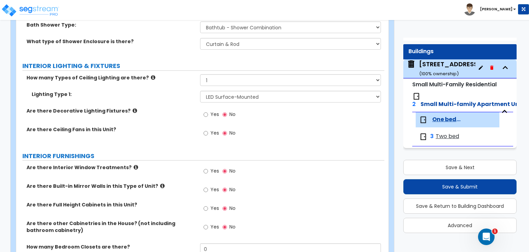
click at [133, 109] on icon at bounding box center [135, 110] width 4 height 5
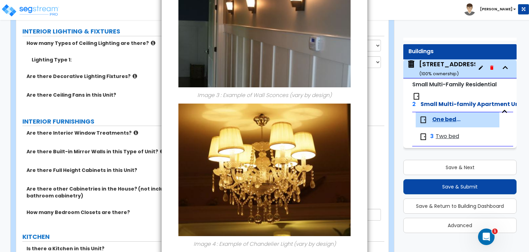
scroll to position [446, 0]
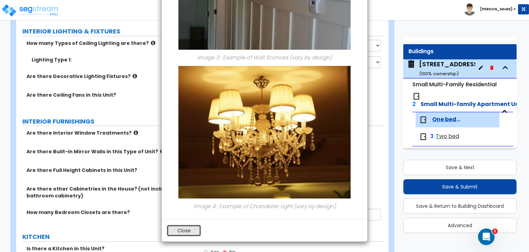
click at [191, 234] on button "Close" at bounding box center [184, 230] width 34 height 12
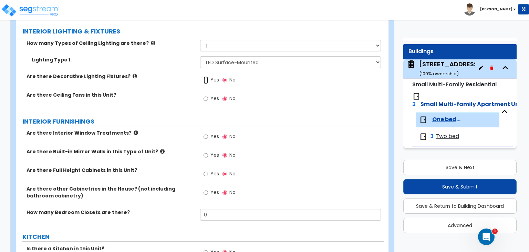
click at [204, 81] on input "Yes" at bounding box center [206, 80] width 4 height 8
radio input "true"
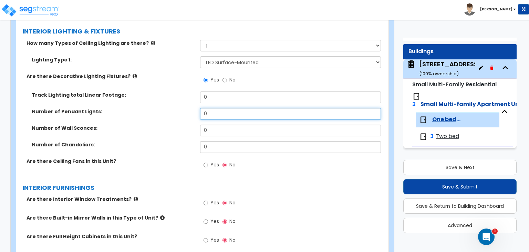
click at [218, 111] on input "0" at bounding box center [290, 114] width 181 height 12
click at [219, 128] on input "0" at bounding box center [290, 130] width 181 height 12
type input "1"
click at [225, 110] on input "text" at bounding box center [290, 114] width 181 height 12
type input "1"
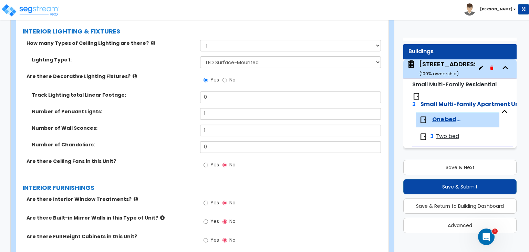
click at [211, 163] on span "Yes" at bounding box center [215, 164] width 9 height 7
click at [208, 163] on input "Yes" at bounding box center [206, 165] width 4 height 8
radio input "true"
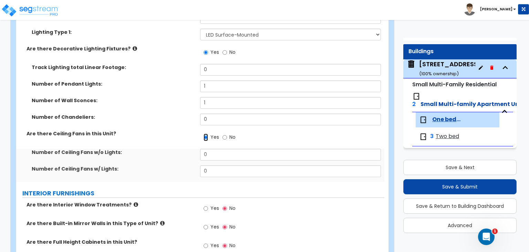
scroll to position [649, 0]
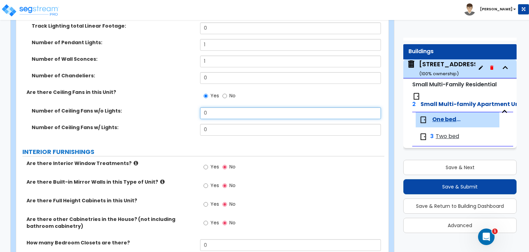
click at [221, 111] on input "0" at bounding box center [290, 113] width 181 height 12
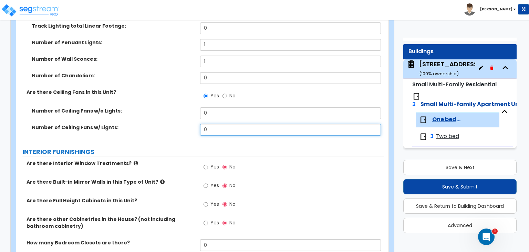
click at [213, 130] on input "0" at bounding box center [290, 130] width 181 height 12
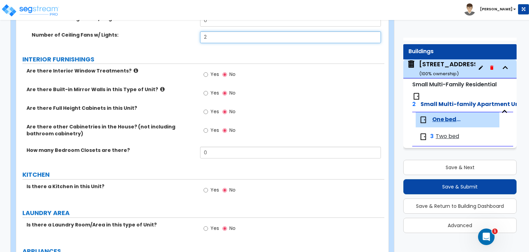
scroll to position [752, 0]
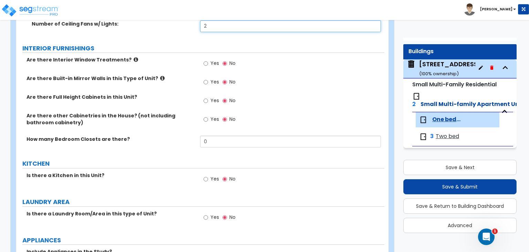
type input "2"
click at [134, 61] on icon at bounding box center [136, 59] width 4 height 5
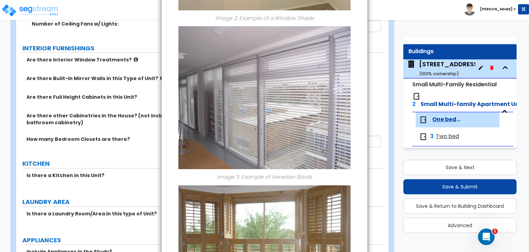
scroll to position [563, 0]
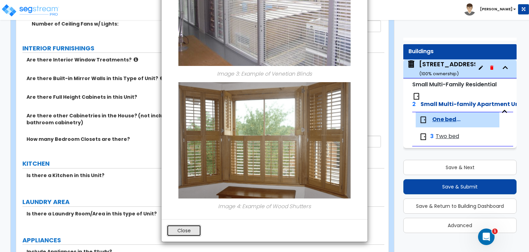
click at [179, 233] on button "Close" at bounding box center [184, 230] width 34 height 12
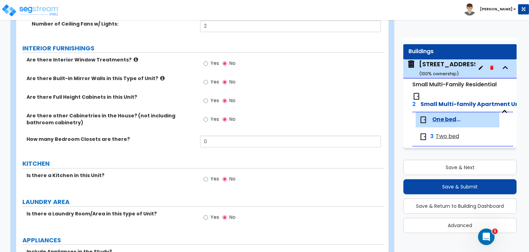
click at [210, 61] on label "Yes" at bounding box center [212, 64] width 16 height 12
click at [208, 61] on input "Yes" at bounding box center [206, 64] width 4 height 8
radio input "true"
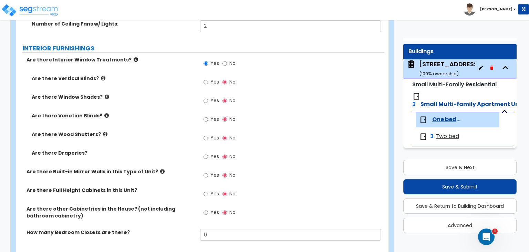
click at [101, 76] on icon at bounding box center [103, 77] width 4 height 5
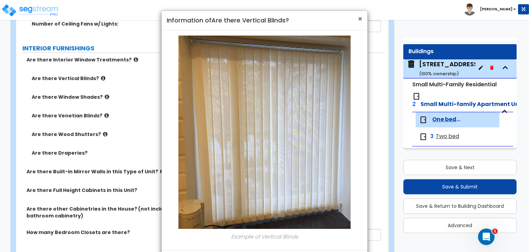
click at [361, 19] on span "×" at bounding box center [360, 19] width 4 height 10
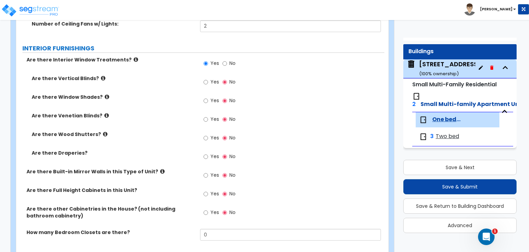
click at [215, 118] on span "Yes" at bounding box center [215, 118] width 9 height 7
click at [208, 118] on input "Yes" at bounding box center [206, 119] width 4 height 8
radio input "true"
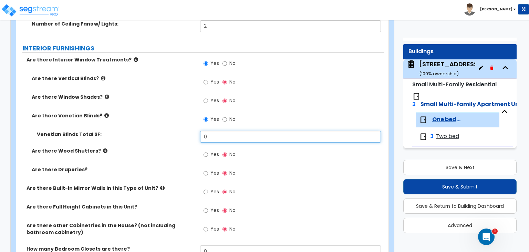
click at [222, 133] on input "0" at bounding box center [290, 137] width 181 height 12
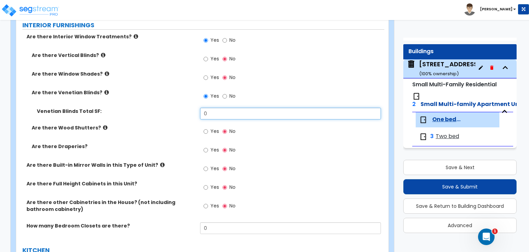
scroll to position [753, 0]
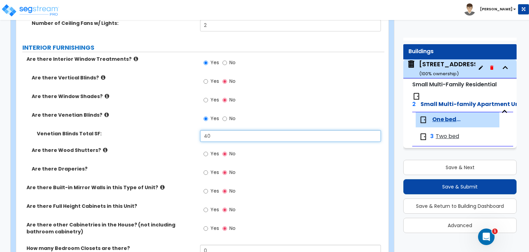
type input "40"
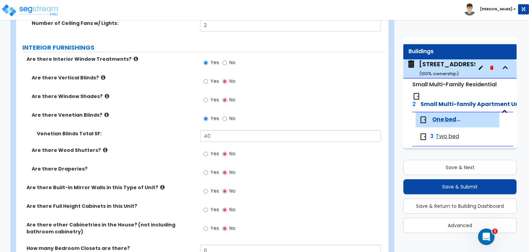
click at [105, 95] on icon at bounding box center [107, 95] width 4 height 5
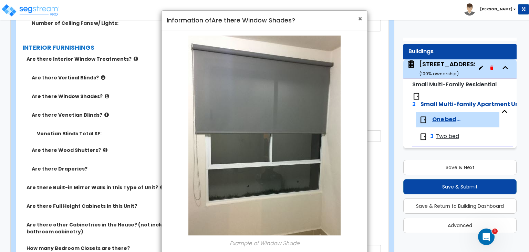
click at [361, 16] on span "×" at bounding box center [360, 19] width 4 height 10
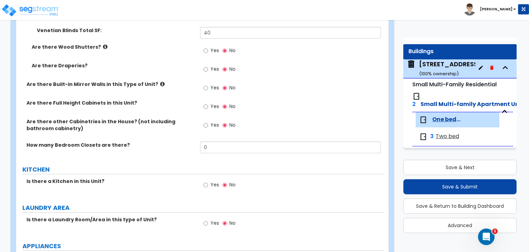
scroll to position [856, 0]
click at [152, 80] on label "Are there Built-in Mirror Walls in this Type of Unit?" at bounding box center [111, 83] width 169 height 7
click at [160, 83] on icon at bounding box center [162, 83] width 4 height 5
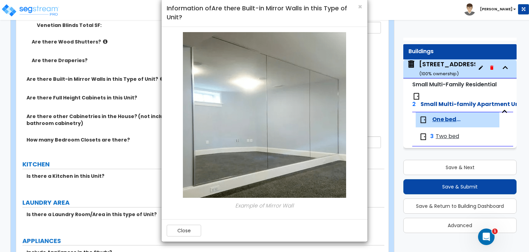
scroll to position [891, 0]
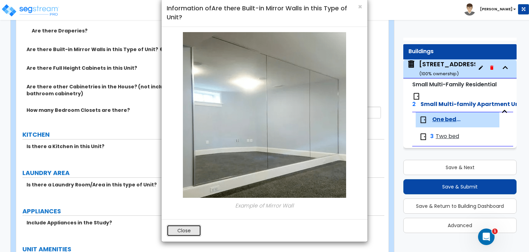
click at [184, 228] on button "Close" at bounding box center [184, 230] width 34 height 12
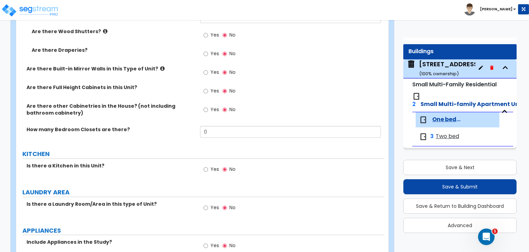
scroll to position [856, 0]
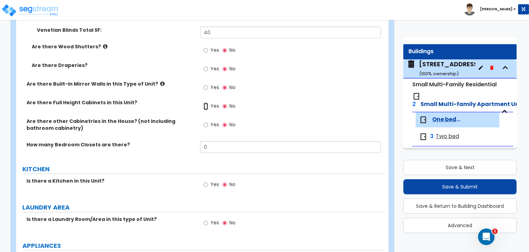
click at [205, 107] on input "Yes" at bounding box center [206, 106] width 4 height 8
radio input "true"
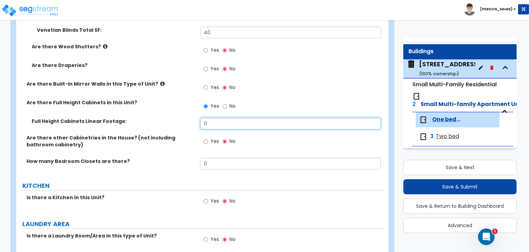
click at [225, 119] on input "0" at bounding box center [290, 124] width 181 height 12
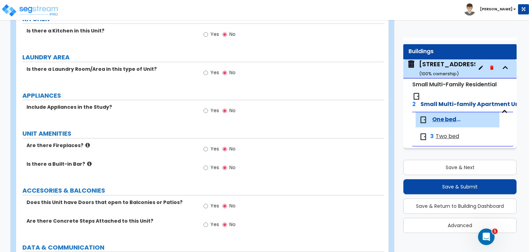
scroll to position [1011, 0]
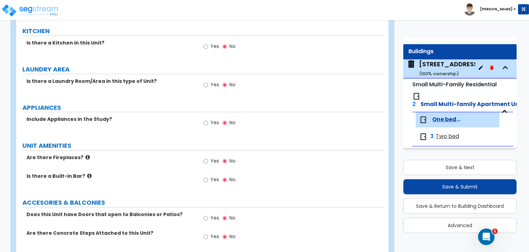
click at [209, 122] on label "Yes" at bounding box center [212, 124] width 16 height 12
click at [208, 122] on input "Yes" at bounding box center [206, 123] width 4 height 8
click at [209, 122] on label "Yes" at bounding box center [212, 124] width 16 height 12
click at [208, 122] on input "Yes" at bounding box center [206, 123] width 4 height 8
click at [224, 122] on input "No" at bounding box center [225, 123] width 4 height 8
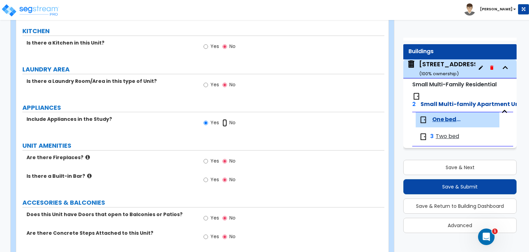
radio input "false"
radio input "true"
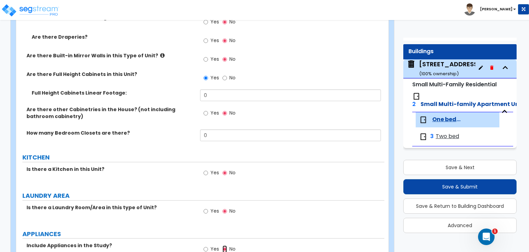
scroll to position [873, 0]
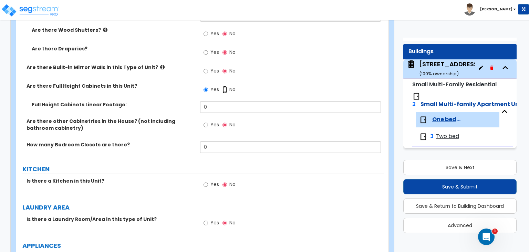
click at [224, 90] on input "No" at bounding box center [225, 90] width 4 height 8
radio input "false"
radio input "true"
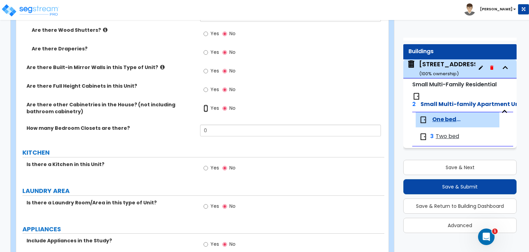
click at [205, 104] on input "Yes" at bounding box center [206, 108] width 4 height 8
radio input "true"
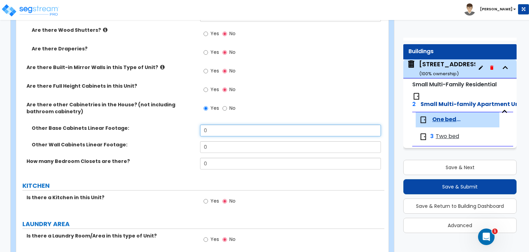
click at [219, 135] on input "0" at bounding box center [290, 130] width 181 height 12
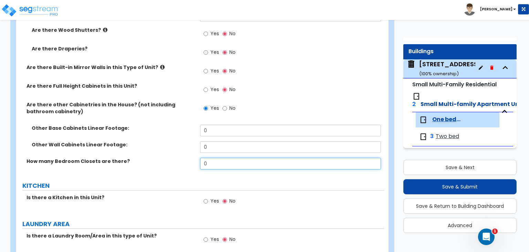
click at [216, 159] on input "0" at bounding box center [290, 164] width 181 height 12
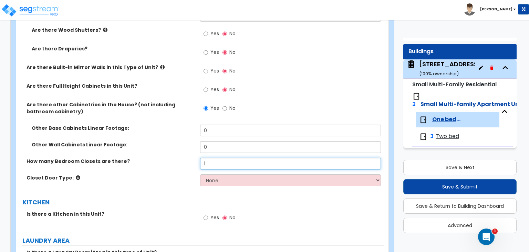
type input "1"
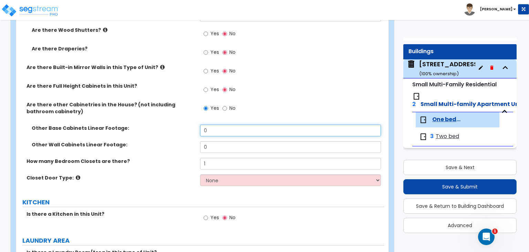
click at [221, 129] on input "0" at bounding box center [290, 130] width 181 height 12
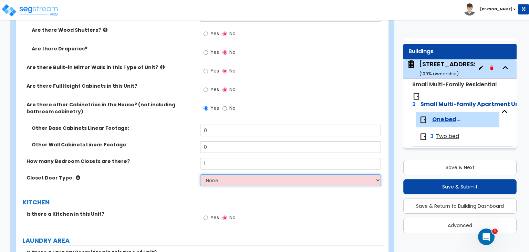
click at [229, 178] on select "None Bi-fold Louvered Doors Bi-fold Panel Doors Sliding Doors Hinged Wood Door" at bounding box center [290, 180] width 181 height 12
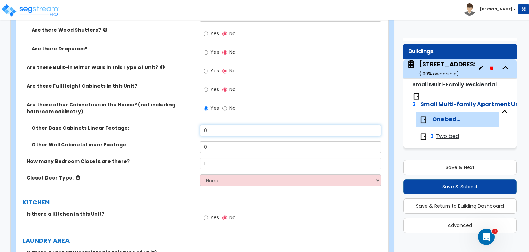
click at [211, 125] on input "0" at bounding box center [290, 130] width 181 height 12
type input "9"
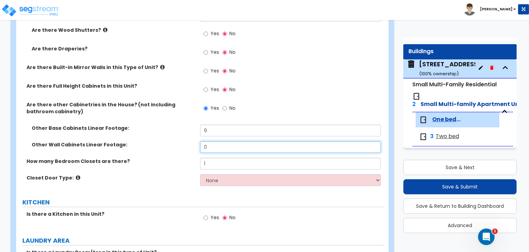
click at [219, 148] on input "0" at bounding box center [290, 147] width 181 height 12
type input "15"
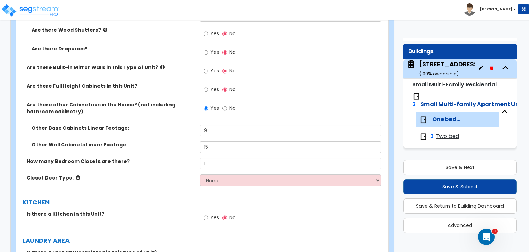
click at [76, 178] on icon at bounding box center [78, 177] width 4 height 5
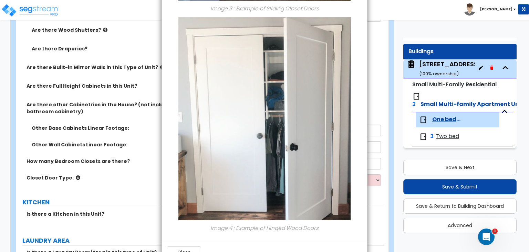
scroll to position [747, 0]
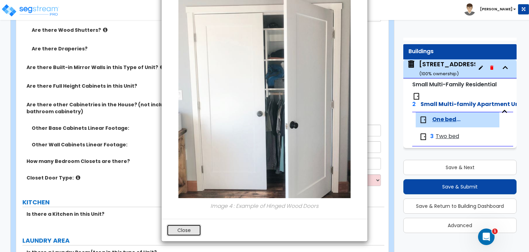
click at [184, 234] on button "Close" at bounding box center [184, 230] width 34 height 12
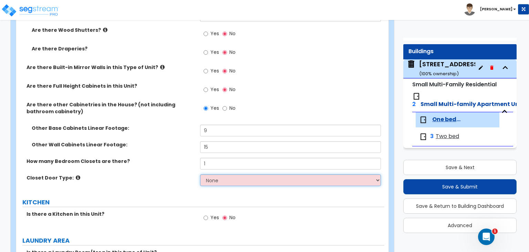
click at [235, 174] on select "None Bi-fold Louvered Doors Bi-fold Panel Doors Sliding Doors Hinged Wood Door" at bounding box center [290, 180] width 181 height 12
select select "2"
click at [200, 174] on select "None Bi-fold Louvered Doors Bi-fold Panel Doors Sliding Doors Hinged Wood Door" at bounding box center [290, 180] width 181 height 12
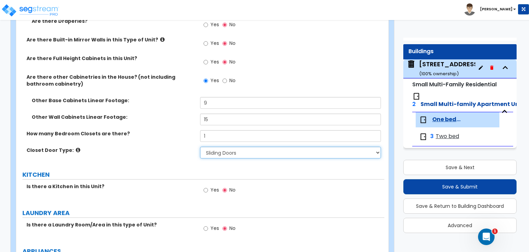
scroll to position [942, 0]
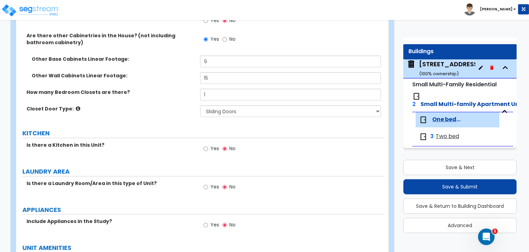
click at [214, 146] on span "Yes" at bounding box center [215, 148] width 9 height 7
click at [208, 146] on input "Yes" at bounding box center [206, 149] width 4 height 8
radio input "true"
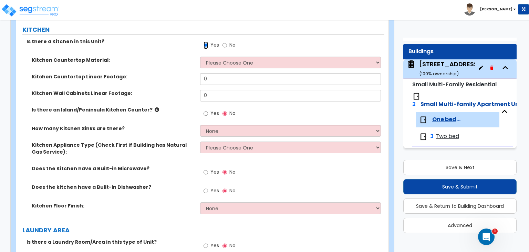
scroll to position [1045, 0]
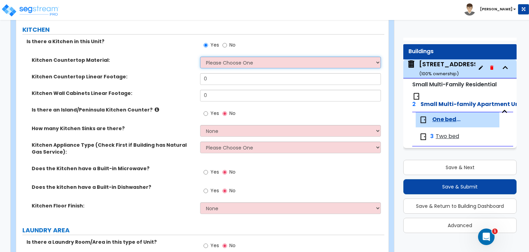
drag, startPoint x: 238, startPoint y: 59, endPoint x: 241, endPoint y: 65, distance: 6.9
click at [238, 59] on select "Please Choose One Plastic Laminate Solid Surface Stone Quartz Marble Tile Wood …" at bounding box center [290, 63] width 181 height 12
select select "3"
click at [200, 57] on select "Please Choose One Plastic Laminate Solid Surface Stone Quartz Marble Tile Wood …" at bounding box center [290, 63] width 181 height 12
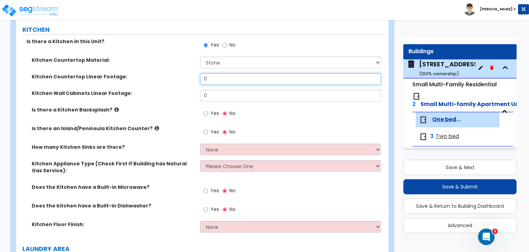
click at [219, 76] on input "0" at bounding box center [290, 79] width 181 height 12
type input "10"
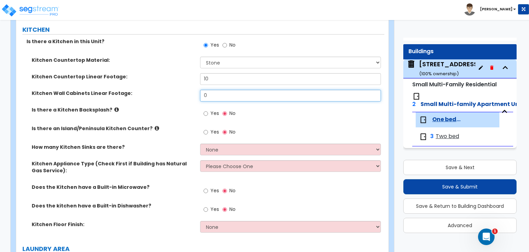
click at [214, 94] on input "0" at bounding box center [290, 96] width 181 height 12
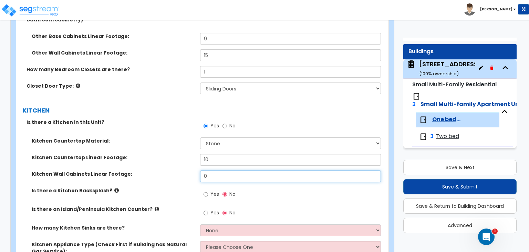
scroll to position [976, 0]
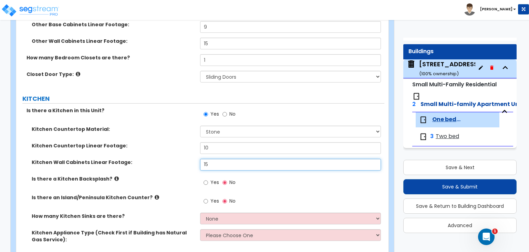
type input "15"
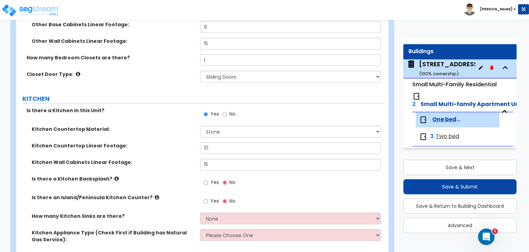
click at [114, 177] on icon at bounding box center [116, 178] width 4 height 5
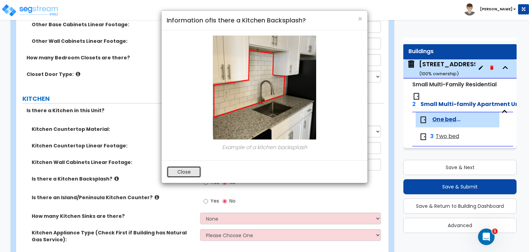
click at [193, 170] on button "Close" at bounding box center [184, 172] width 34 height 12
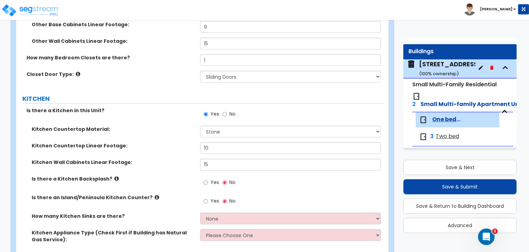
click at [146, 194] on label "Is there an Island/Peninsula Kitchen Counter?" at bounding box center [113, 197] width 163 height 7
click at [155, 196] on icon at bounding box center [157, 196] width 4 height 5
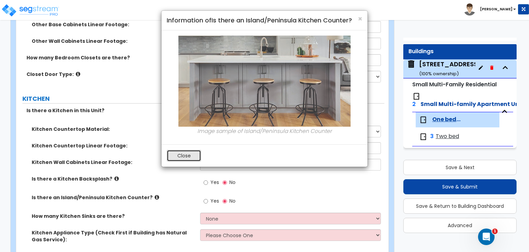
click at [188, 155] on button "Close" at bounding box center [184, 156] width 34 height 12
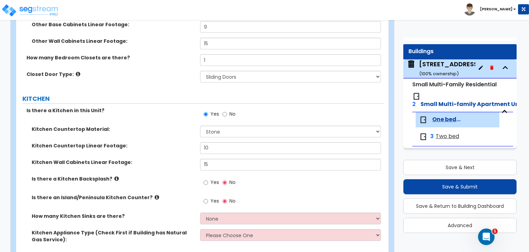
click at [210, 181] on label "Yes" at bounding box center [212, 183] width 16 height 12
click at [208, 181] on input "Yes" at bounding box center [206, 183] width 4 height 8
radio input "true"
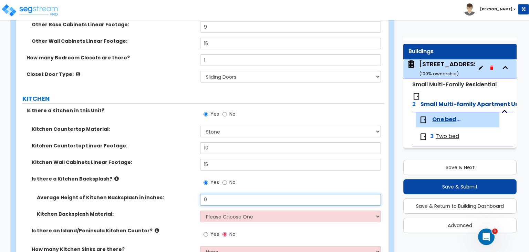
click at [211, 197] on input "0" at bounding box center [290, 200] width 181 height 12
type input "5"
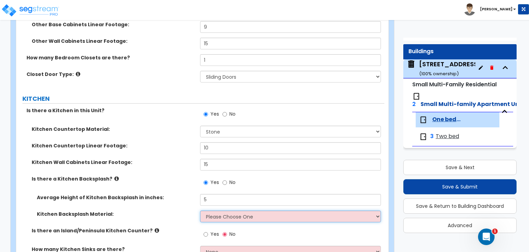
click at [229, 216] on select "Please Choose One Plastic Laminate Solid Surface Stone Quartz Tile Stainless St…" at bounding box center [290, 216] width 181 height 12
select select "3"
click at [200, 210] on select "Please Choose One Plastic Laminate Solid Surface Stone Quartz Tile Stainless St…" at bounding box center [290, 216] width 181 height 12
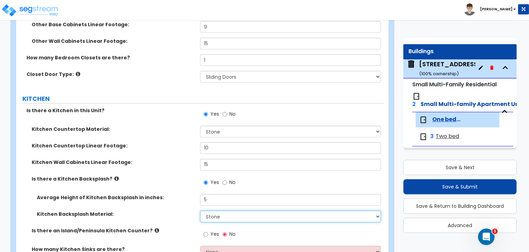
scroll to position [1011, 0]
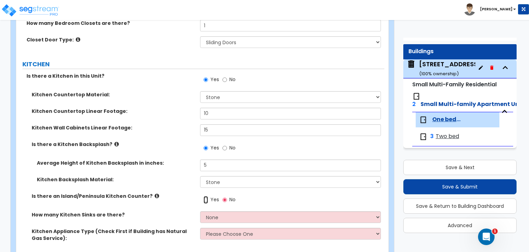
click at [206, 198] on input "Yes" at bounding box center [206, 200] width 4 height 8
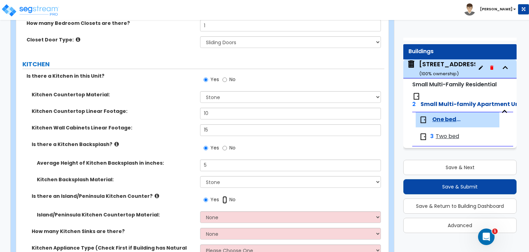
click at [224, 198] on input "No" at bounding box center [225, 200] width 4 height 8
radio input "false"
radio input "true"
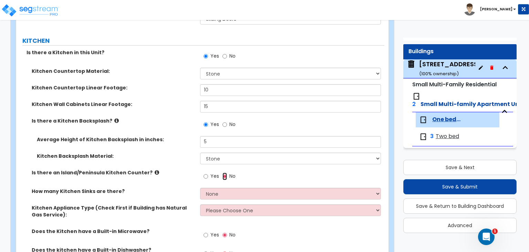
scroll to position [1045, 0]
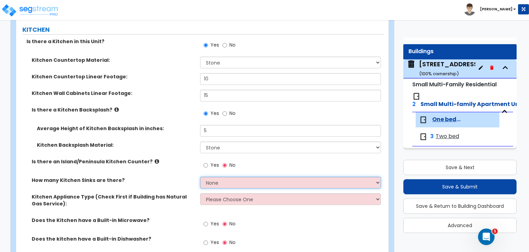
click at [217, 177] on select "None 1 2 3" at bounding box center [290, 182] width 181 height 12
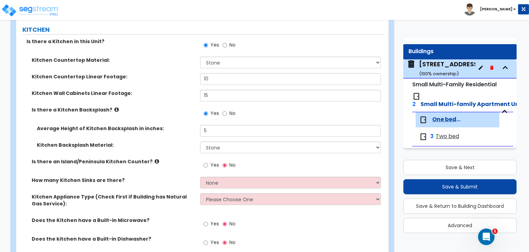
click at [155, 159] on icon at bounding box center [157, 161] width 4 height 5
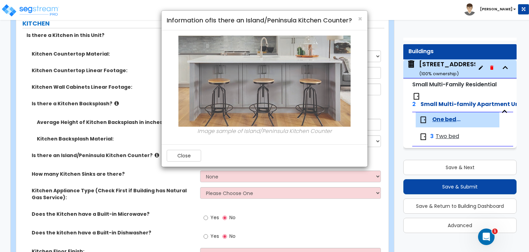
scroll to position [1011, 0]
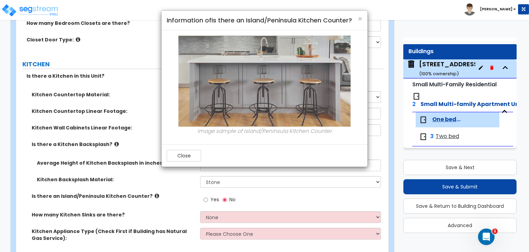
click at [356, 20] on h4 "Information of Is there an Island/Peninsula Kitchen Counter?" at bounding box center [265, 20] width 196 height 9
click at [361, 19] on span "×" at bounding box center [360, 19] width 4 height 10
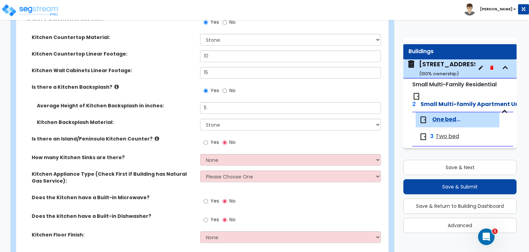
scroll to position [1080, 0]
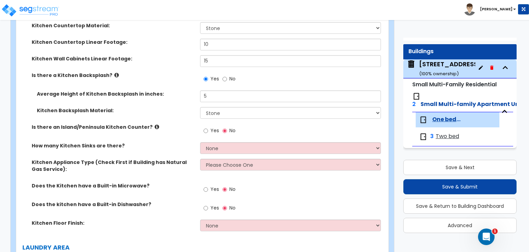
click at [209, 129] on label "Yes" at bounding box center [212, 131] width 16 height 12
click at [208, 129] on input "Yes" at bounding box center [206, 131] width 4 height 8
radio input "true"
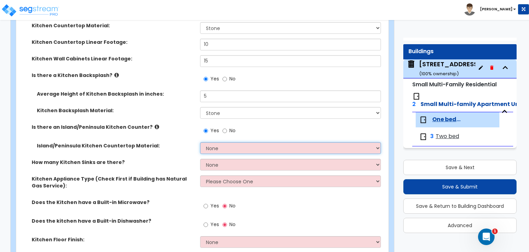
click at [209, 147] on select "None Plastic Laminate Solid Surface Stone Quartz Marble Tile Wood Stainless Ste…" at bounding box center [290, 148] width 181 height 12
select select "3"
click at [200, 142] on select "None Plastic Laminate Solid Surface Stone Quartz Marble Tile Wood Stainless Ste…" at bounding box center [290, 148] width 181 height 12
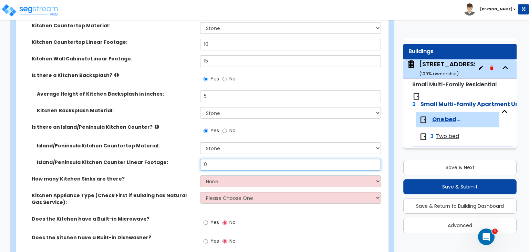
click at [219, 164] on input "0" at bounding box center [290, 165] width 181 height 12
type input "10"
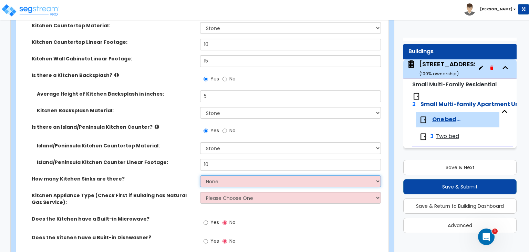
click at [218, 178] on select "None 1 2 3" at bounding box center [290, 181] width 181 height 12
select select "1"
click at [200, 175] on select "None 1 2 3" at bounding box center [290, 181] width 181 height 12
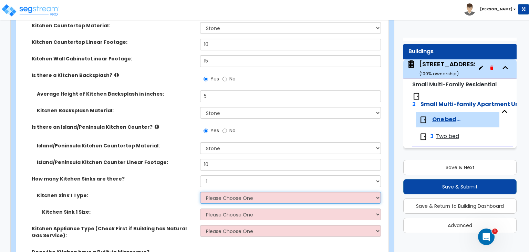
click at [230, 195] on select "Please Choose One Stainless Steel Porcelain Enamel Cast Iron Granite Composite" at bounding box center [290, 198] width 181 height 12
select select "1"
click at [200, 192] on select "Please Choose One Stainless Steel Porcelain Enamel Cast Iron Granite Composite" at bounding box center [290, 198] width 181 height 12
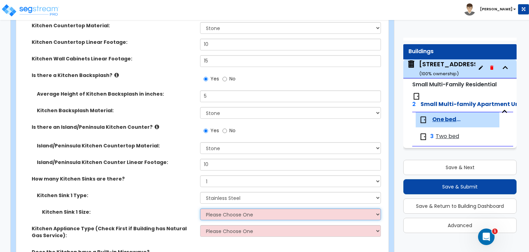
click at [237, 215] on select "Please Choose One Single Sink Double Sink" at bounding box center [290, 214] width 181 height 12
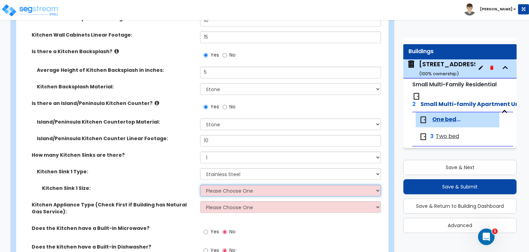
scroll to position [1114, 0]
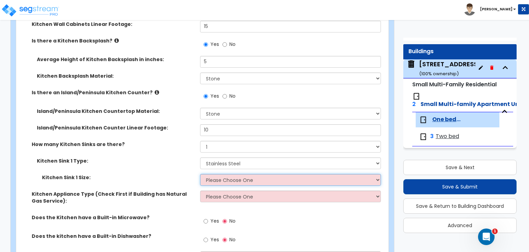
click at [233, 181] on select "Please Choose One Single Sink Double Sink" at bounding box center [290, 180] width 181 height 12
select select "1"
click at [200, 174] on select "Please Choose One Single Sink Double Sink" at bounding box center [290, 180] width 181 height 12
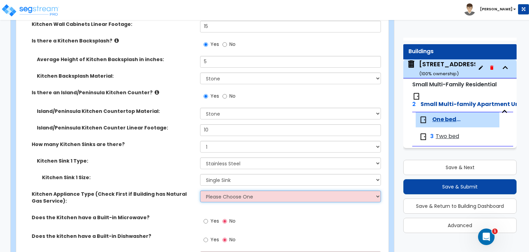
click at [213, 194] on select "Please Choose One Gas Electric" at bounding box center [290, 196] width 181 height 12
select select "2"
click at [200, 190] on select "Please Choose One Gas Electric" at bounding box center [290, 196] width 181 height 12
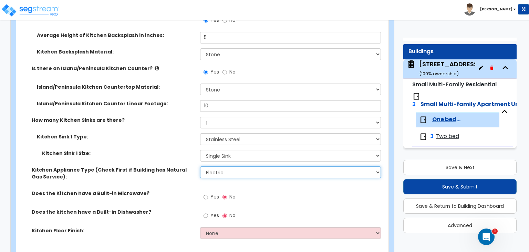
scroll to position [1148, 0]
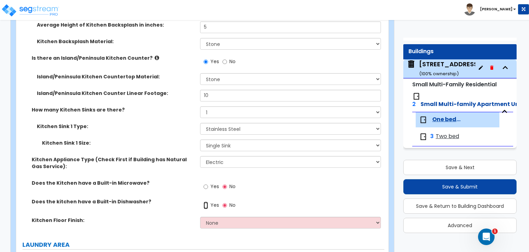
click at [207, 203] on input "Yes" at bounding box center [206, 205] width 4 height 8
radio input "true"
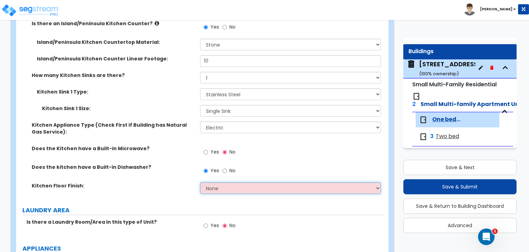
click at [248, 183] on select "None Tile Flooring Hardwood Flooring Resilient Laminate Flooring VCT Flooring S…" at bounding box center [290, 188] width 181 height 12
select select "1"
click at [200, 182] on select "None Tile Flooring Hardwood Flooring Resilient Laminate Flooring VCT Flooring S…" at bounding box center [290, 188] width 181 height 12
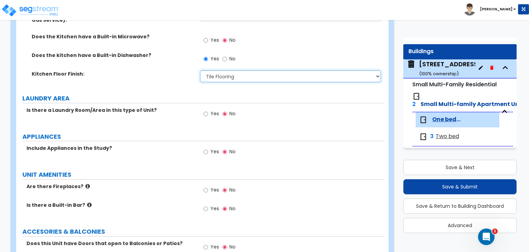
scroll to position [1321, 0]
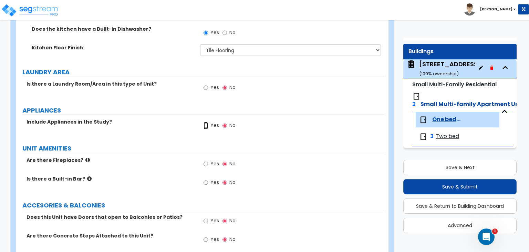
click at [205, 125] on input "Yes" at bounding box center [206, 126] width 4 height 8
radio input "true"
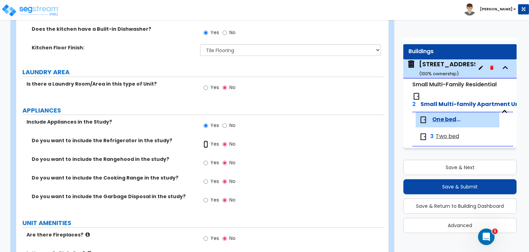
click at [208, 143] on input "Yes" at bounding box center [206, 144] width 4 height 8
radio input "true"
click at [207, 161] on input "Yes" at bounding box center [206, 163] width 4 height 8
radio input "true"
click at [206, 184] on label "Yes" at bounding box center [212, 182] width 16 height 12
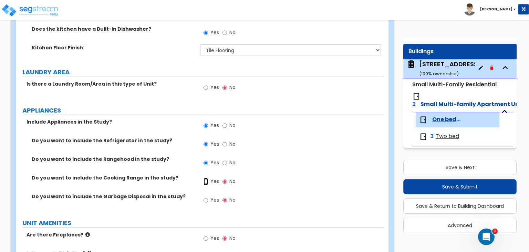
click at [206, 184] on input "Yes" at bounding box center [206, 182] width 4 height 8
radio input "true"
click at [207, 198] on input "Yes" at bounding box center [206, 200] width 4 height 8
radio input "true"
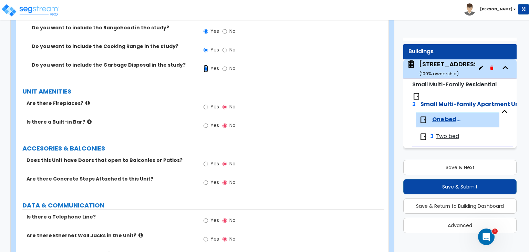
scroll to position [1459, 0]
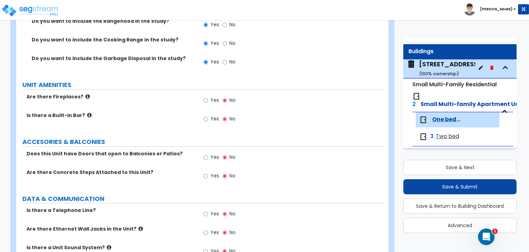
click at [210, 95] on label "Yes" at bounding box center [212, 101] width 16 height 12
click at [208, 97] on input "Yes" at bounding box center [206, 101] width 4 height 8
radio input "true"
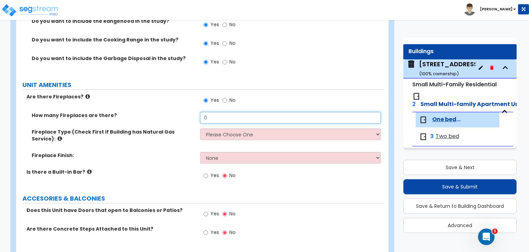
click at [223, 116] on input "0" at bounding box center [290, 118] width 181 height 12
type input "1"
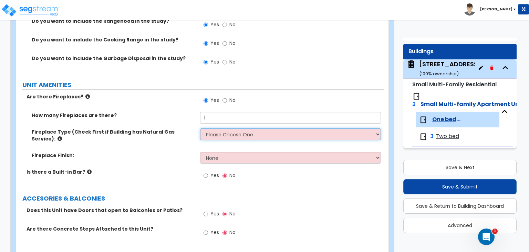
click at [230, 129] on select "Please Choose One Built-in Electric Fireplace Built-in Gas Fireplace Built-in W…" at bounding box center [290, 134] width 181 height 12
select select "3"
click at [200, 128] on select "Please Choose One Built-in Electric Fireplace Built-in Gas Fireplace Built-in W…" at bounding box center [290, 134] width 181 height 12
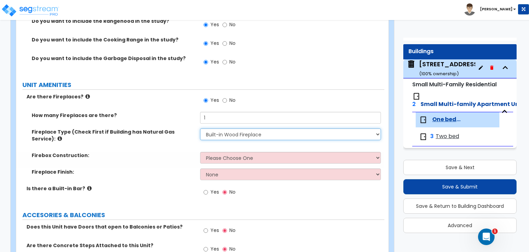
click at [232, 134] on select "Please Choose One Built-in Electric Fireplace Built-in Gas Fireplace Built-in W…" at bounding box center [290, 134] width 181 height 12
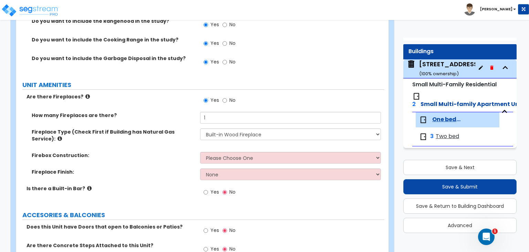
drag, startPoint x: 145, startPoint y: 151, endPoint x: 162, endPoint y: 145, distance: 18.1
click at [145, 152] on div "Firebox Construction: Please Choose One Brick Stone I Don't Know, Please Choose…" at bounding box center [200, 160] width 368 height 17
click at [62, 136] on icon at bounding box center [60, 138] width 4 height 5
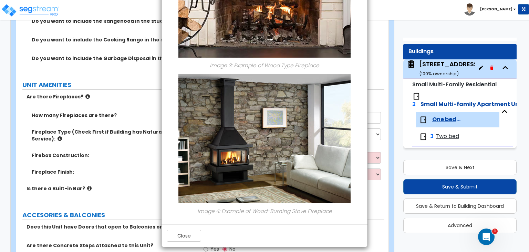
scroll to position [517, 0]
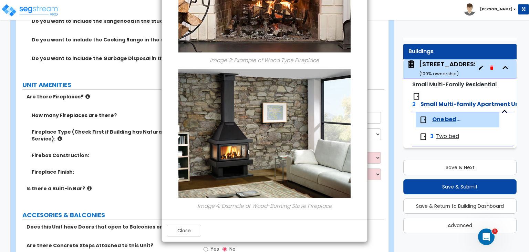
click at [188, 221] on div "Close" at bounding box center [265, 230] width 206 height 22
click at [187, 228] on button "Close" at bounding box center [184, 230] width 34 height 12
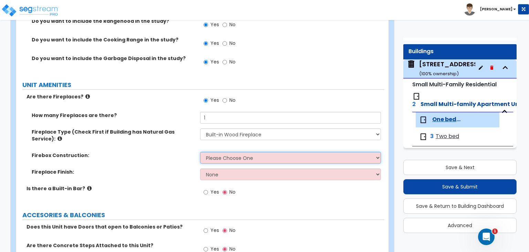
click at [245, 152] on select "Please Choose One Brick Stone I Don't Know, Please Choose for me" at bounding box center [290, 158] width 181 height 12
select select "1"
click at [200, 152] on select "Please Choose One Brick Stone I Don't Know, Please Choose for me" at bounding box center [290, 158] width 181 height 12
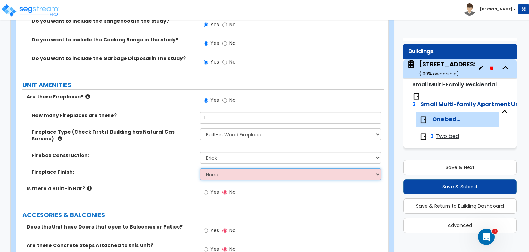
click at [233, 168] on select "None Brick Stone Tile Painted Molding" at bounding box center [290, 174] width 181 height 12
select select "1"
click at [200, 168] on select "None Brick Stone Tile Painted Molding" at bounding box center [290, 174] width 181 height 12
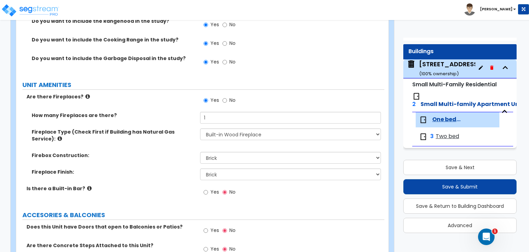
click at [87, 185] on icon at bounding box center [89, 187] width 4 height 5
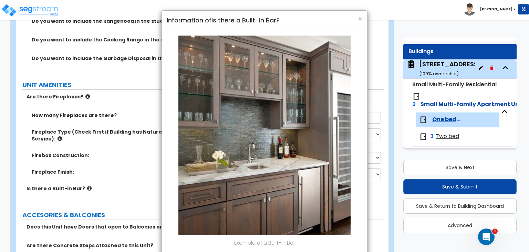
scroll to position [37, 0]
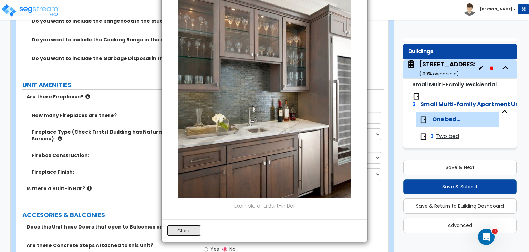
click at [182, 230] on button "Close" at bounding box center [184, 230] width 34 height 12
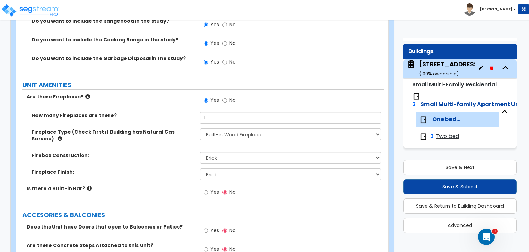
click at [87, 185] on icon at bounding box center [89, 187] width 4 height 5
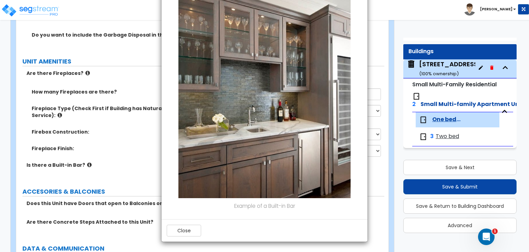
scroll to position [1493, 0]
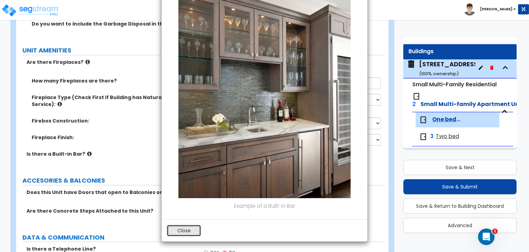
click at [175, 225] on button "Close" at bounding box center [184, 230] width 34 height 12
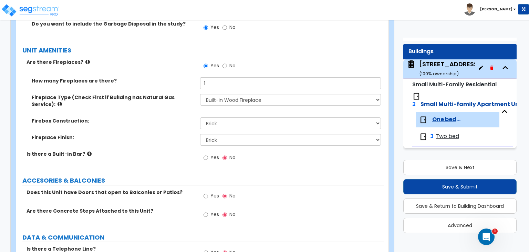
click at [88, 150] on label "Is there a Built-in Bar?" at bounding box center [111, 153] width 169 height 7
click at [83, 150] on label "Is there a Built-in Bar?" at bounding box center [111, 153] width 169 height 7
click at [87, 151] on icon at bounding box center [89, 153] width 4 height 5
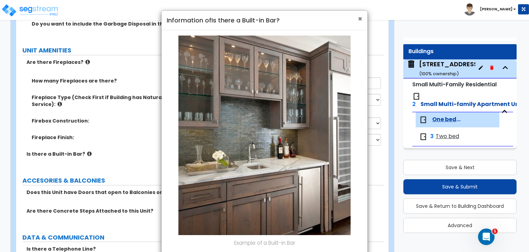
click at [361, 17] on span "×" at bounding box center [360, 19] width 4 height 10
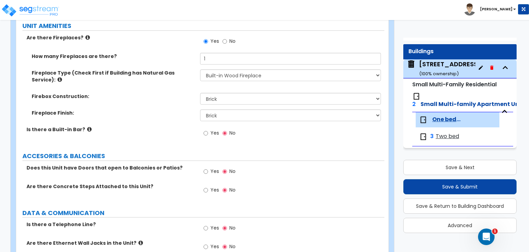
scroll to position [1528, 0]
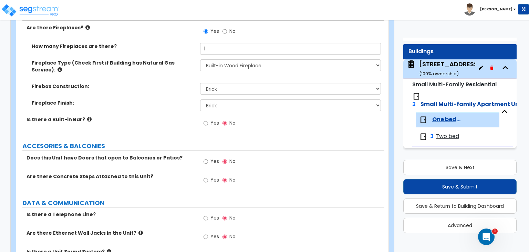
click at [209, 156] on label "Yes" at bounding box center [212, 162] width 16 height 12
click at [208, 158] on input "Yes" at bounding box center [206, 162] width 4 height 8
radio input "true"
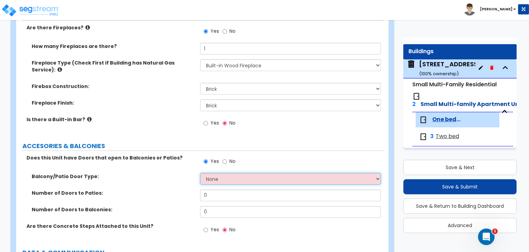
click at [232, 173] on select "None Single Hinged Doors Double Hinged Doors Single French Doors Double French …" at bounding box center [290, 179] width 181 height 12
select select "4"
click at [200, 173] on select "None Single Hinged Doors Double Hinged Doors Single French Doors Double French …" at bounding box center [290, 179] width 181 height 12
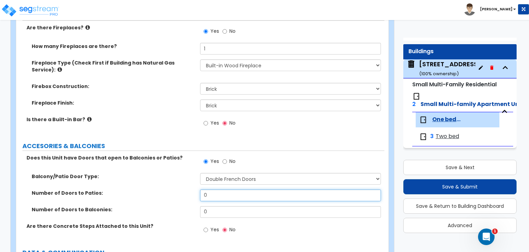
click at [229, 189] on input "0" at bounding box center [290, 195] width 181 height 12
type input "2"
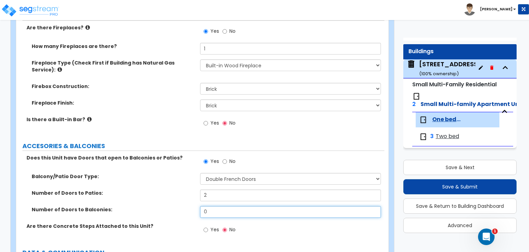
click at [216, 207] on input "0" at bounding box center [290, 212] width 181 height 12
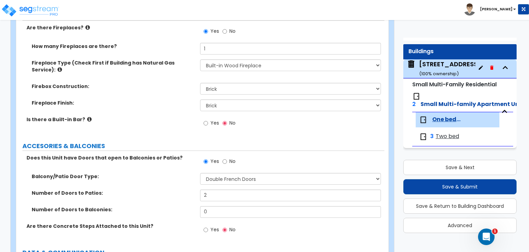
click at [277, 222] on div "Yes No" at bounding box center [292, 231] width 184 height 19
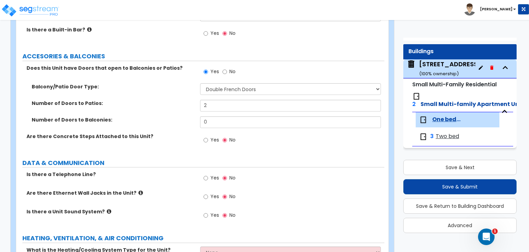
scroll to position [1652, 0]
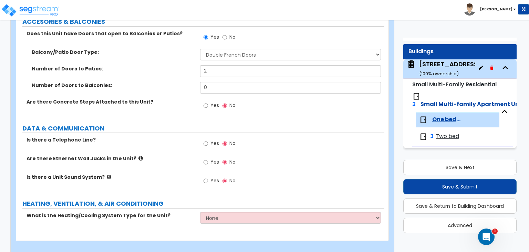
click at [215, 140] on span "Yes" at bounding box center [215, 143] width 9 height 7
click at [208, 140] on input "Yes" at bounding box center [206, 144] width 4 height 8
radio input "true"
click at [139, 155] on icon at bounding box center [141, 157] width 4 height 5
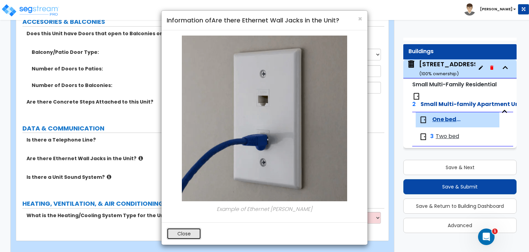
click at [186, 229] on button "Close" at bounding box center [184, 233] width 34 height 12
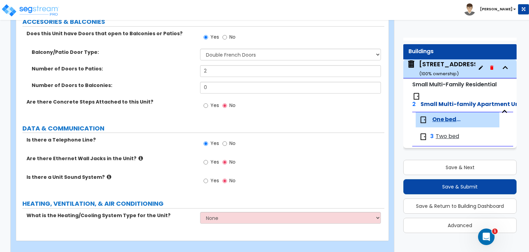
click at [139, 155] on icon at bounding box center [141, 157] width 4 height 5
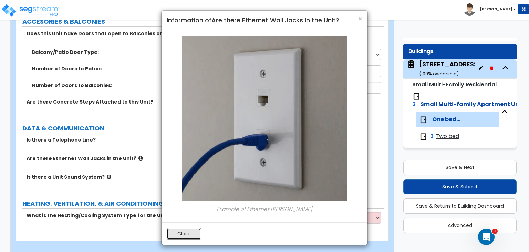
click at [181, 227] on button "Close" at bounding box center [184, 233] width 34 height 12
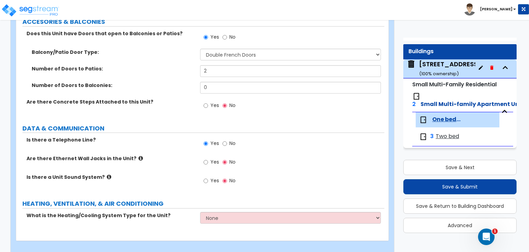
click at [107, 174] on icon at bounding box center [109, 176] width 4 height 5
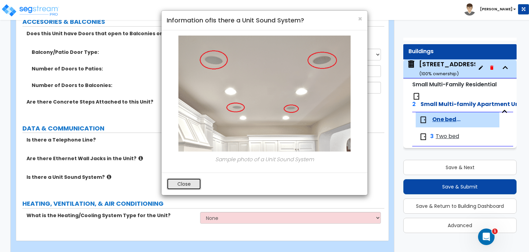
click at [186, 188] on button "Close" at bounding box center [184, 184] width 34 height 12
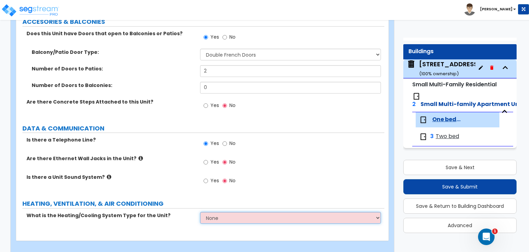
click at [229, 212] on select "None Heat Only Centralized Heating & Cooling Thru Wall Air Conditioners Mini Sp…" at bounding box center [290, 218] width 181 height 12
select select "2"
click at [200, 212] on select "None Heat Only Centralized Heating & Cooling Thru Wall Air Conditioners Mini Sp…" at bounding box center [290, 218] width 181 height 12
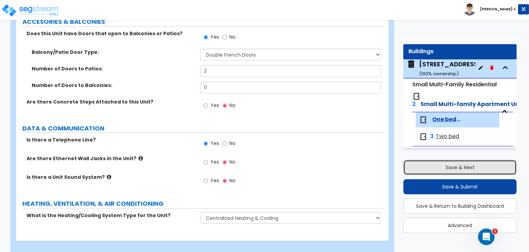
click at [459, 168] on button "Save & Next" at bounding box center [460, 167] width 113 height 15
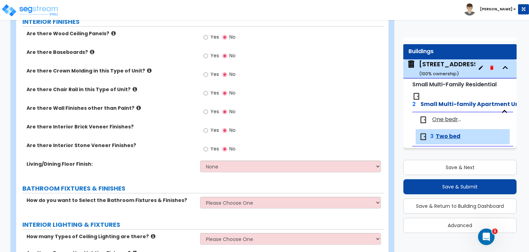
scroll to position [207, 0]
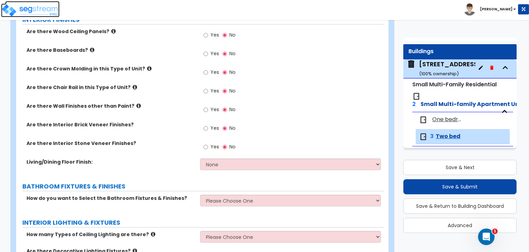
click at [41, 9] on img at bounding box center [30, 10] width 59 height 14
